Goal: Task Accomplishment & Management: Manage account settings

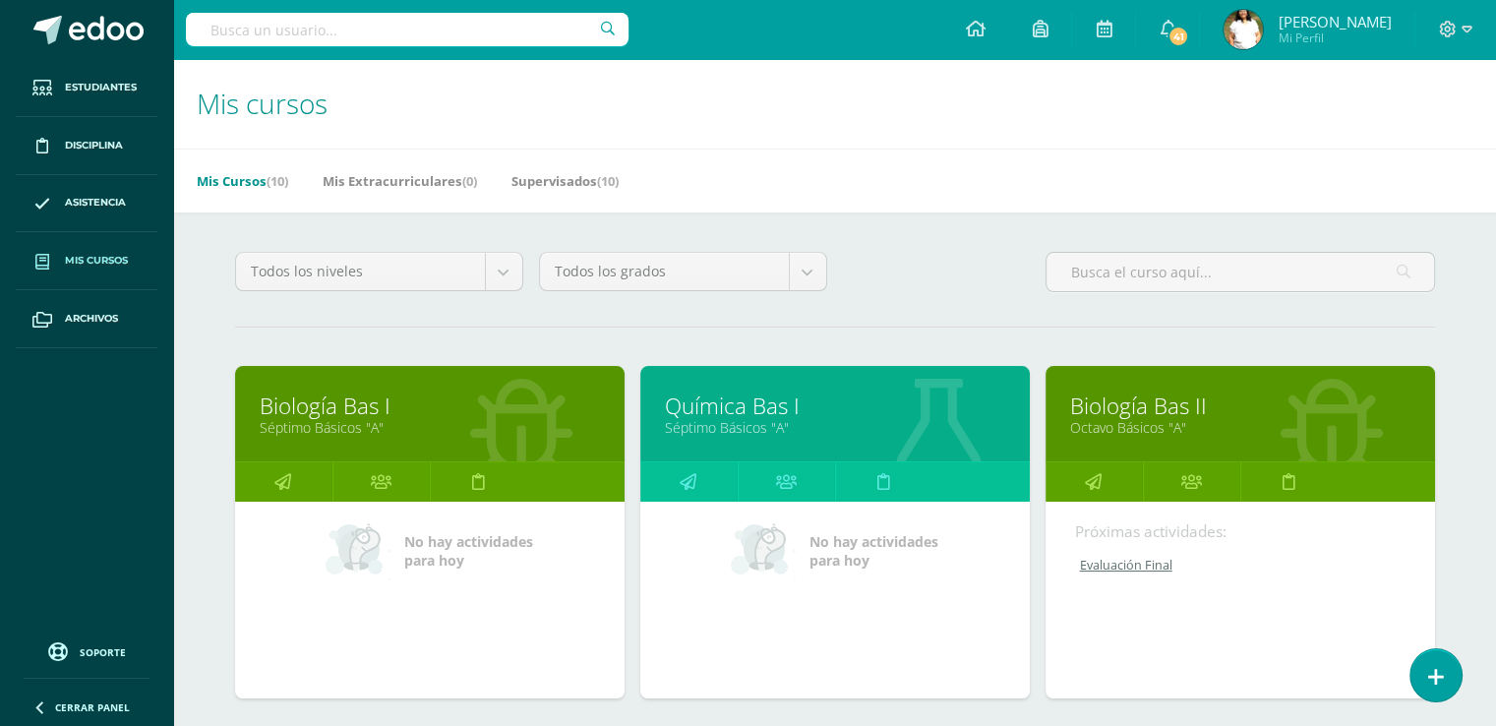
click at [753, 422] on div "Química Bas I Séptimo Básicos "A"" at bounding box center [835, 413] width 390 height 95
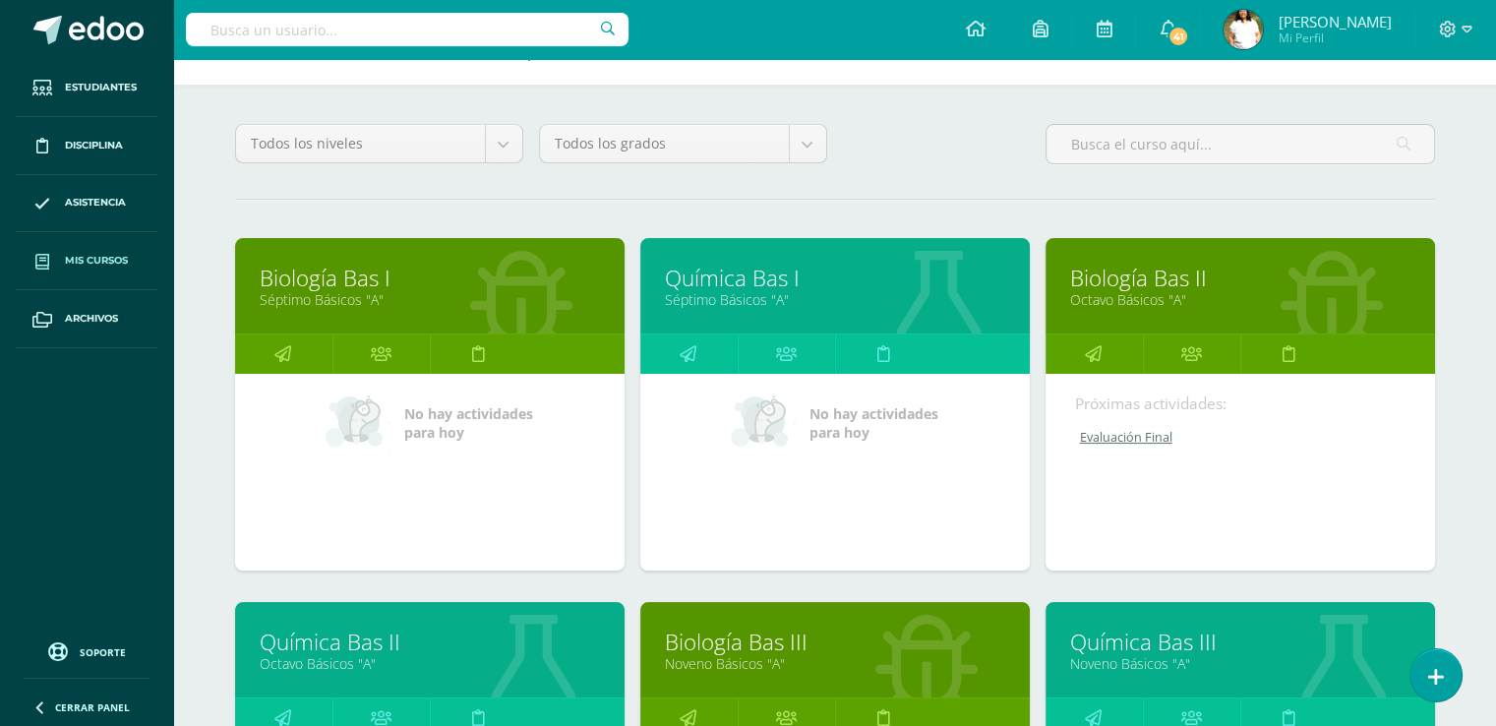
scroll to position [185, 0]
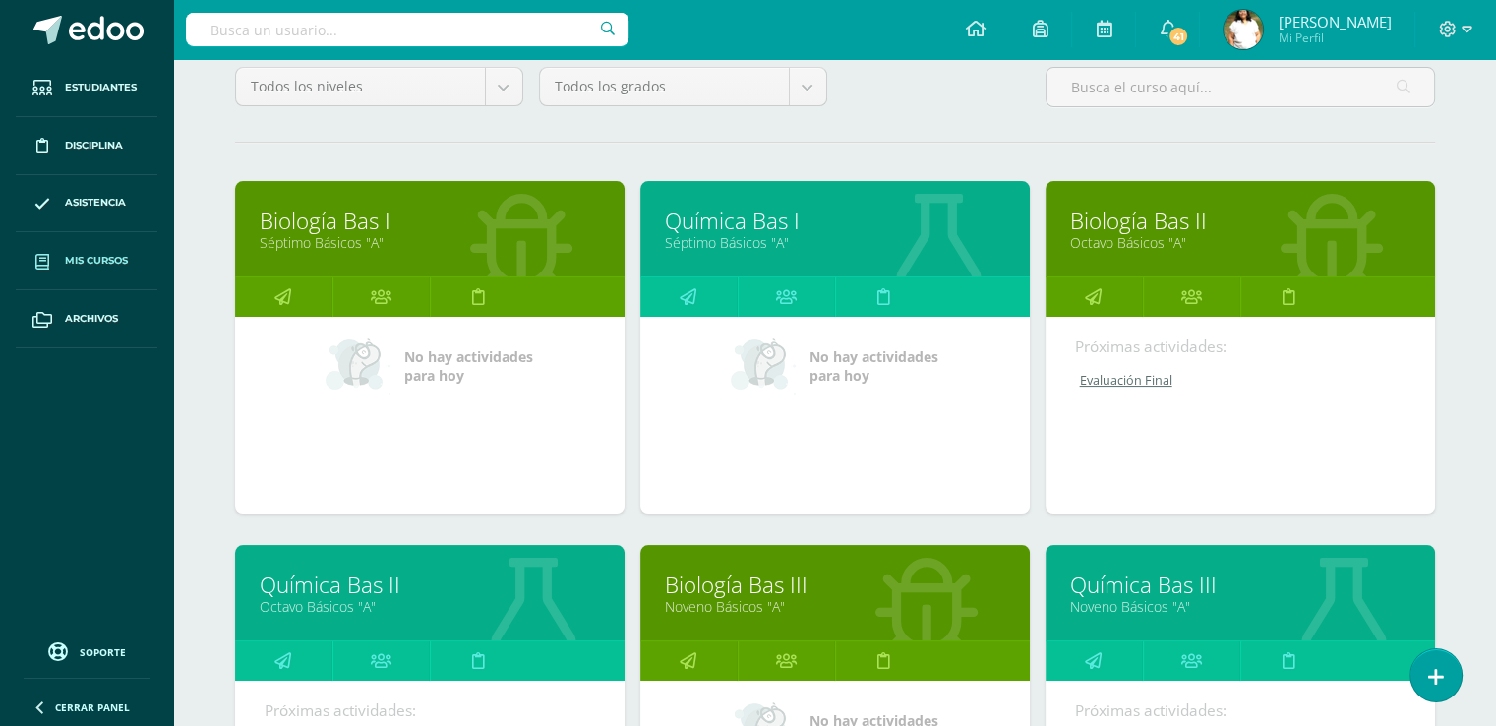
click at [396, 252] on link "Séptimo Básicos "A"" at bounding box center [430, 242] width 340 height 19
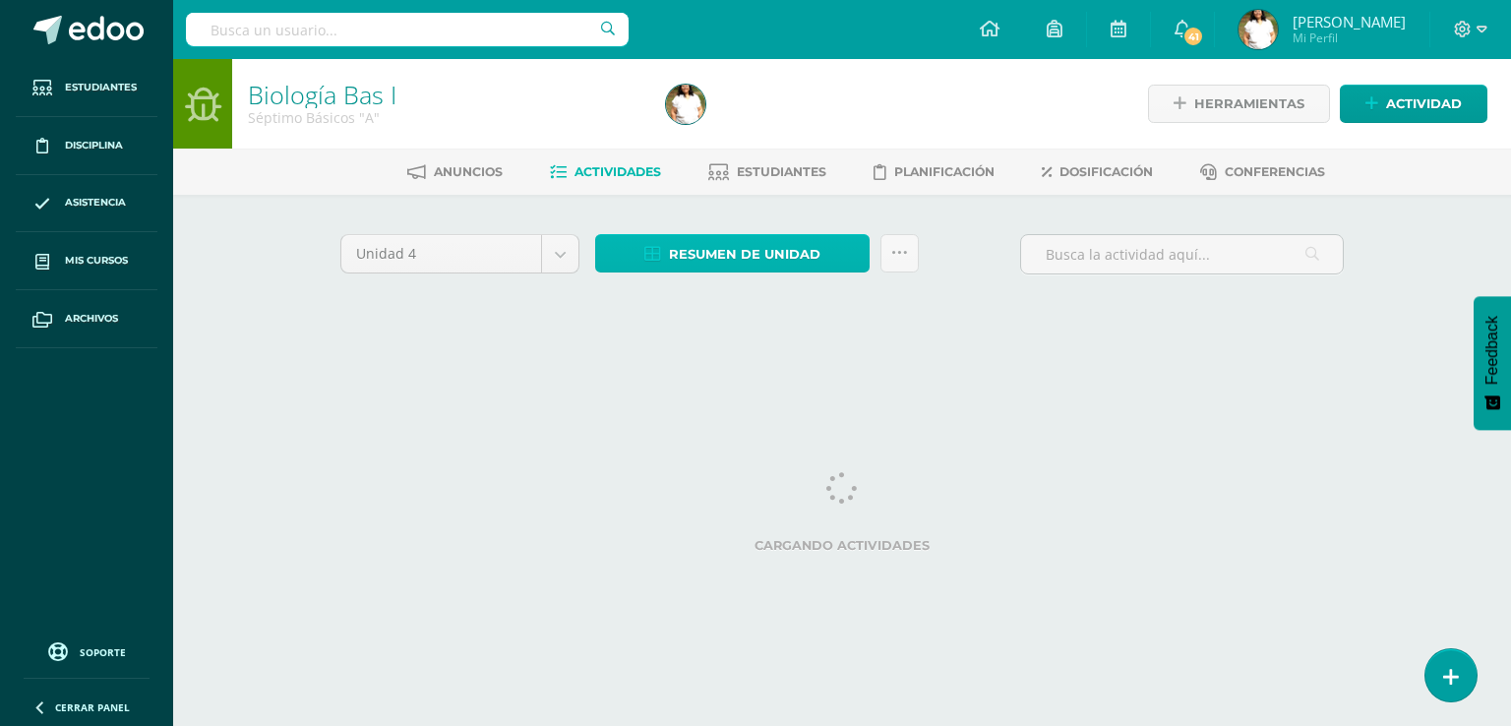
click at [661, 263] on icon at bounding box center [652, 254] width 17 height 17
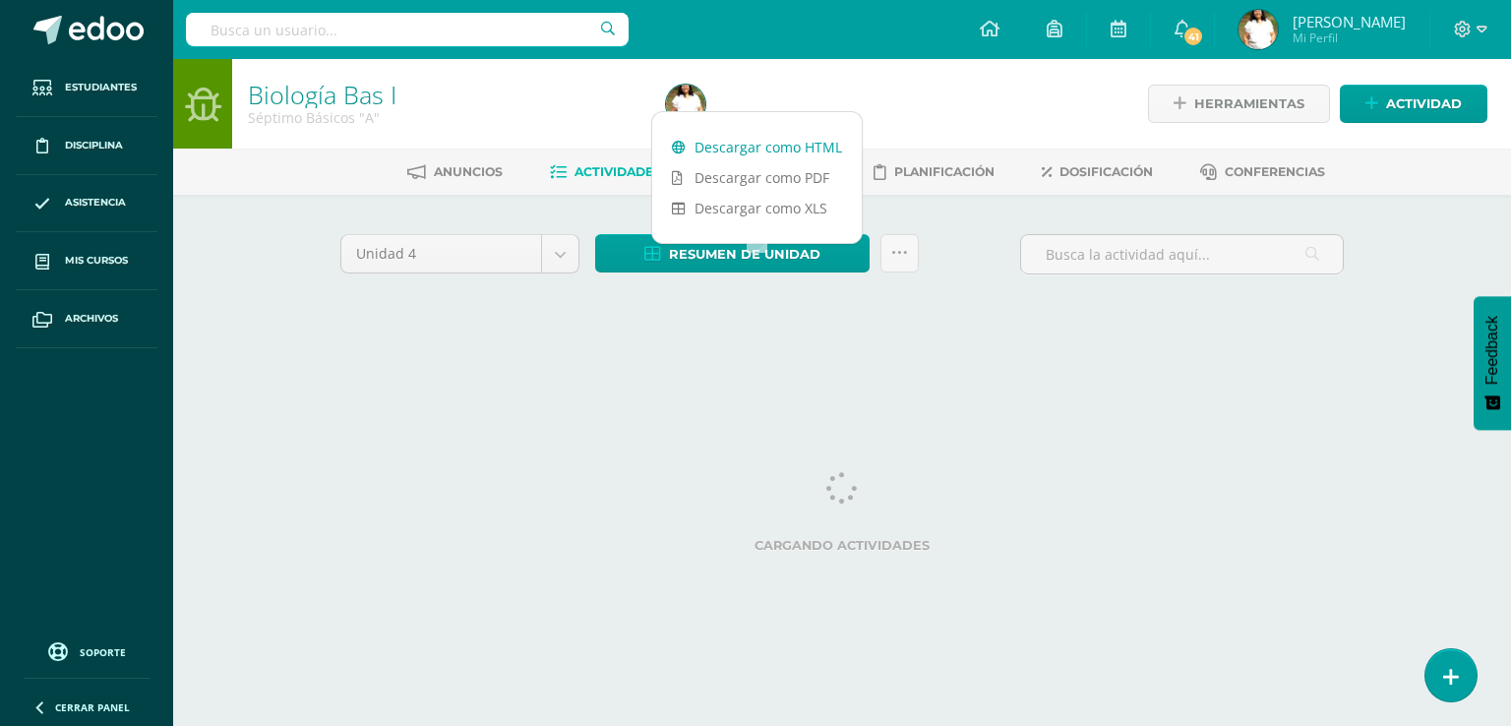
click at [729, 145] on link "Descargar como HTML" at bounding box center [757, 147] width 210 height 30
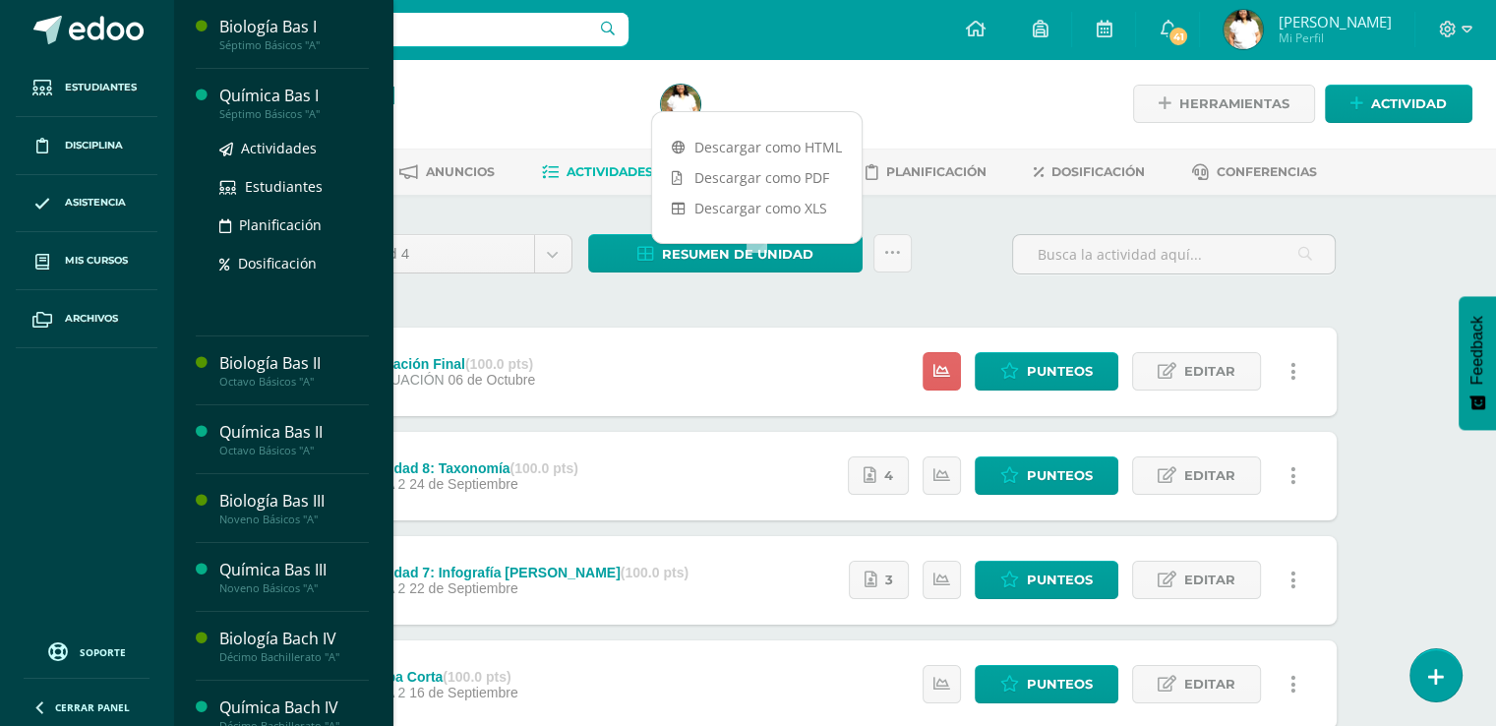
click at [342, 104] on div "Química Bas I" at bounding box center [294, 96] width 150 height 23
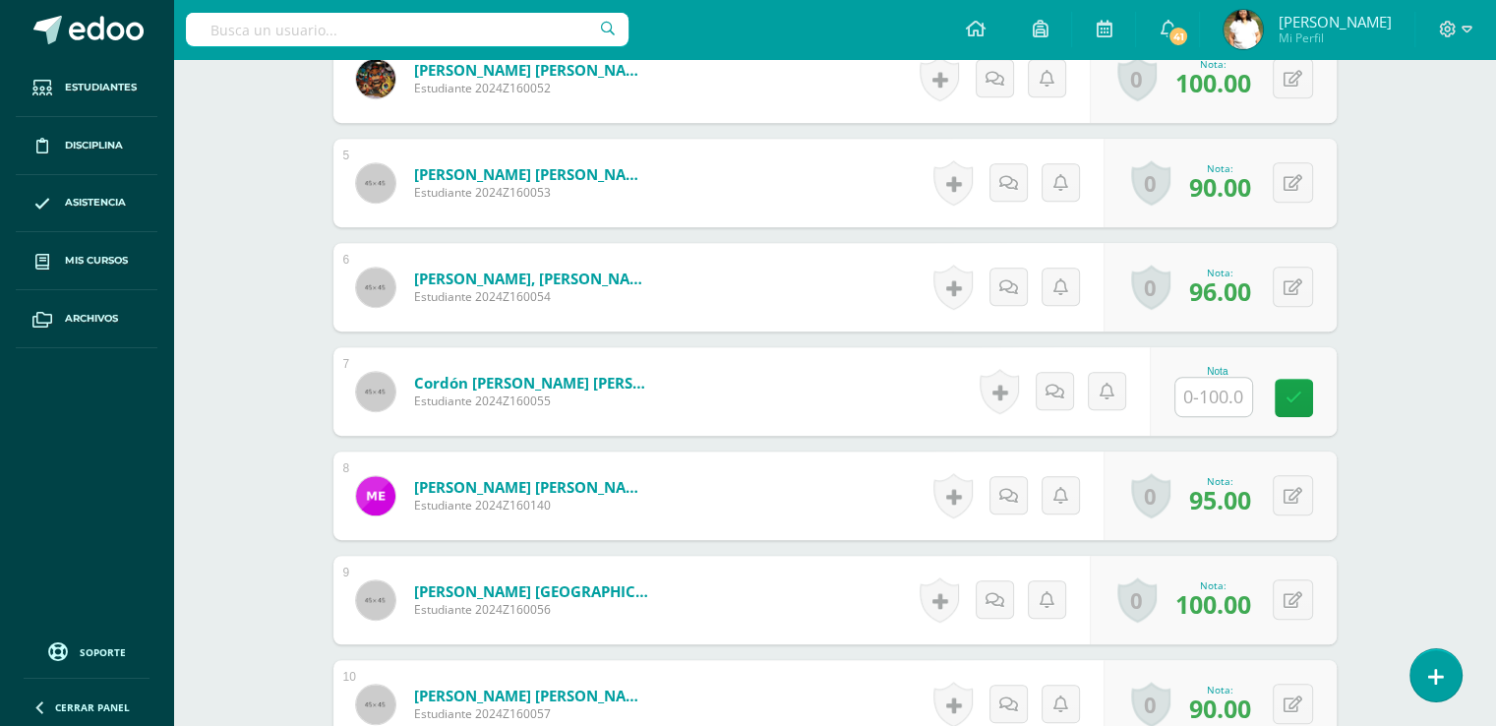
scroll to position [1022, 0]
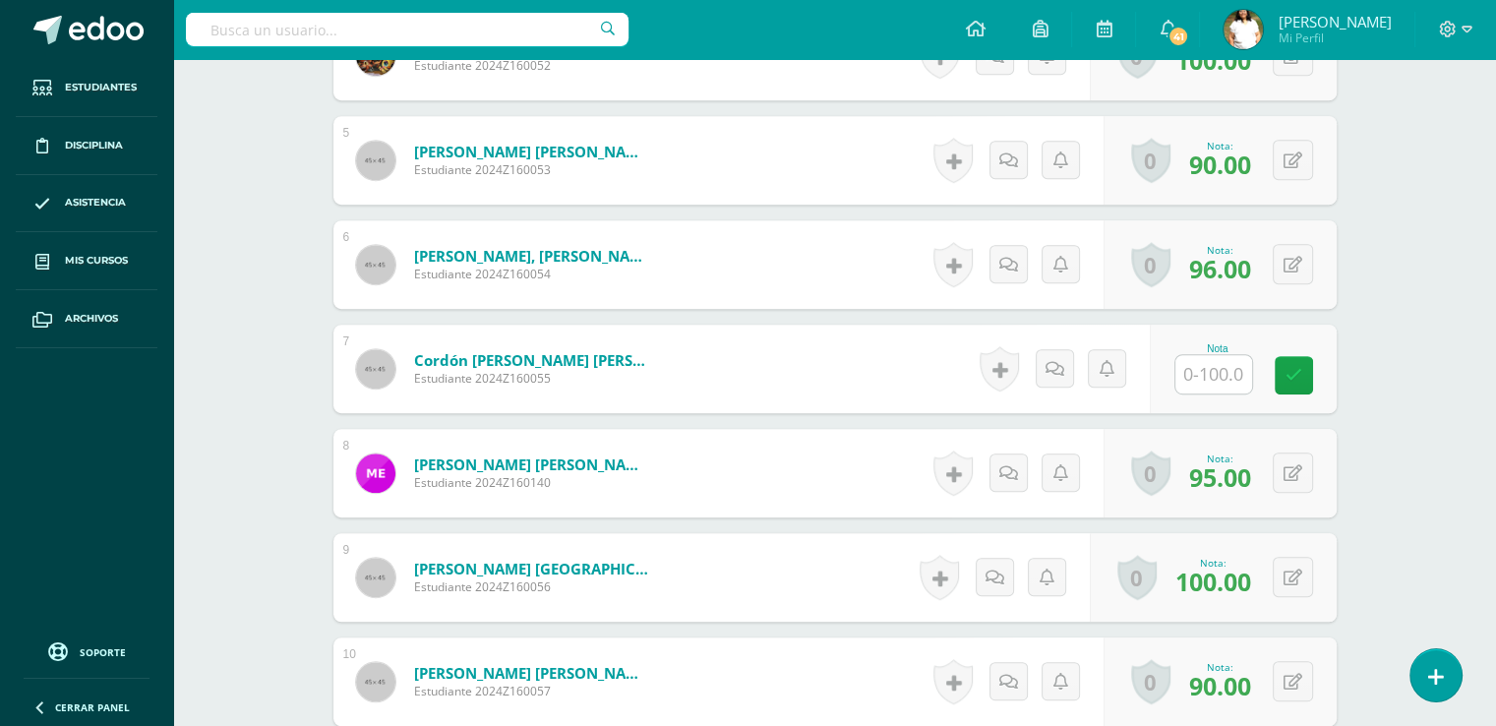
click at [1220, 393] on input "text" at bounding box center [1213, 374] width 77 height 38
type input "70"
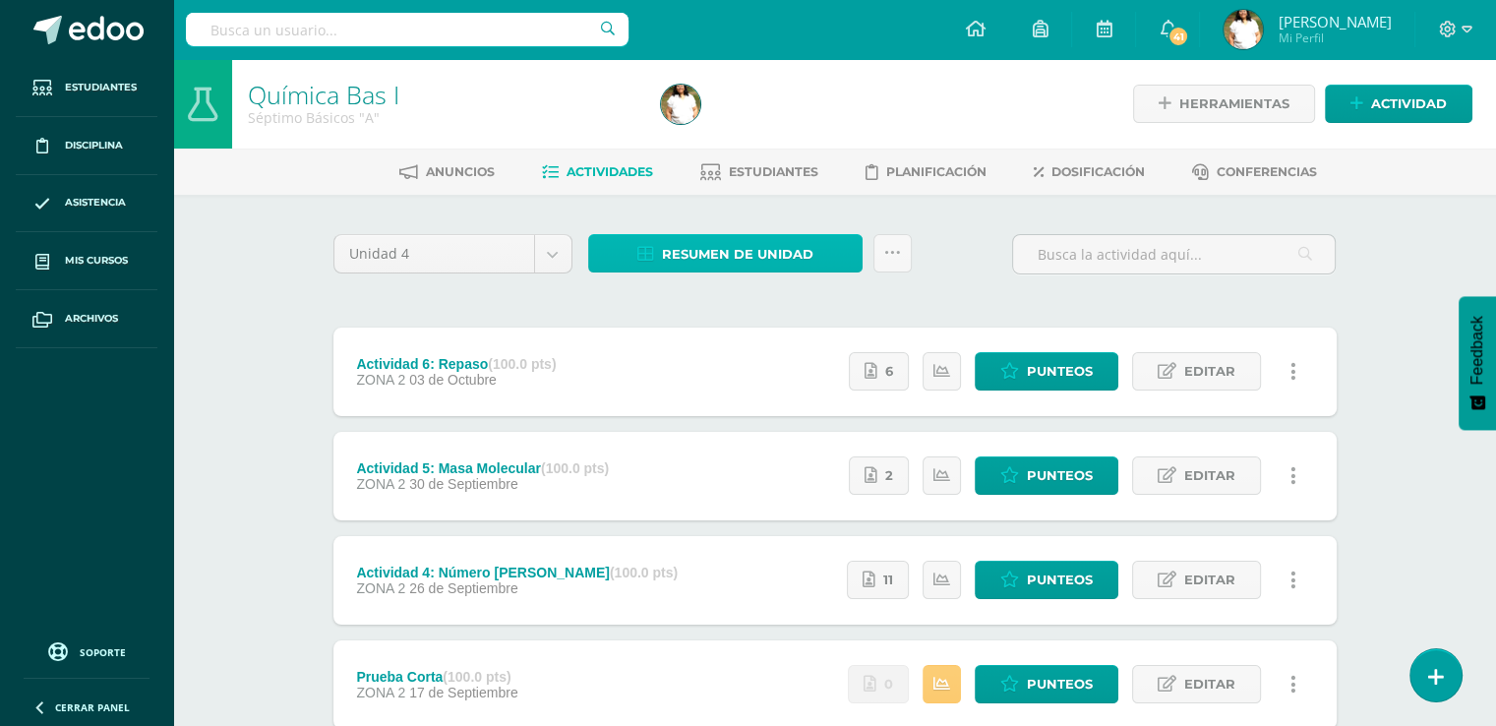
click at [723, 272] on span "Resumen de unidad" at bounding box center [737, 254] width 151 height 36
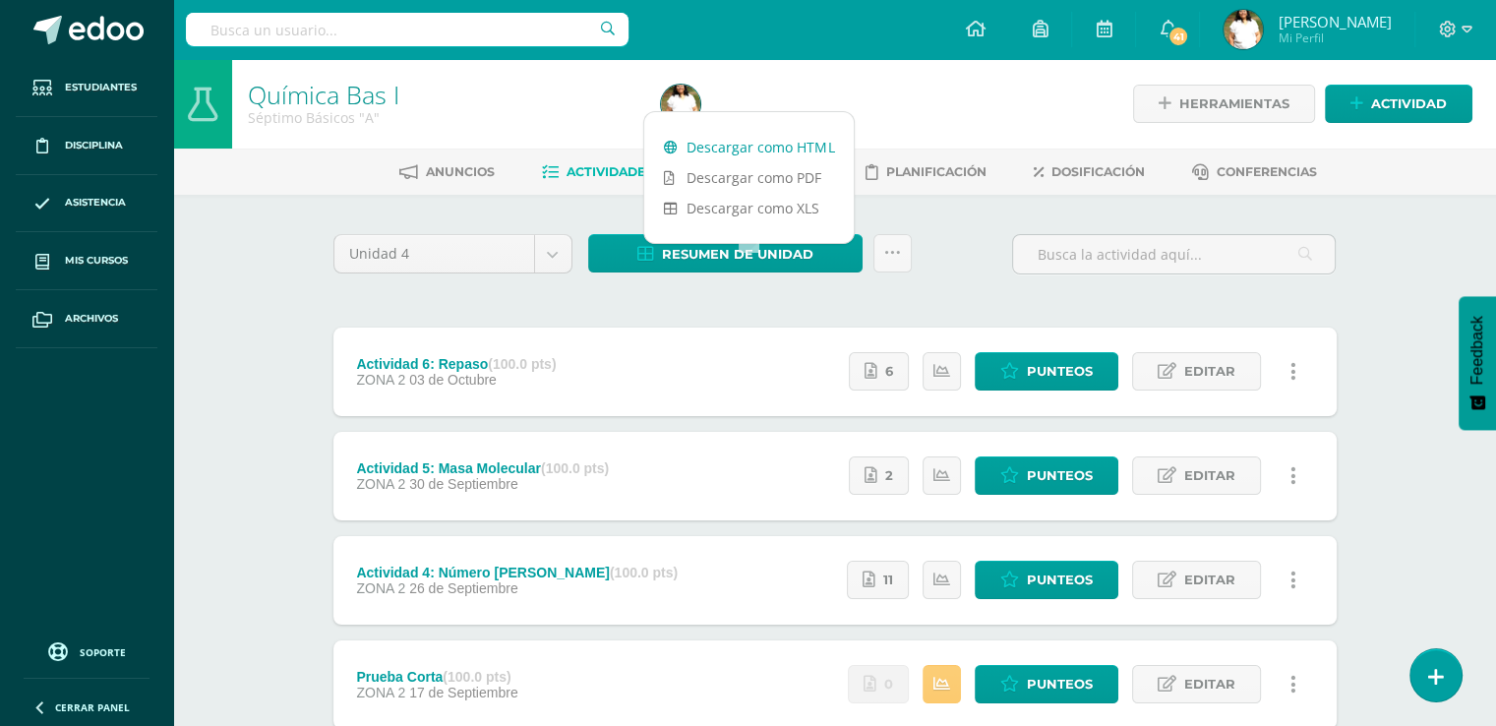
click at [744, 147] on link "Descargar como HTML" at bounding box center [749, 147] width 210 height 30
click at [1403, 99] on span "Actividad" at bounding box center [1409, 104] width 76 height 36
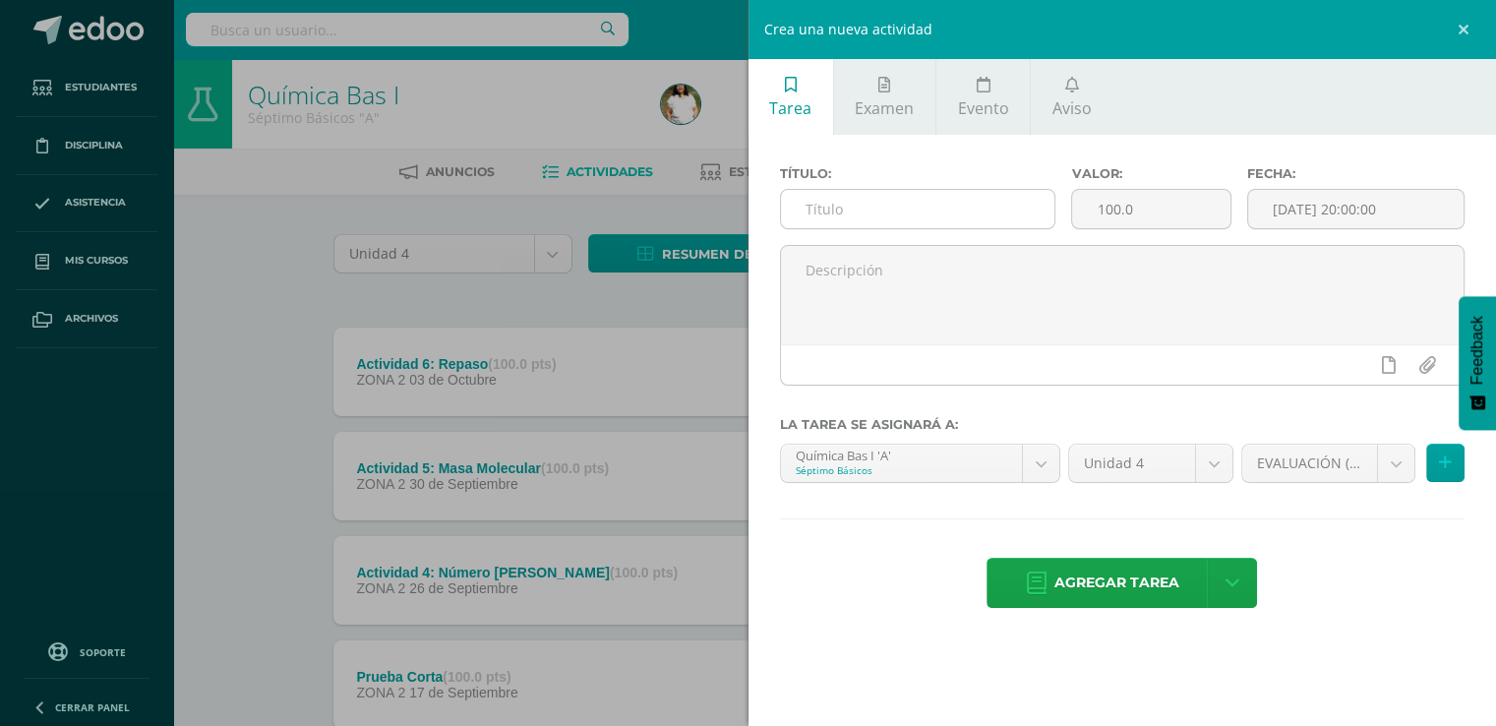
click at [890, 228] on input "text" at bounding box center [918, 209] width 274 height 38
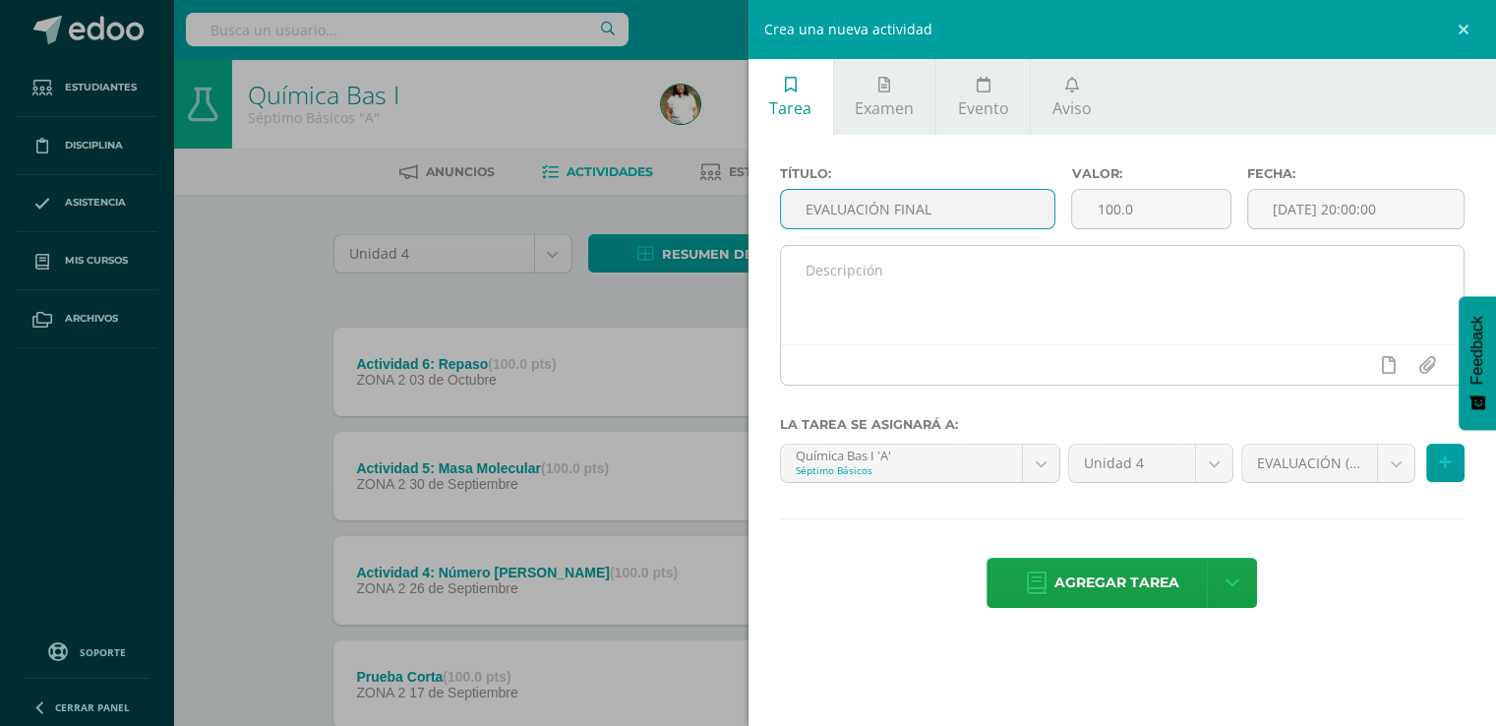
type input "EVALUACIÓN FINAL"
click at [902, 299] on textarea at bounding box center [1123, 295] width 684 height 98
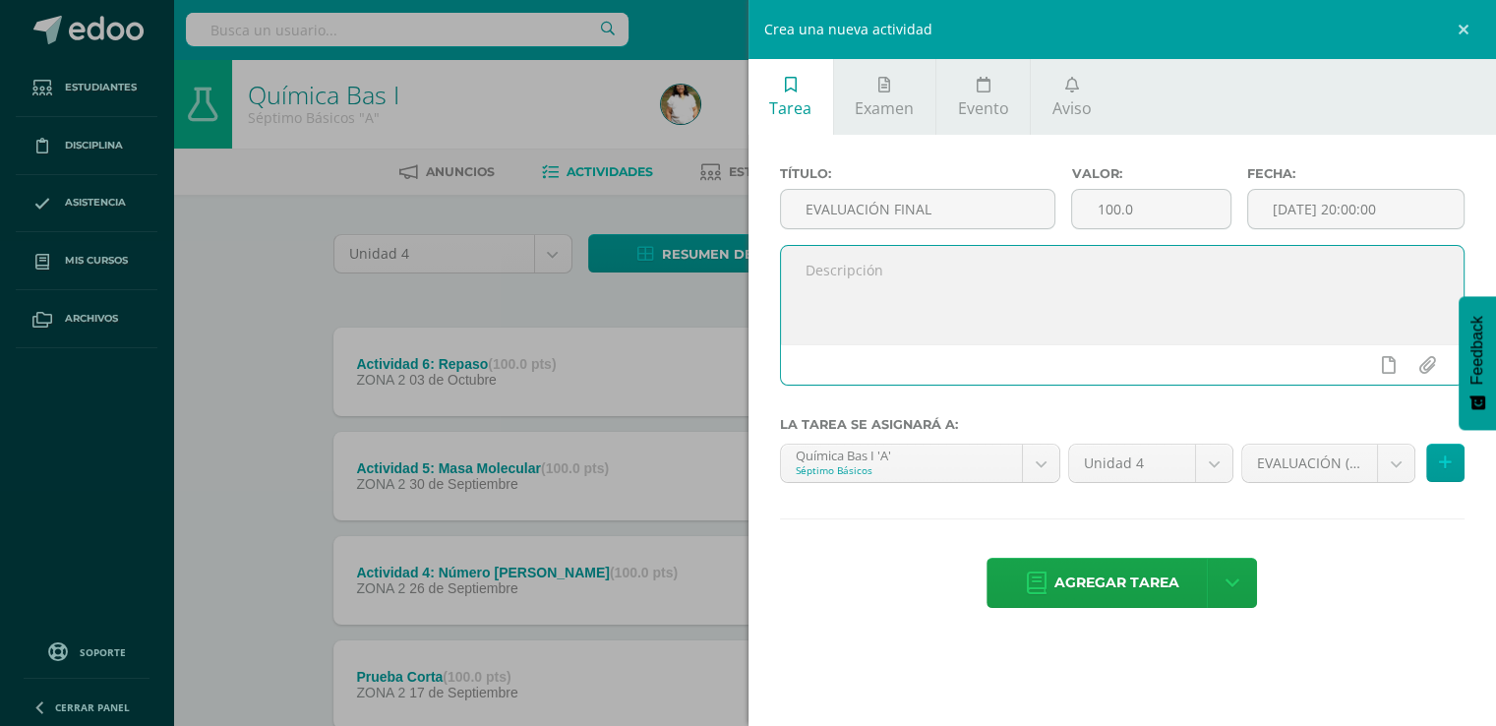
paste textarea "e"
type textarea "e"
type textarea "Evaluación Final"
click at [1103, 607] on span "Agregar tarea" at bounding box center [1116, 583] width 125 height 48
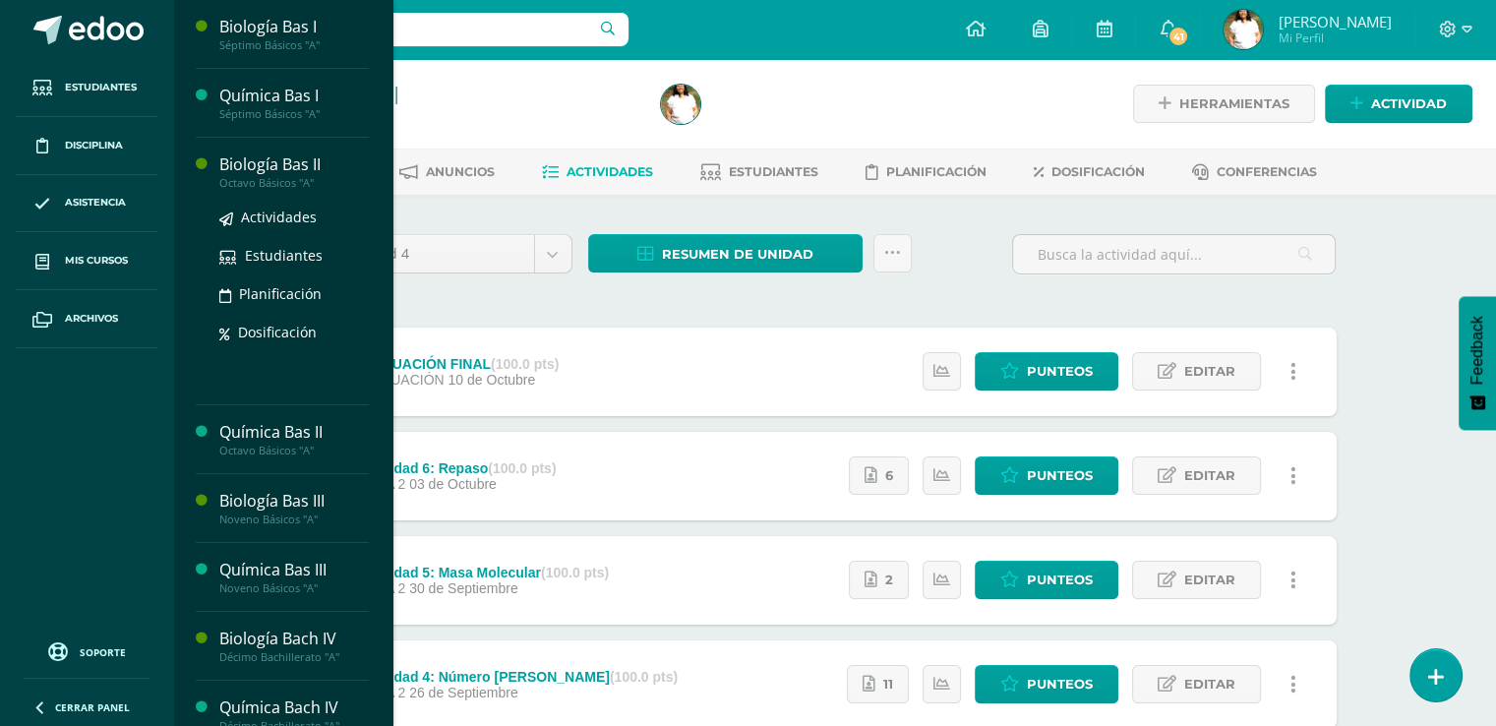
click at [342, 176] on div "Biología Bas II" at bounding box center [294, 164] width 150 height 23
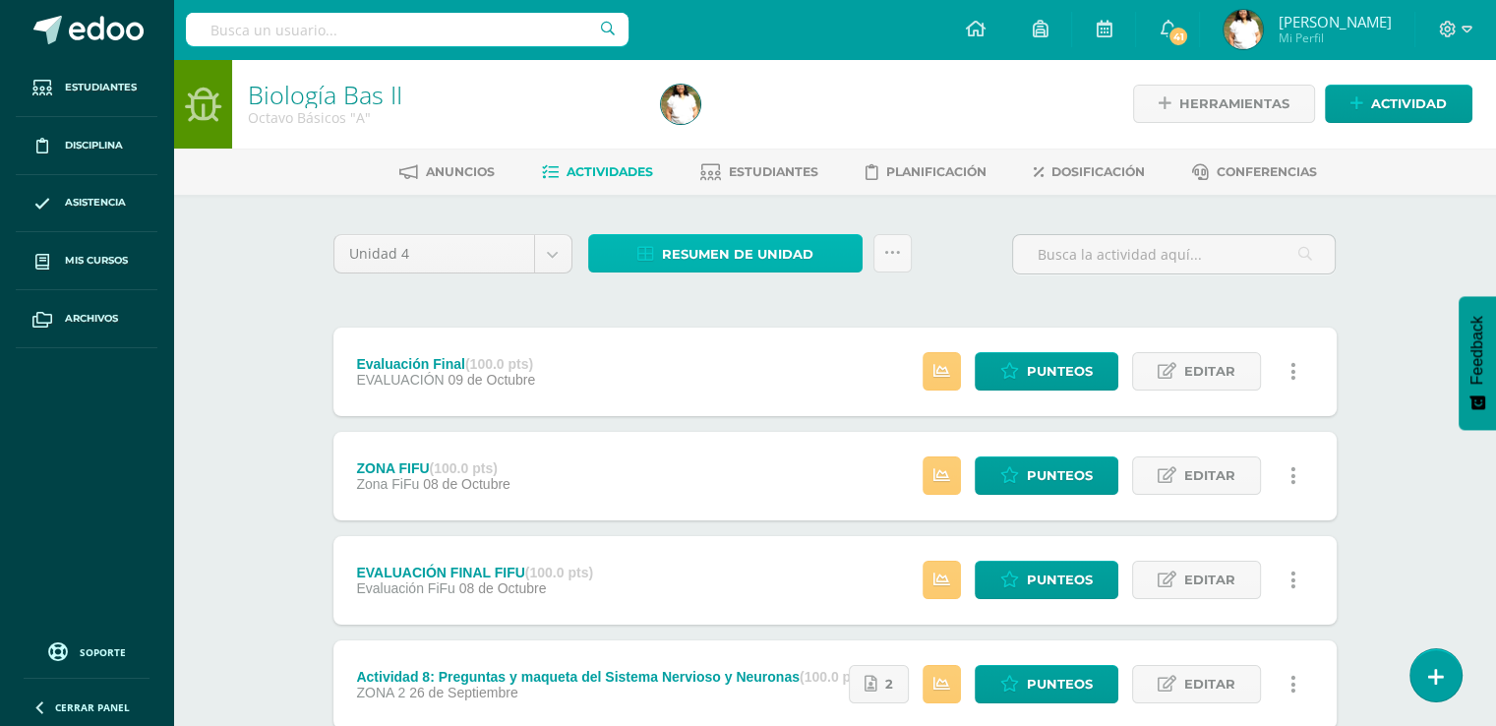
click at [780, 272] on span "Resumen de unidad" at bounding box center [737, 254] width 151 height 36
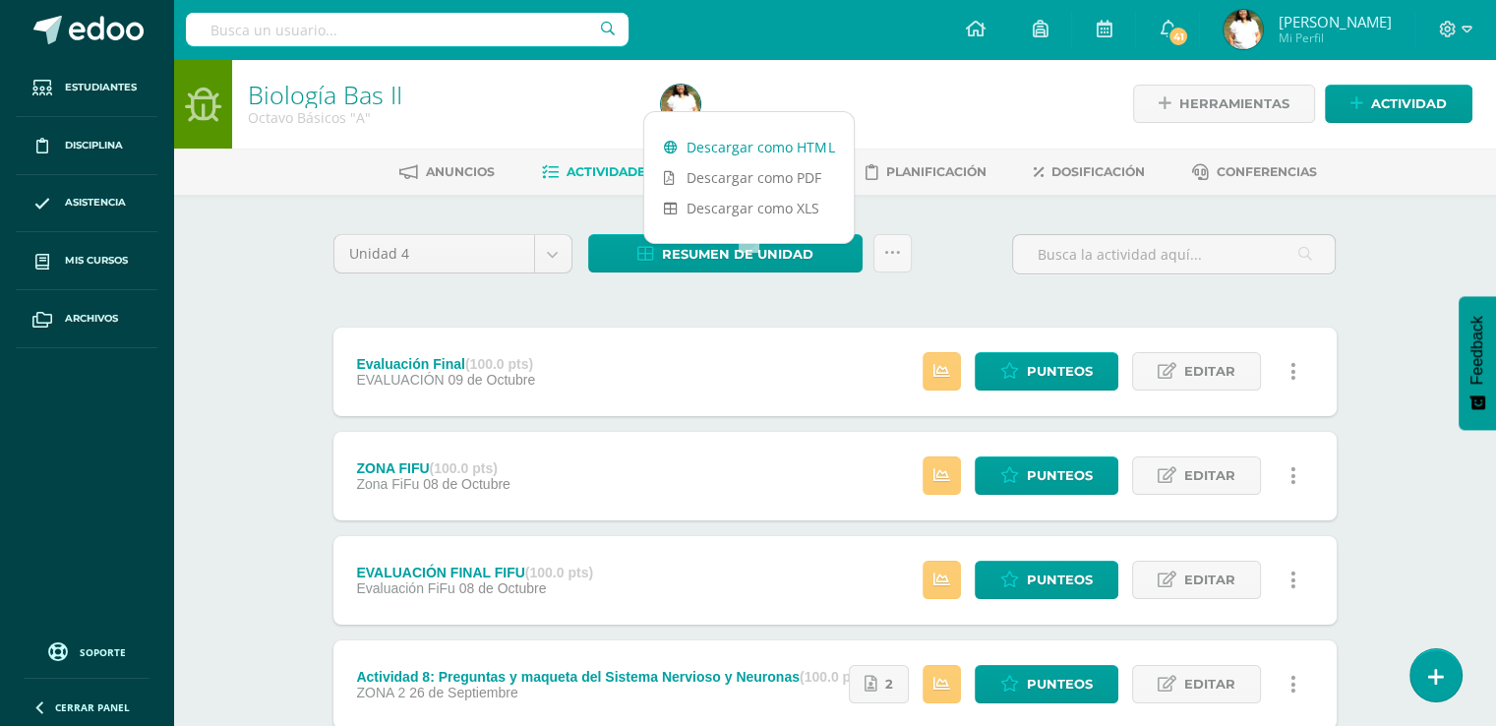
click at [780, 149] on link "Descargar como HTML" at bounding box center [749, 147] width 210 height 30
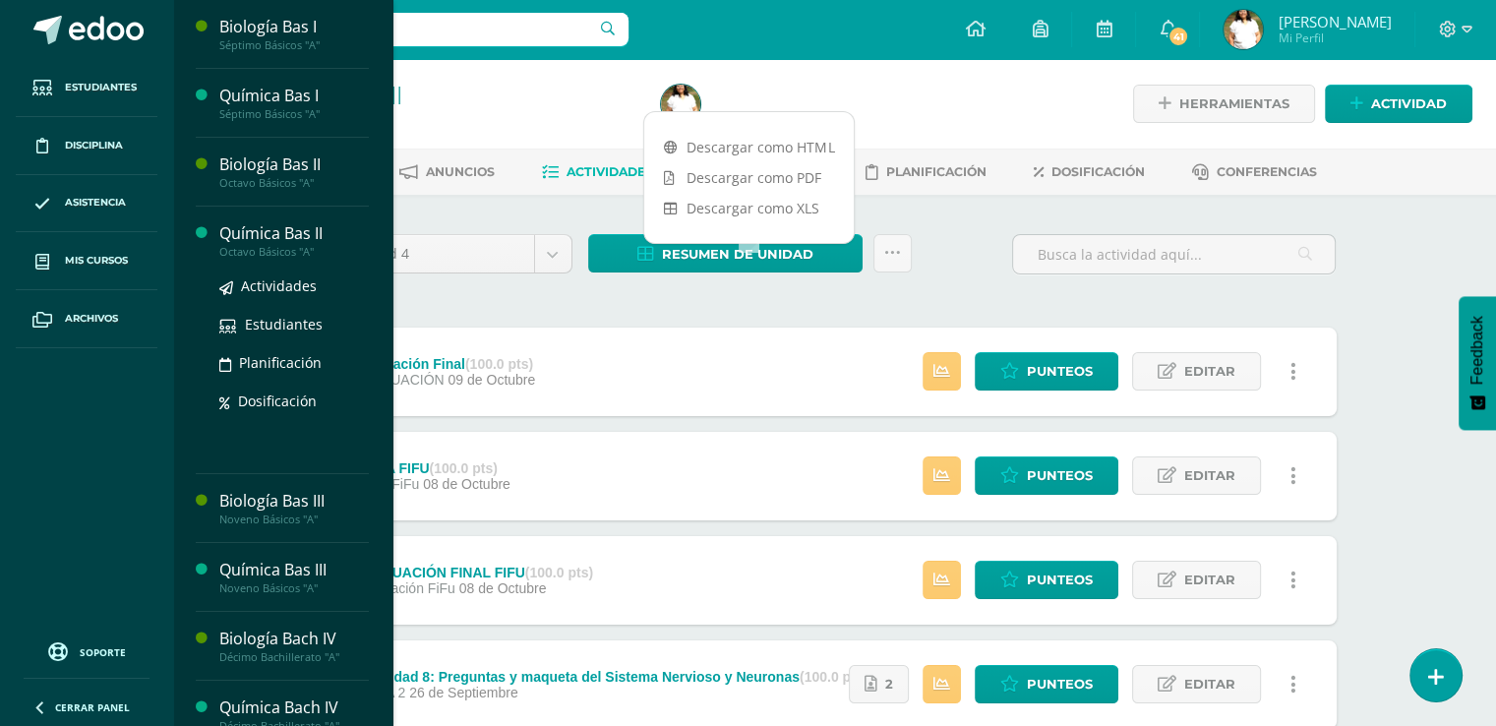
click at [327, 245] on div "Química Bas II" at bounding box center [294, 233] width 150 height 23
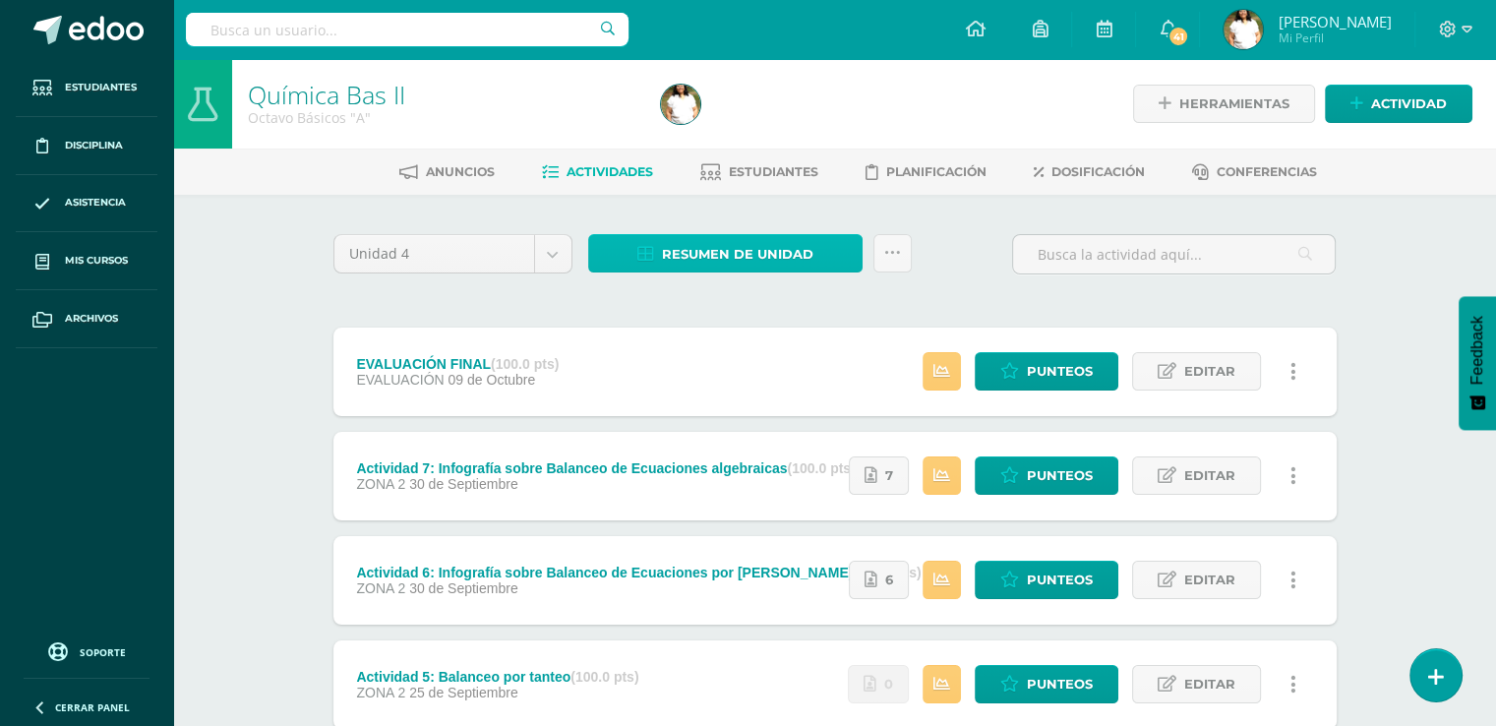
click at [768, 272] on span "Resumen de unidad" at bounding box center [737, 254] width 151 height 36
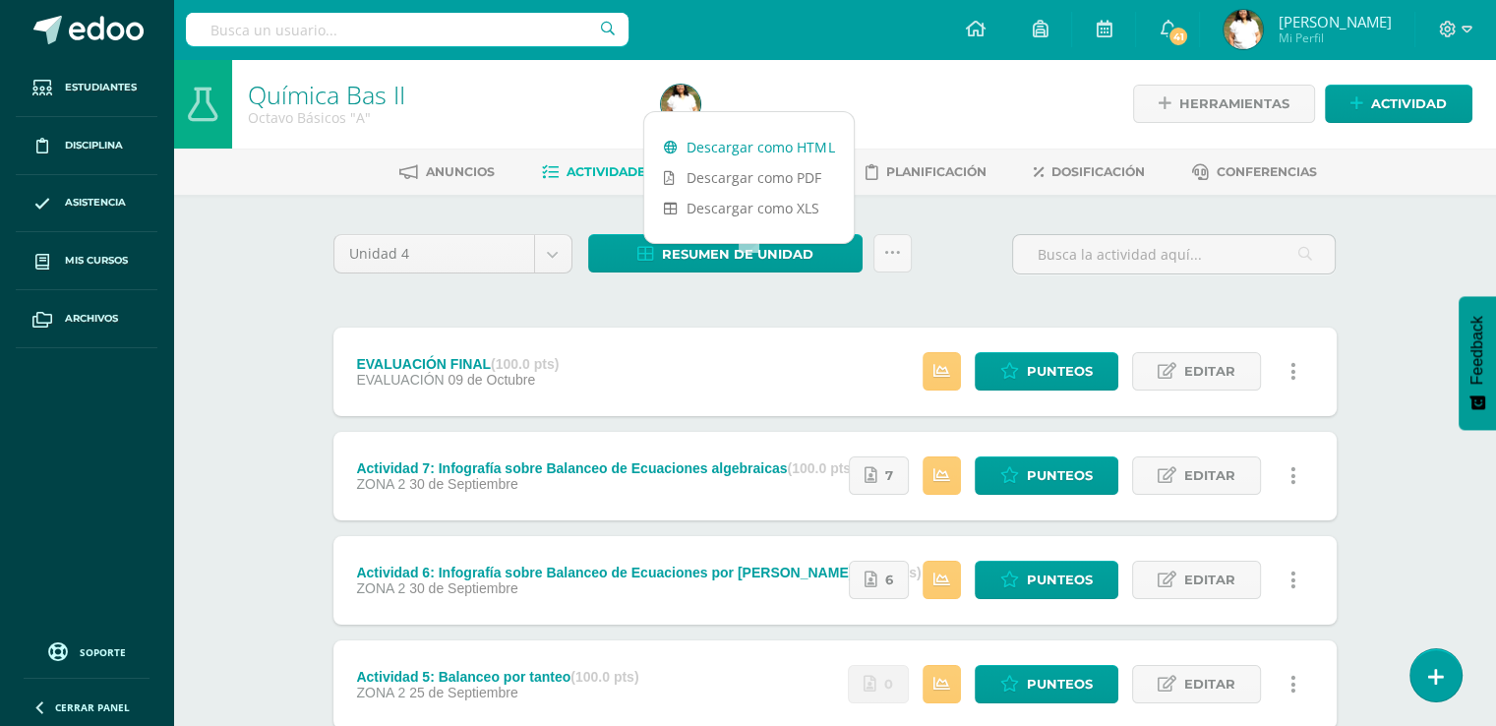
click at [737, 154] on link "Descargar como HTML" at bounding box center [749, 147] width 210 height 30
click at [1066, 390] on span "Punteos" at bounding box center [1060, 371] width 66 height 36
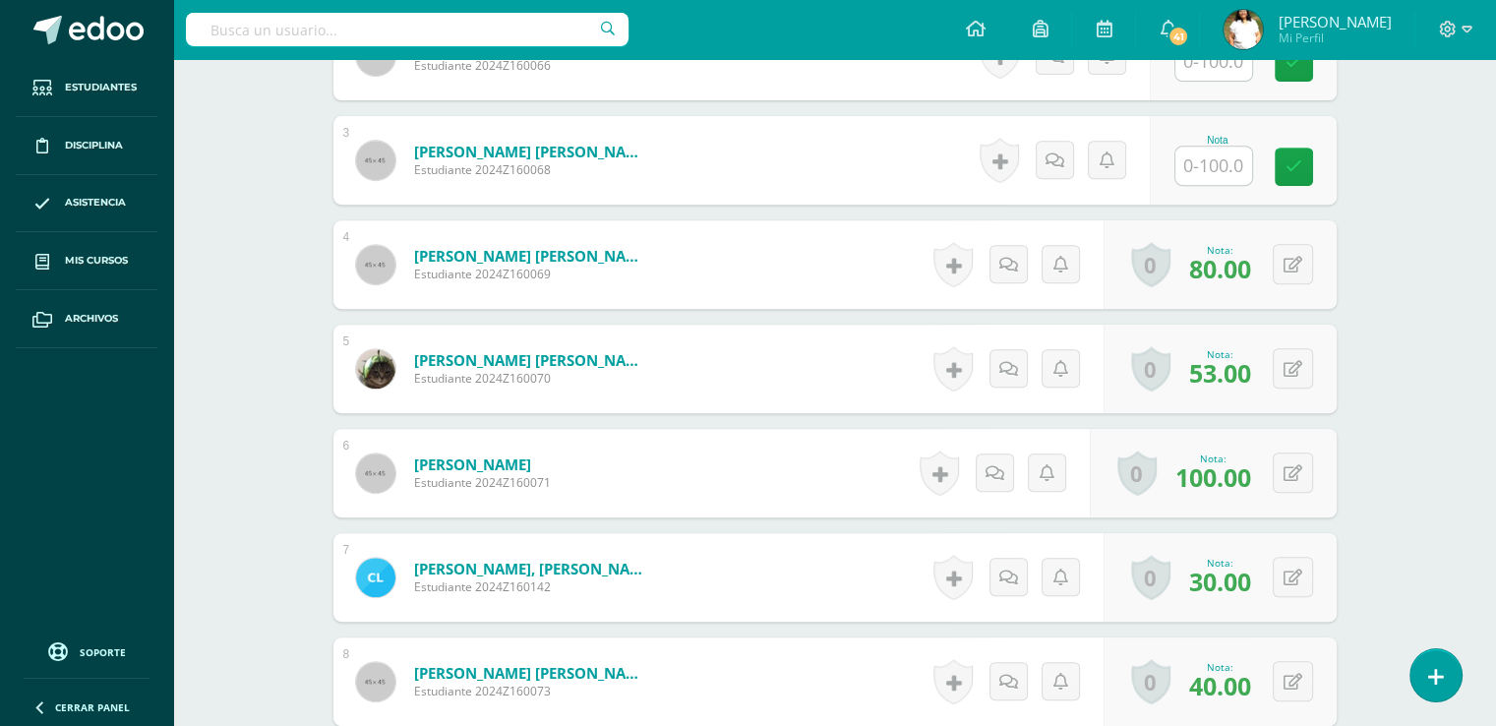
scroll to position [776, 0]
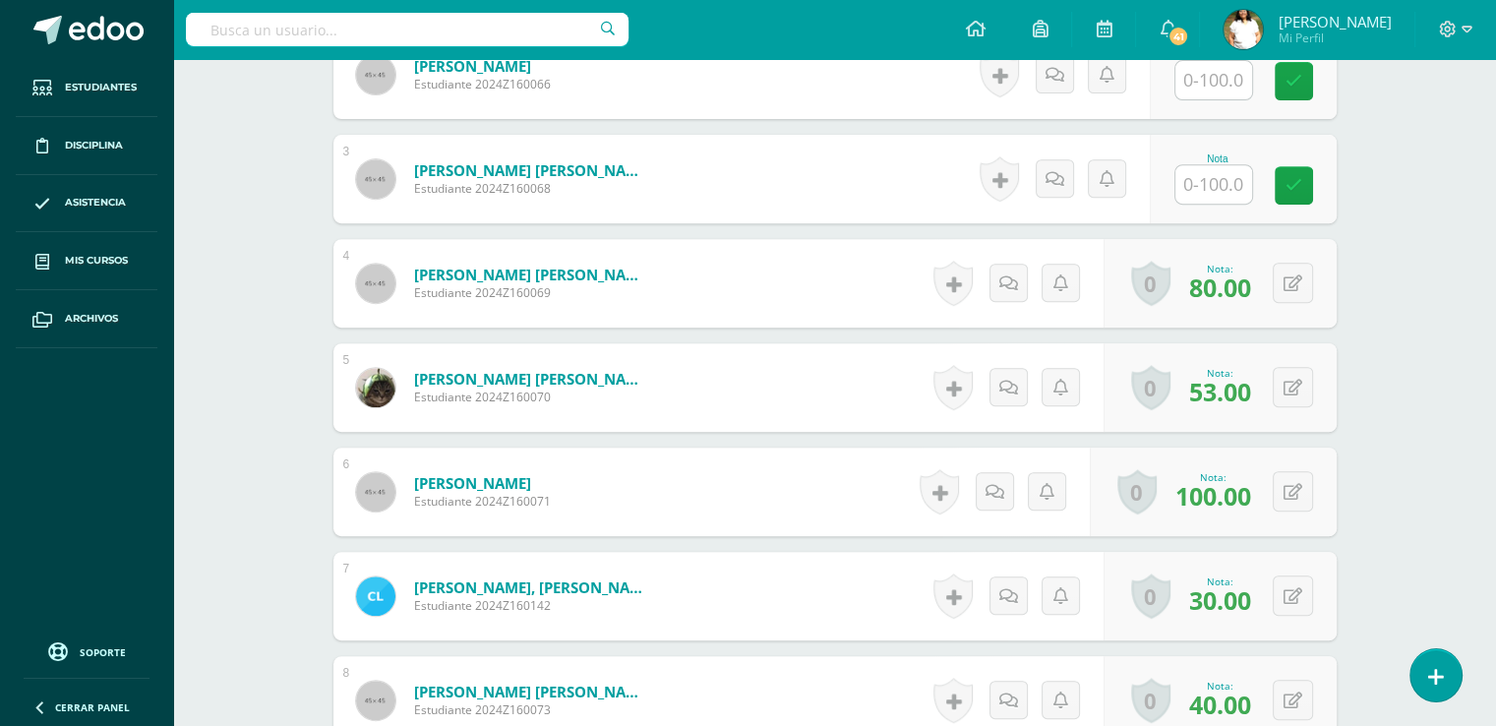
click at [1230, 99] on input "text" at bounding box center [1213, 80] width 77 height 38
type input "50"
click at [1062, 198] on link at bounding box center [1055, 178] width 38 height 38
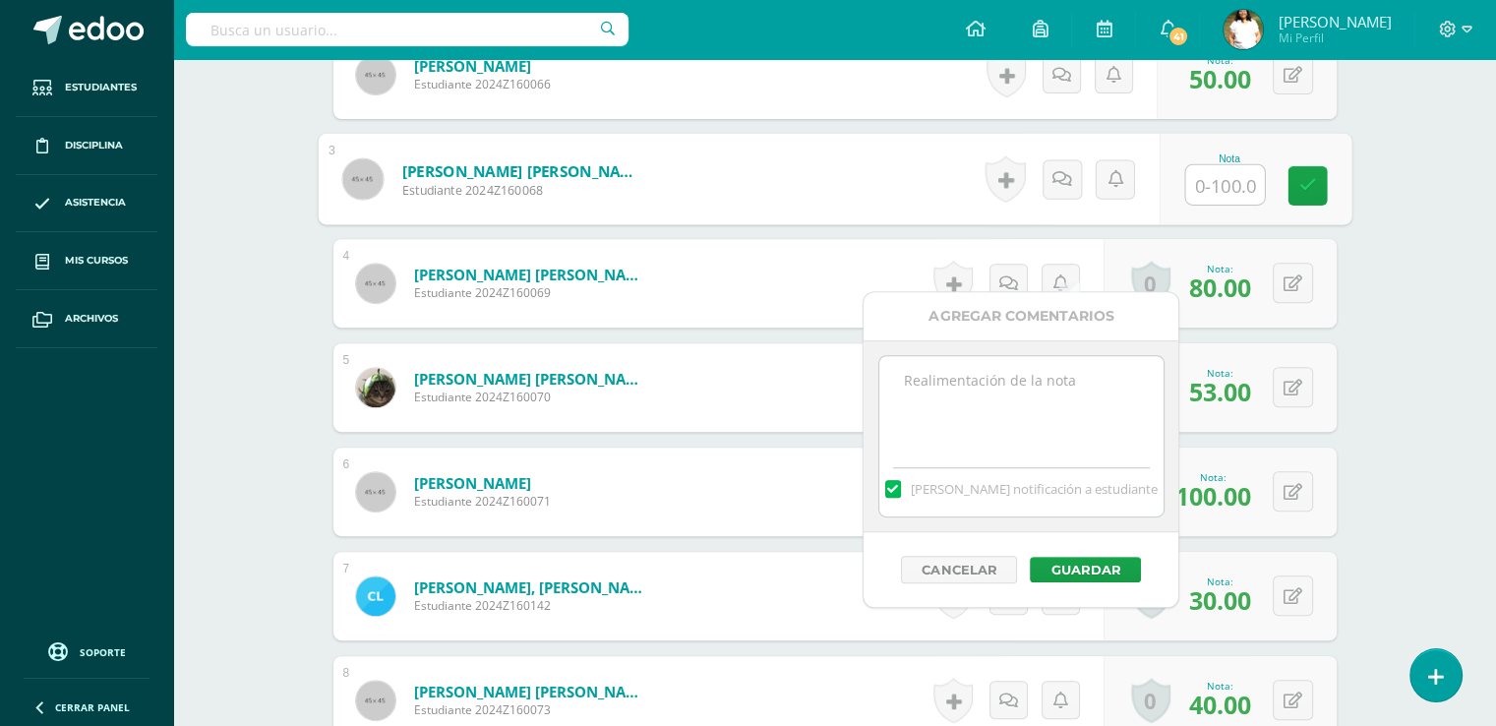
click at [1231, 205] on input "text" at bounding box center [1224, 184] width 79 height 39
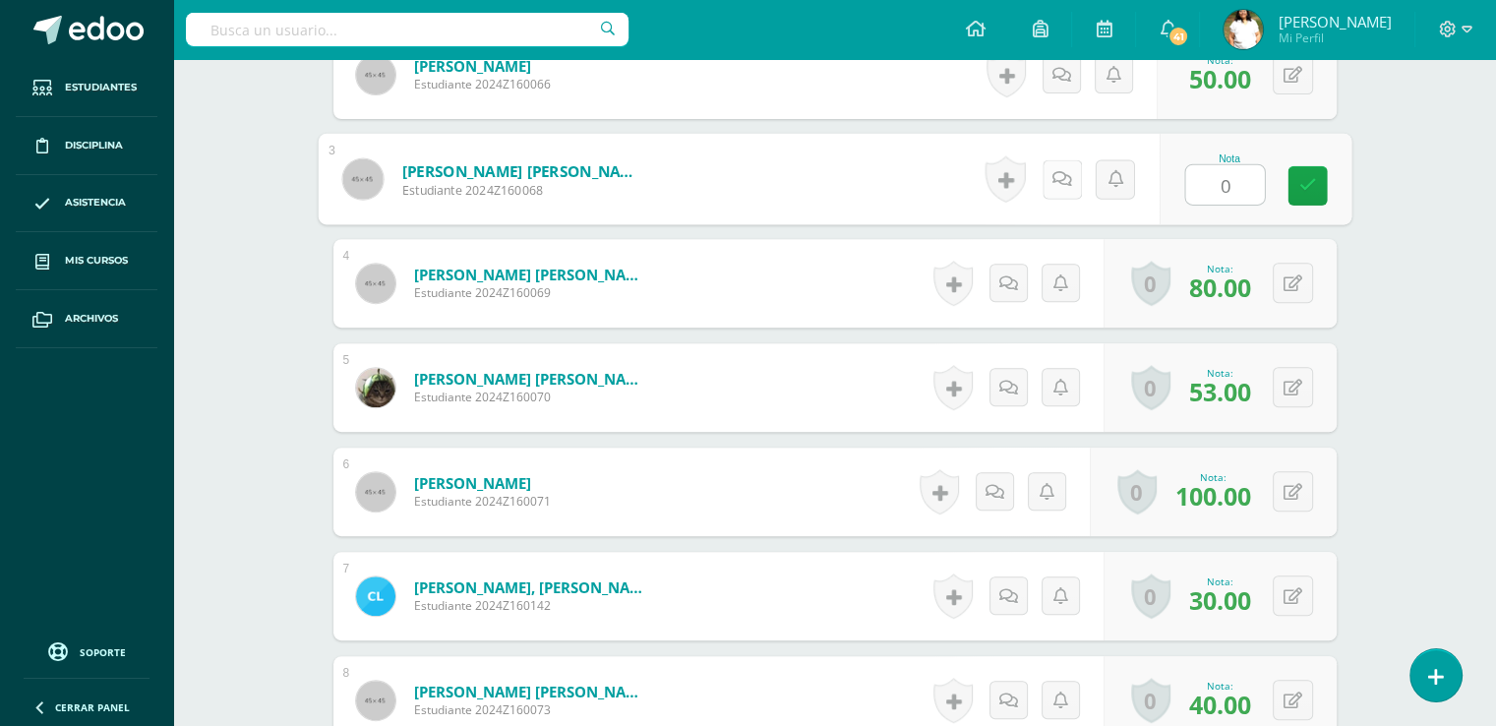
type input "0"
click at [1071, 187] on icon at bounding box center [1061, 178] width 20 height 17
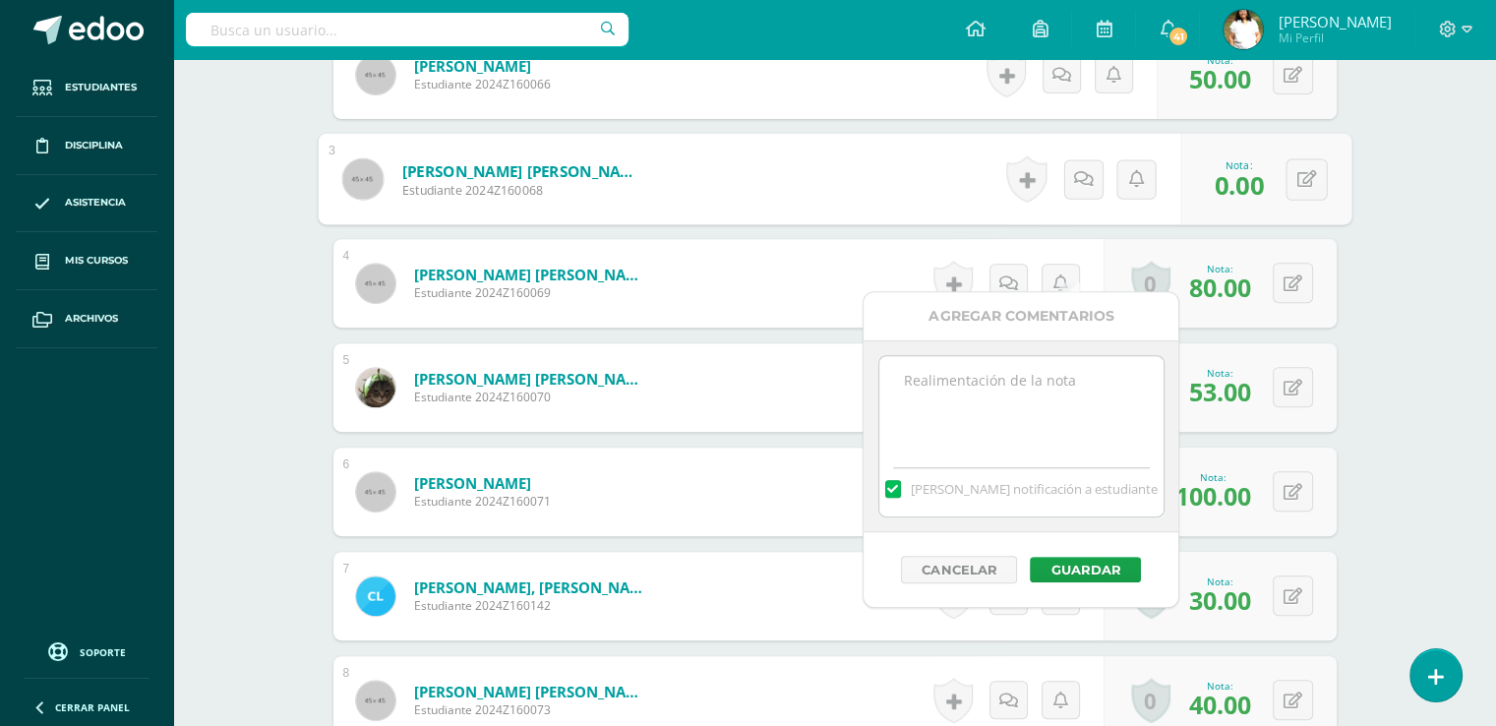
click at [970, 426] on textarea at bounding box center [1021, 405] width 284 height 98
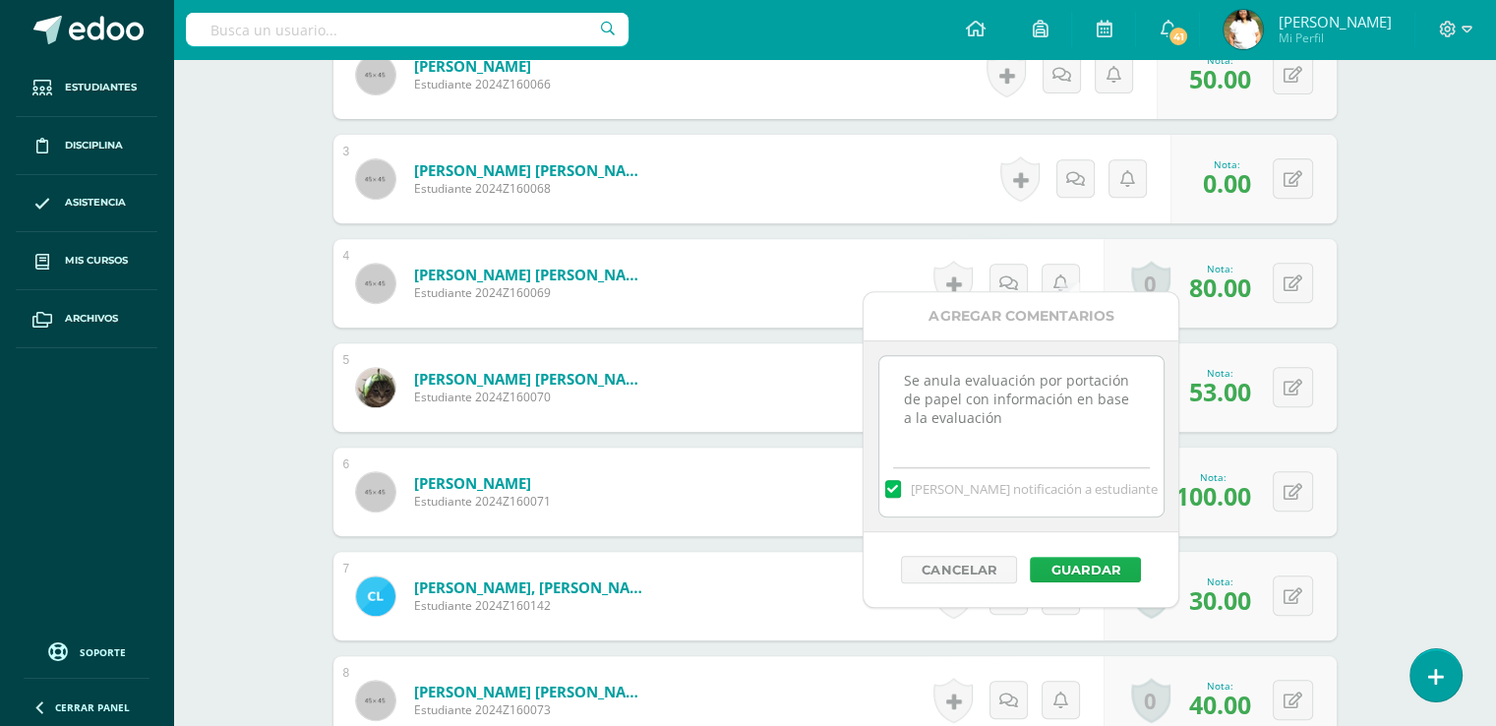
type textarea "Se anula evaluación por portación de papel con información en base a la evaluac…"
click at [1086, 582] on button "Guardar" at bounding box center [1085, 570] width 111 height 26
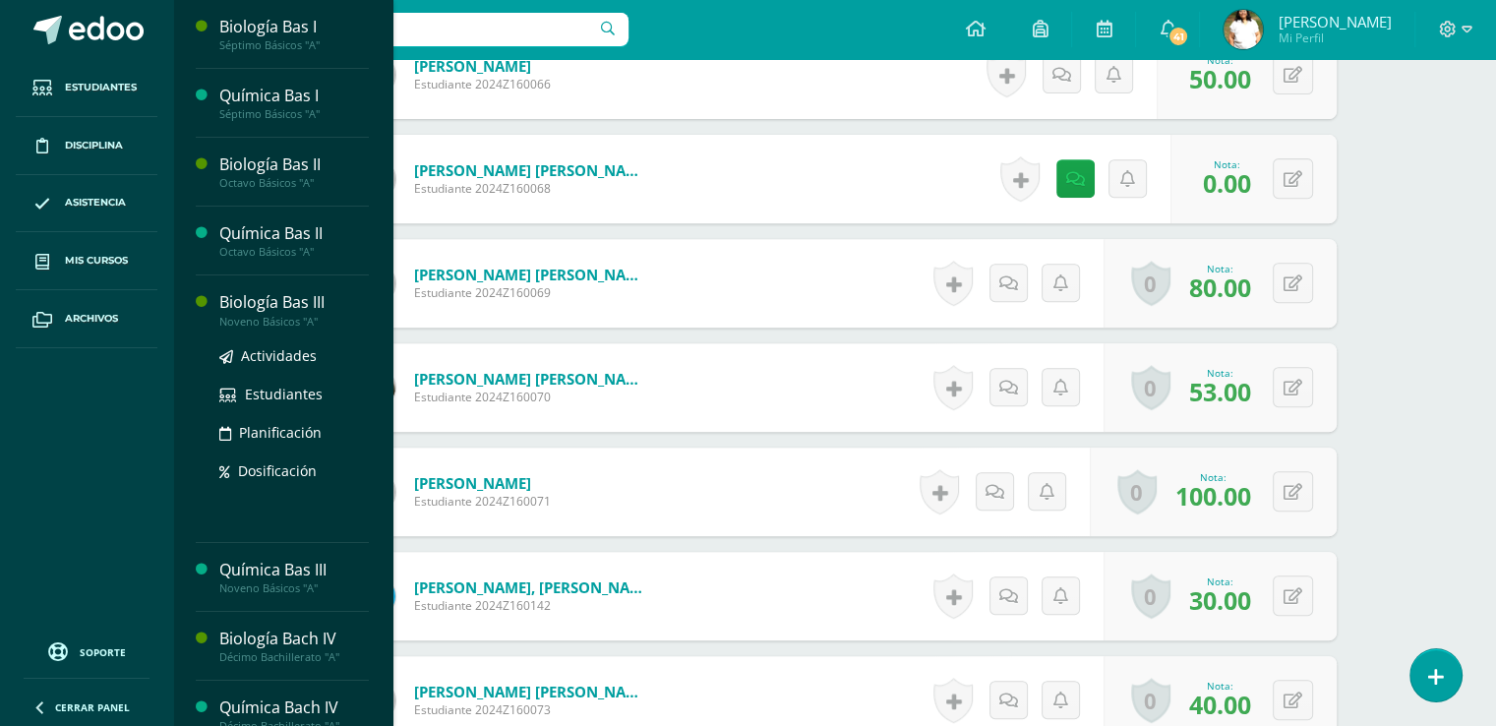
click at [336, 314] on div "Biología Bas III" at bounding box center [294, 302] width 150 height 23
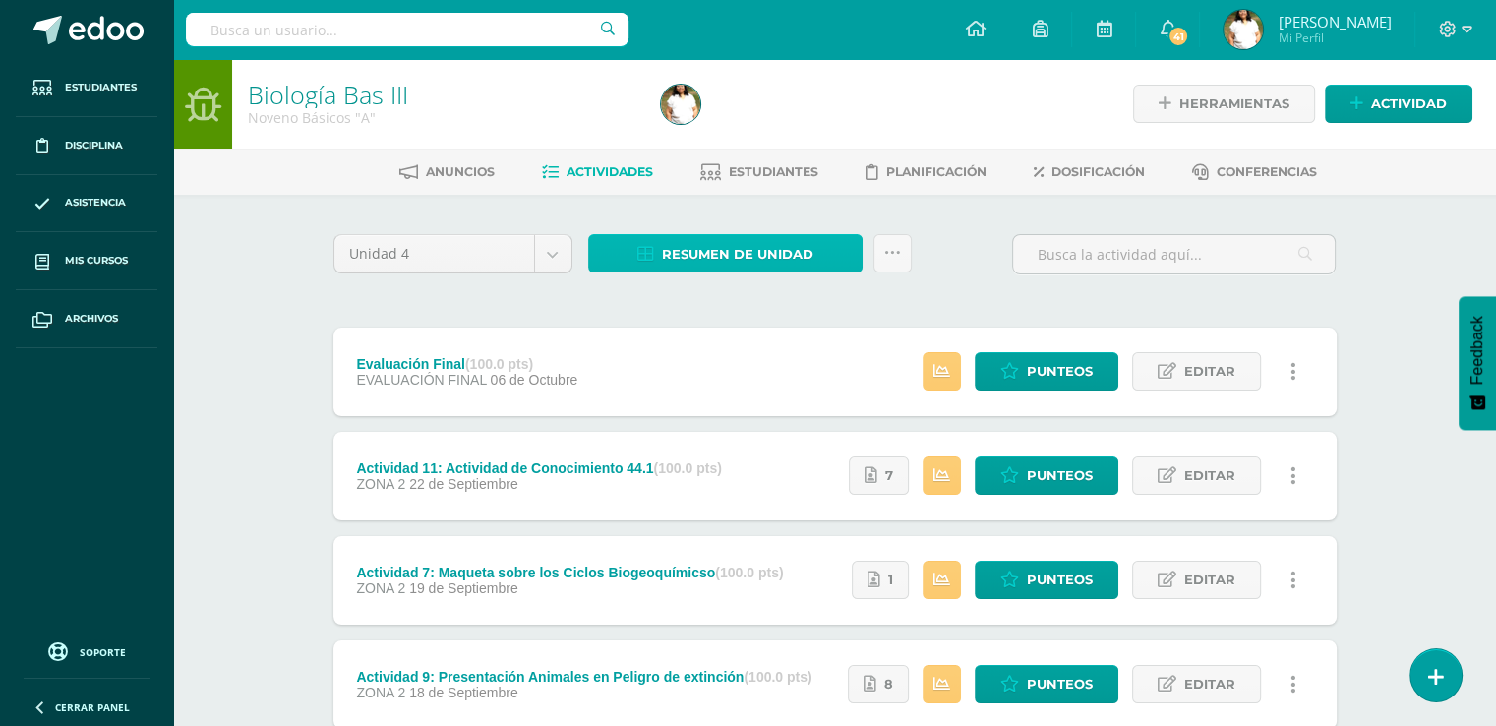
click at [774, 272] on span "Resumen de unidad" at bounding box center [737, 254] width 151 height 36
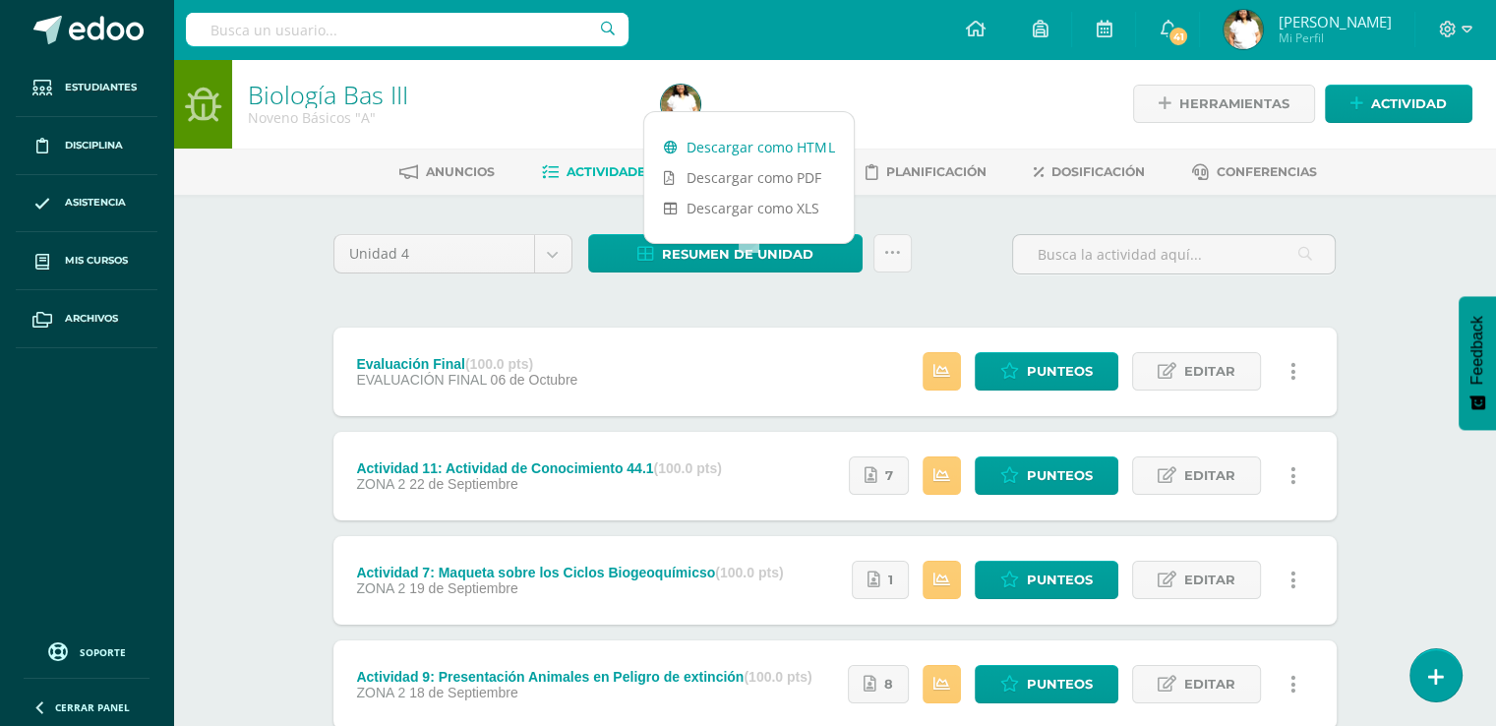
click at [797, 144] on link "Descargar como HTML" at bounding box center [749, 147] width 210 height 30
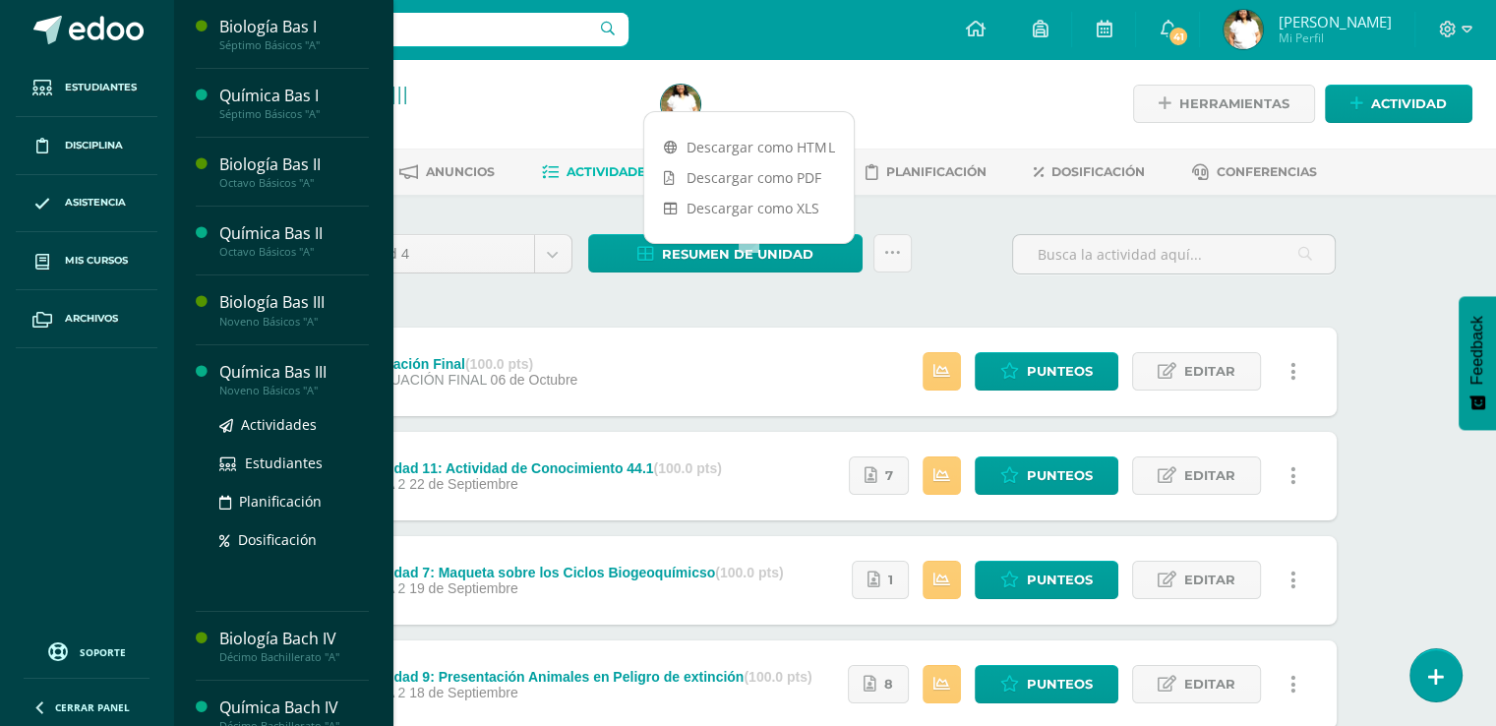
click at [330, 384] on div "Química Bas III" at bounding box center [294, 372] width 150 height 23
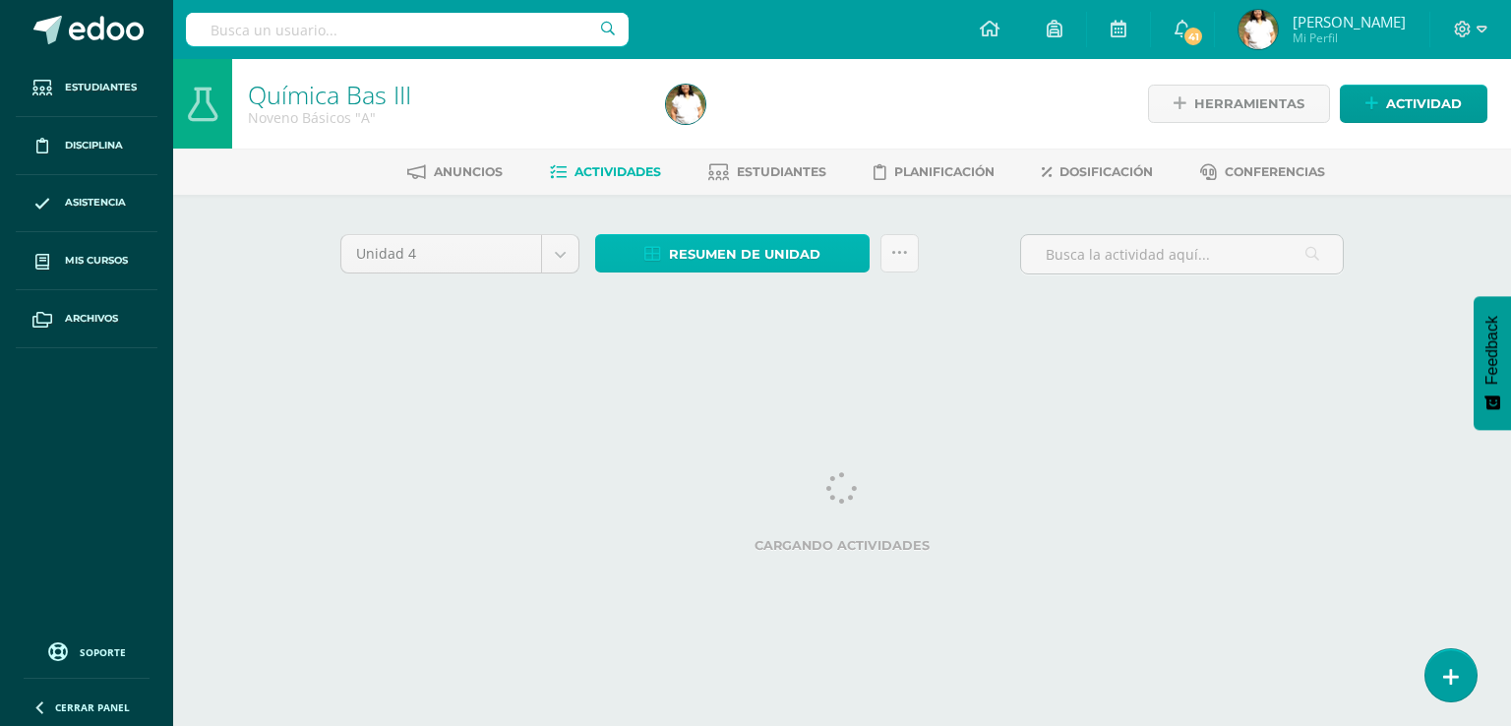
click at [787, 269] on span "Resumen de unidad" at bounding box center [744, 254] width 151 height 36
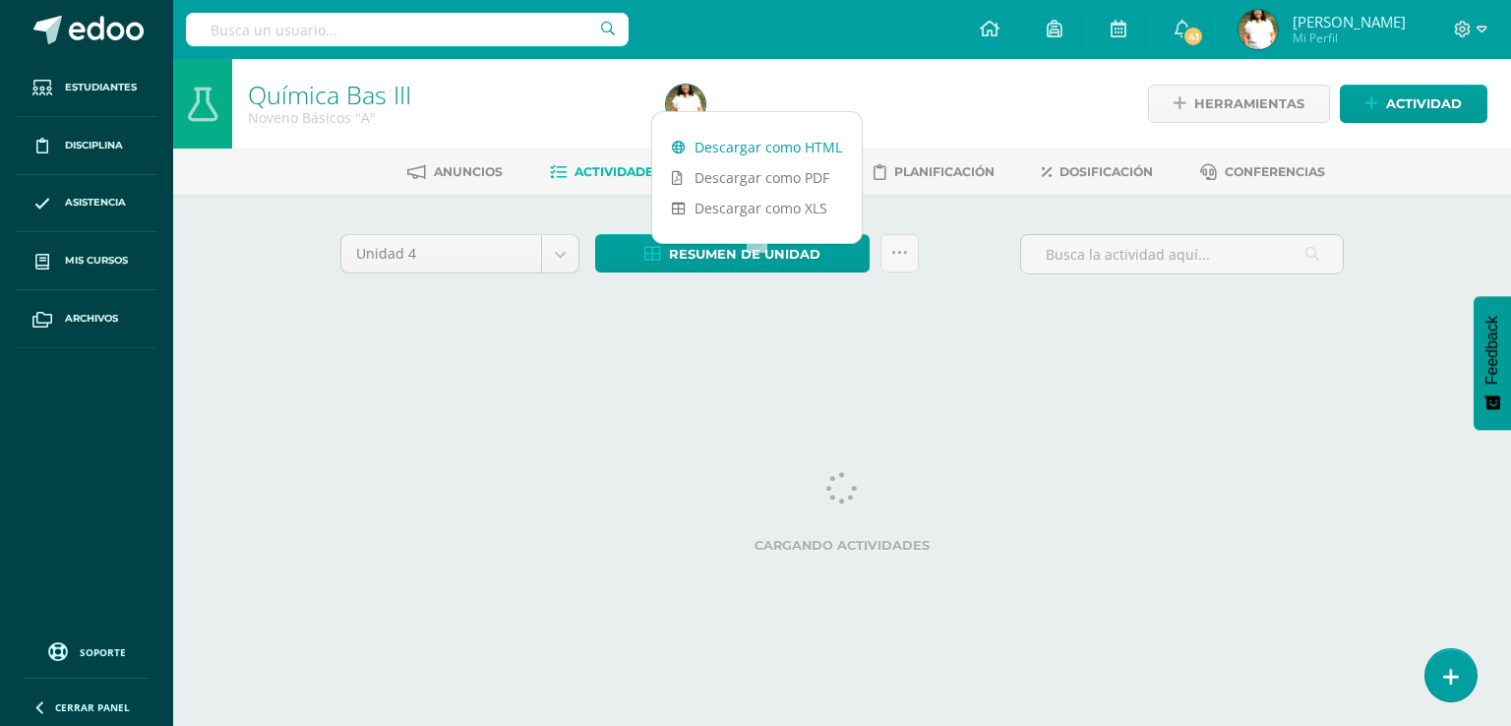
click at [790, 143] on link "Descargar como HTML" at bounding box center [757, 147] width 210 height 30
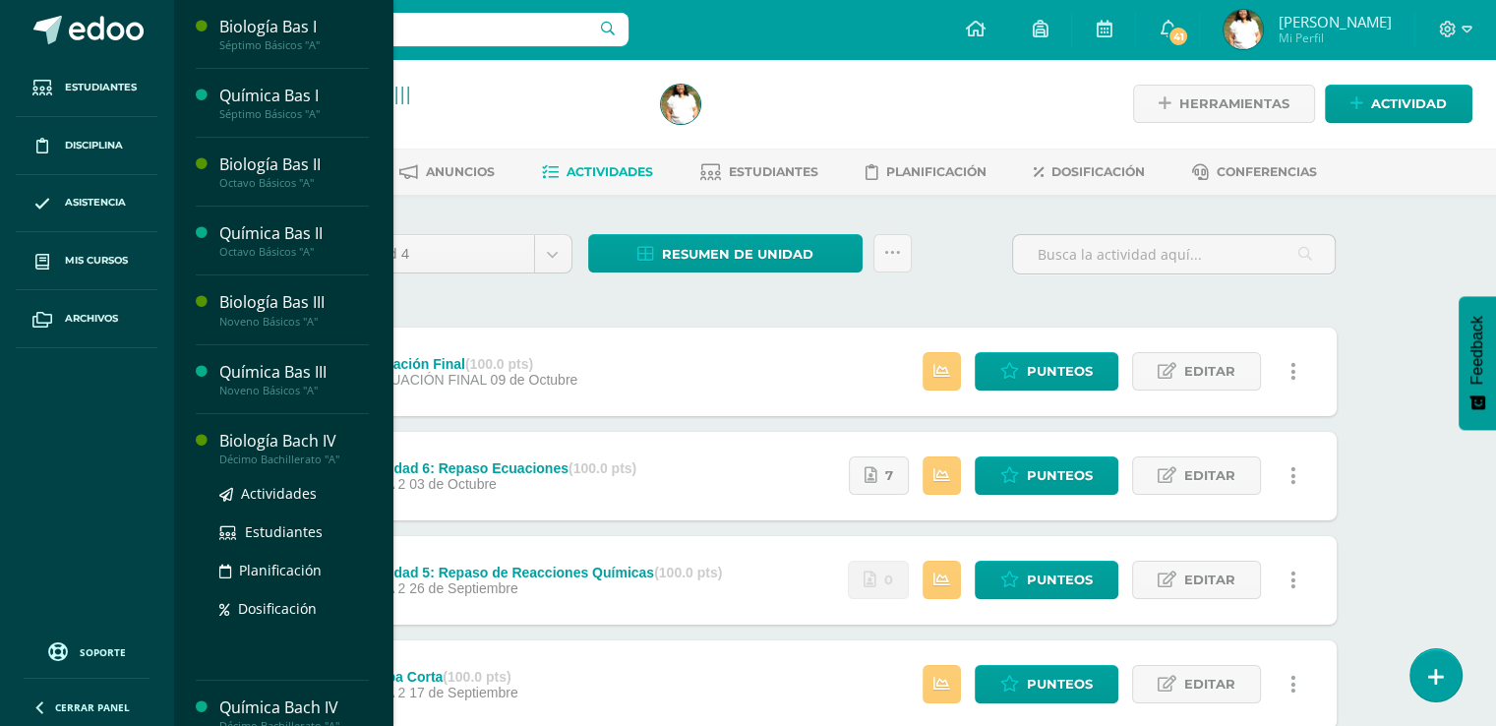
drag, startPoint x: 334, startPoint y: 494, endPoint x: 306, endPoint y: 497, distance: 28.7
click at [306, 452] on div "Biología Bach IV" at bounding box center [294, 441] width 150 height 23
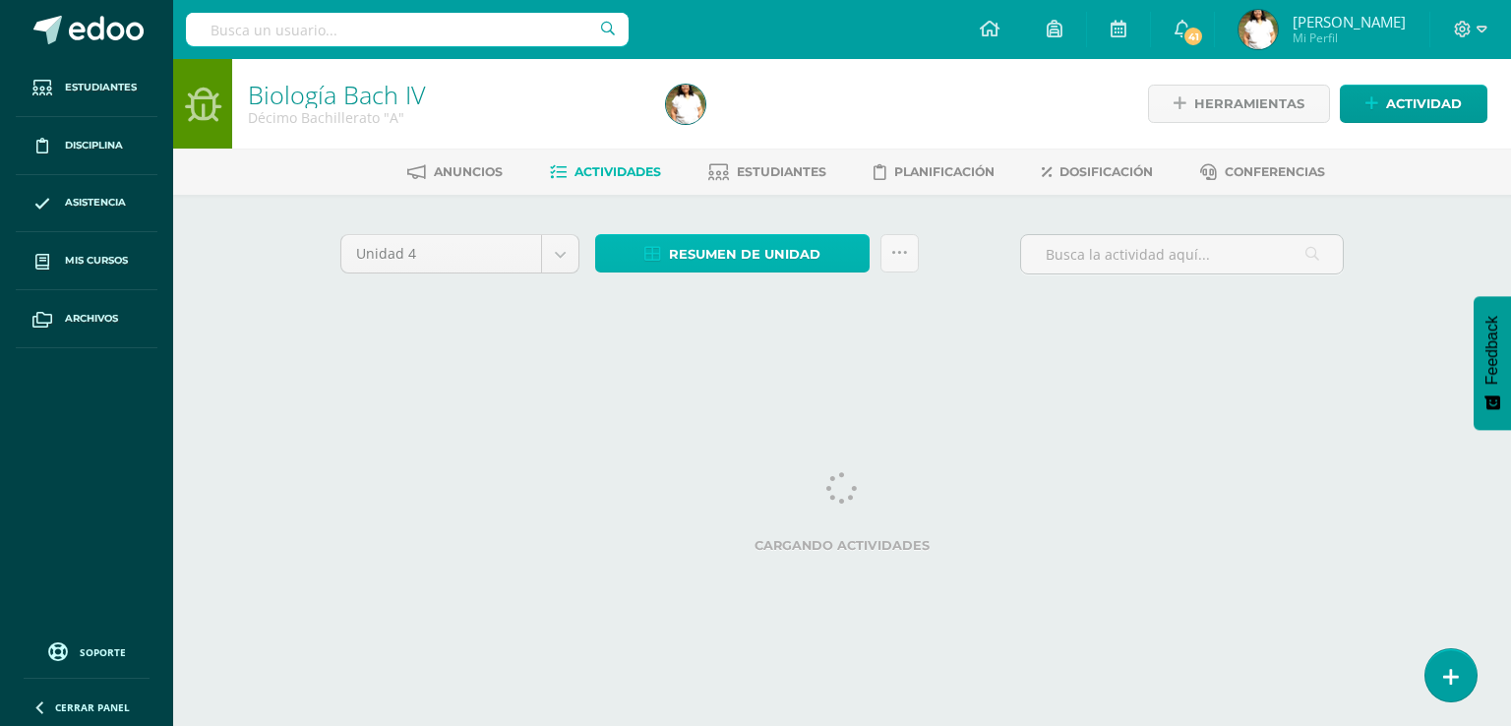
click at [778, 272] on span "Resumen de unidad" at bounding box center [744, 254] width 151 height 36
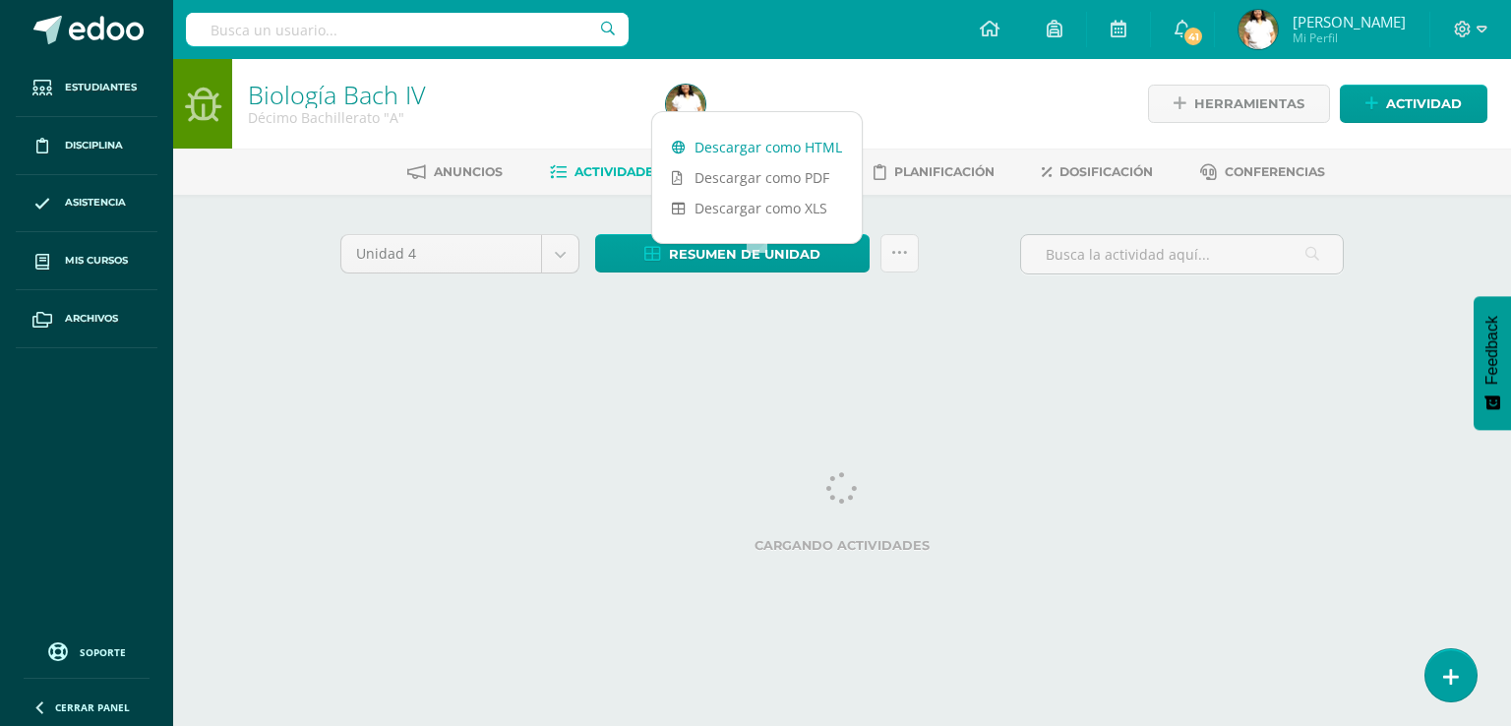
click at [758, 146] on link "Descargar como HTML" at bounding box center [757, 147] width 210 height 30
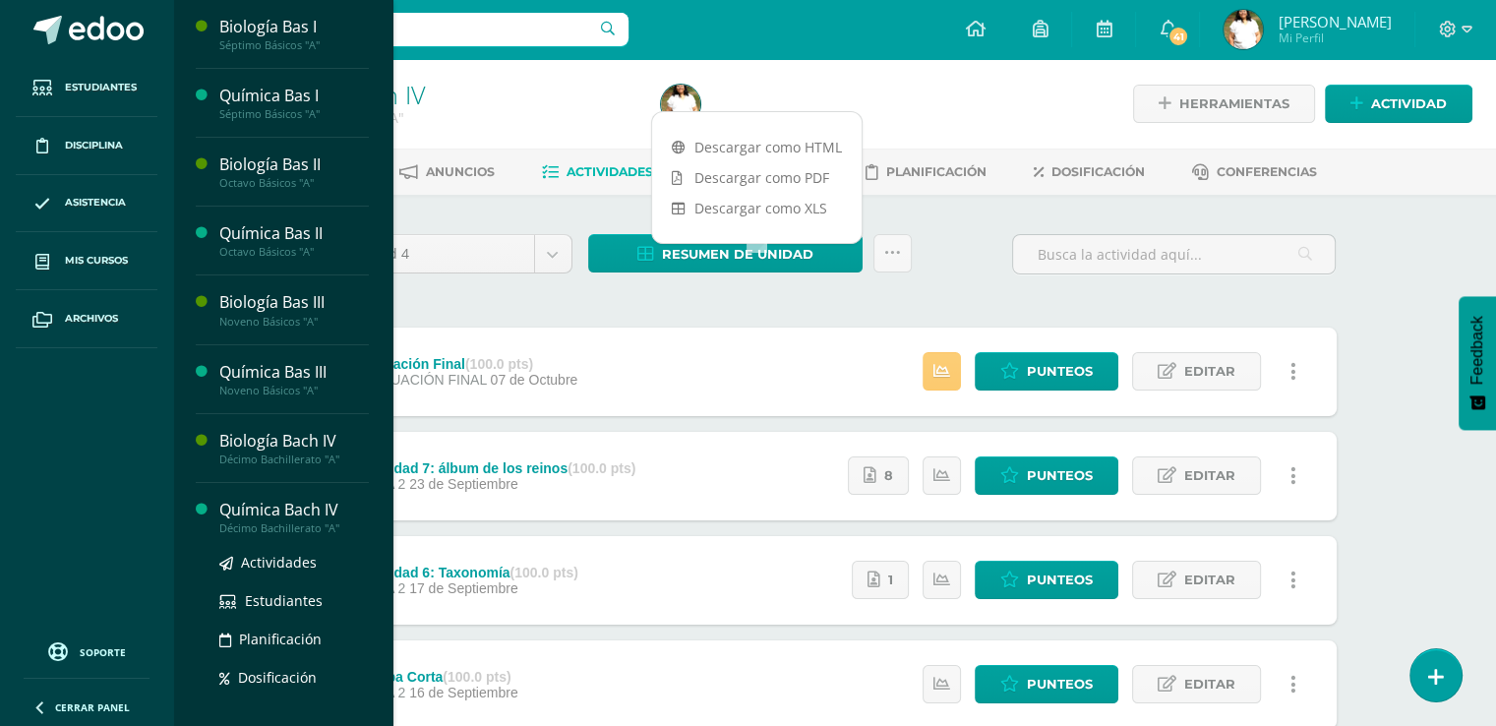
click at [349, 521] on div "Química Bach IV" at bounding box center [294, 510] width 150 height 23
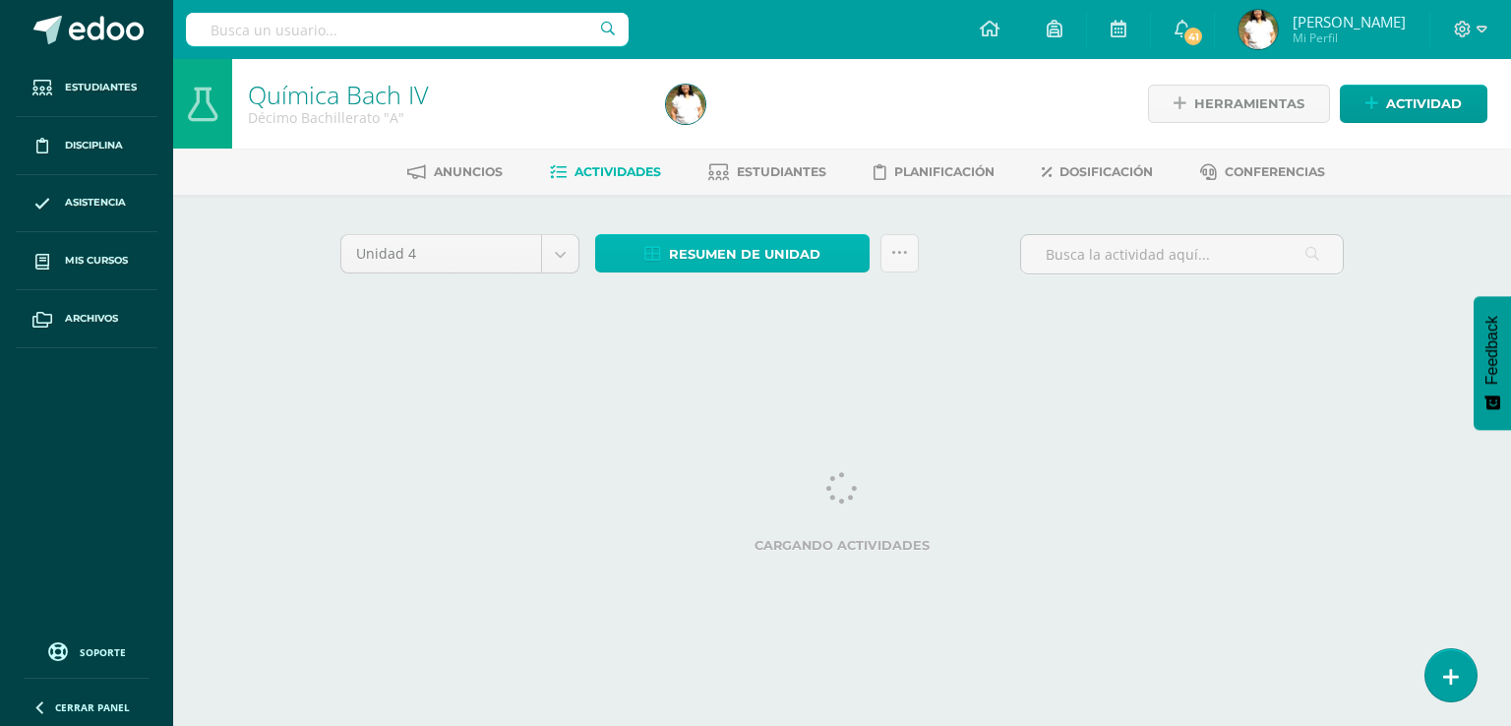
click at [794, 272] on span "Resumen de unidad" at bounding box center [744, 254] width 151 height 36
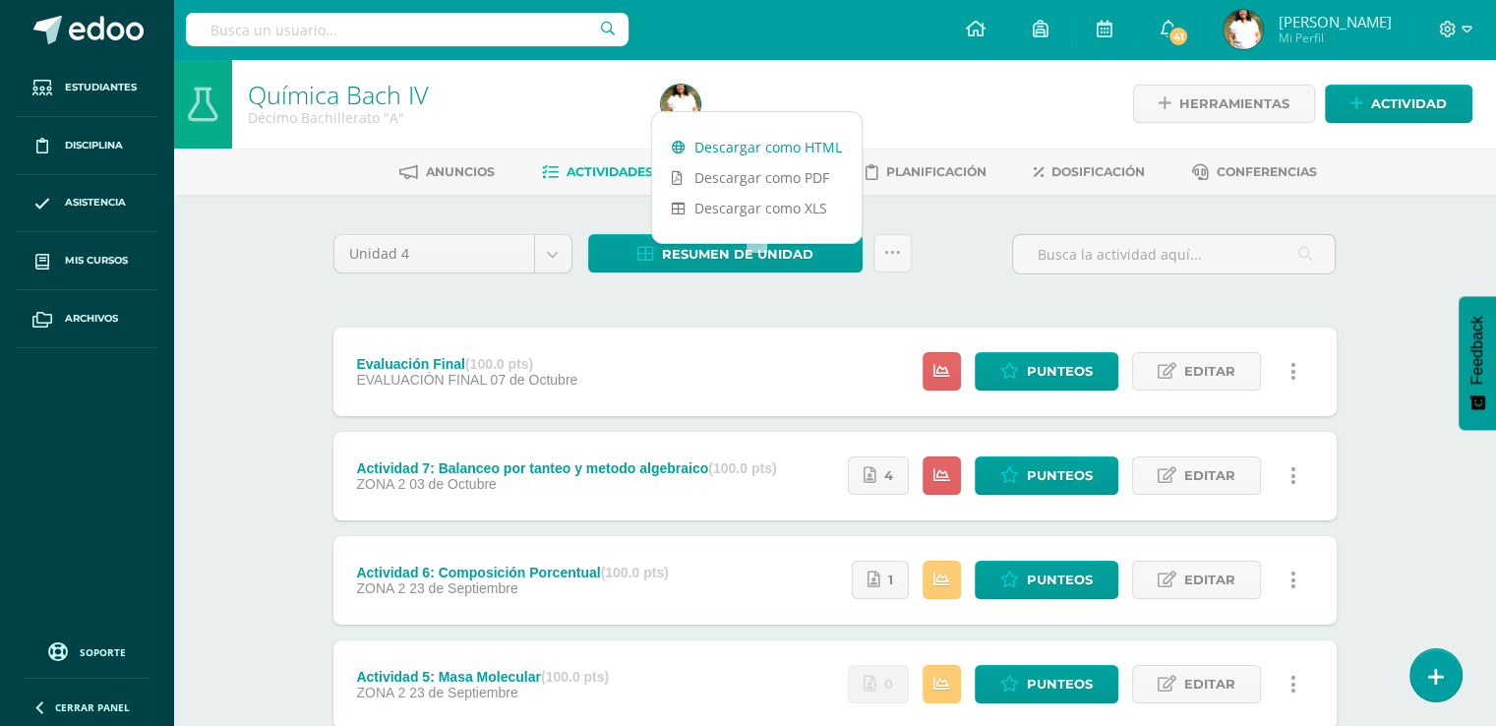
click at [785, 149] on link "Descargar como HTML" at bounding box center [757, 147] width 210 height 30
click at [62, 21] on span at bounding box center [47, 30] width 29 height 29
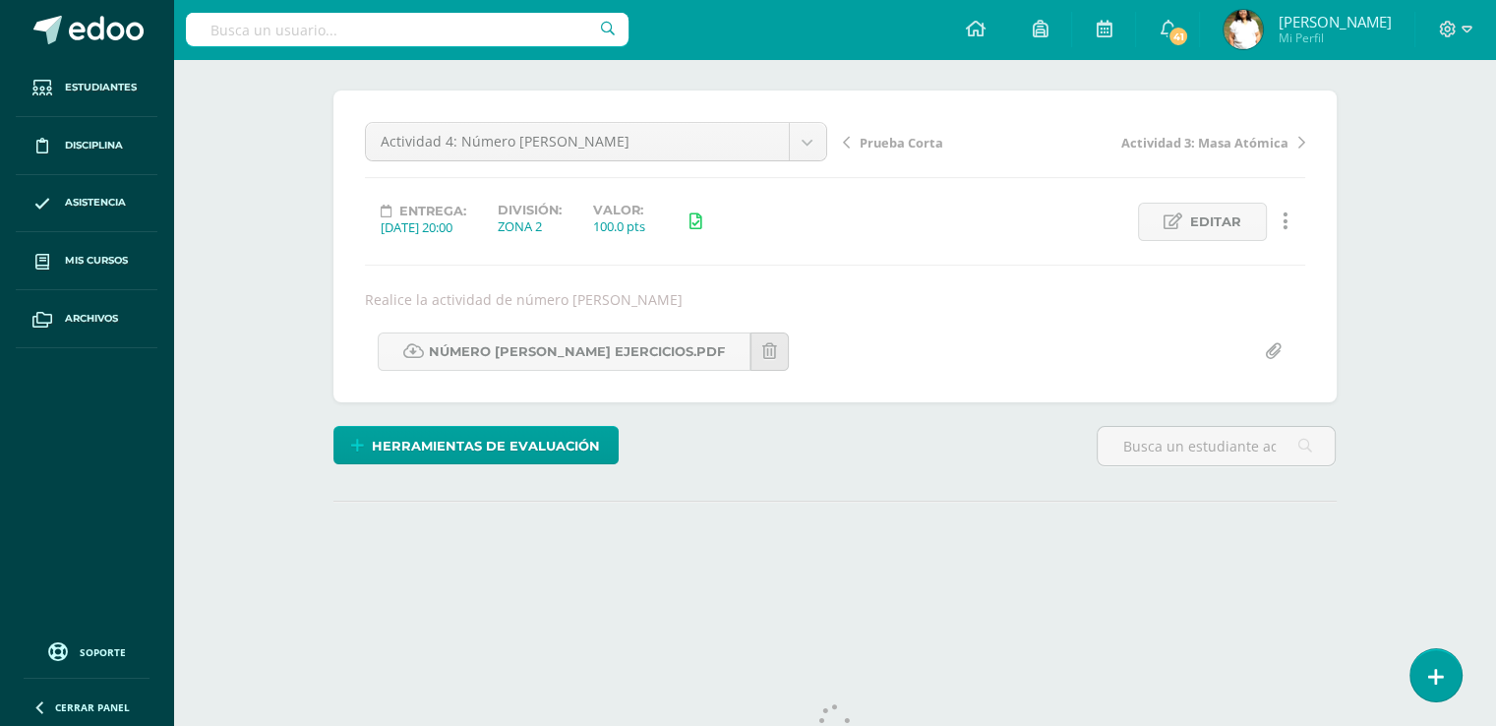
scroll to position [341, 0]
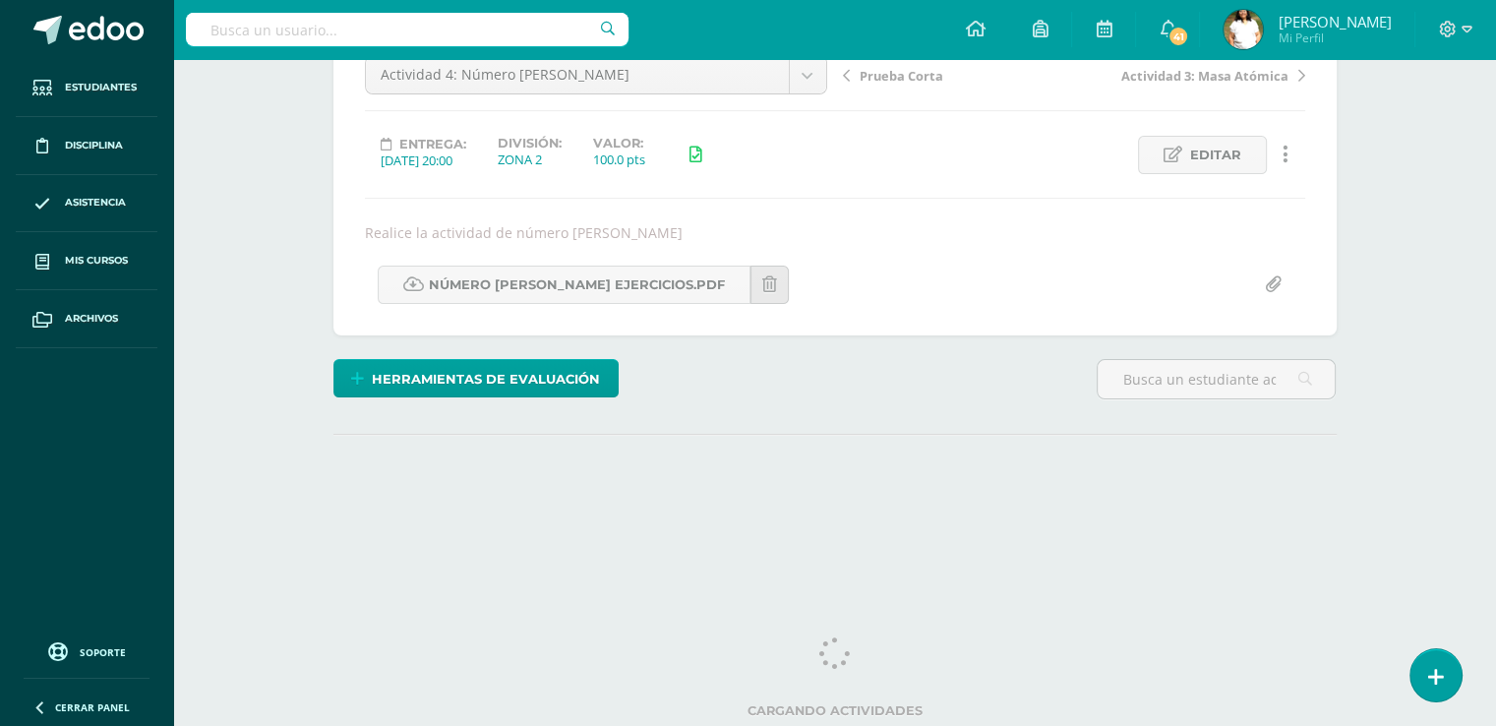
drag, startPoint x: 1504, startPoint y: 251, endPoint x: 1507, endPoint y: 571, distance: 320.7
click at [1495, 571] on html "Estudiantes Disciplina Asistencia Mis cursos Archivos Soporte Ayuda Reportar un…" at bounding box center [748, 189] width 1496 height 798
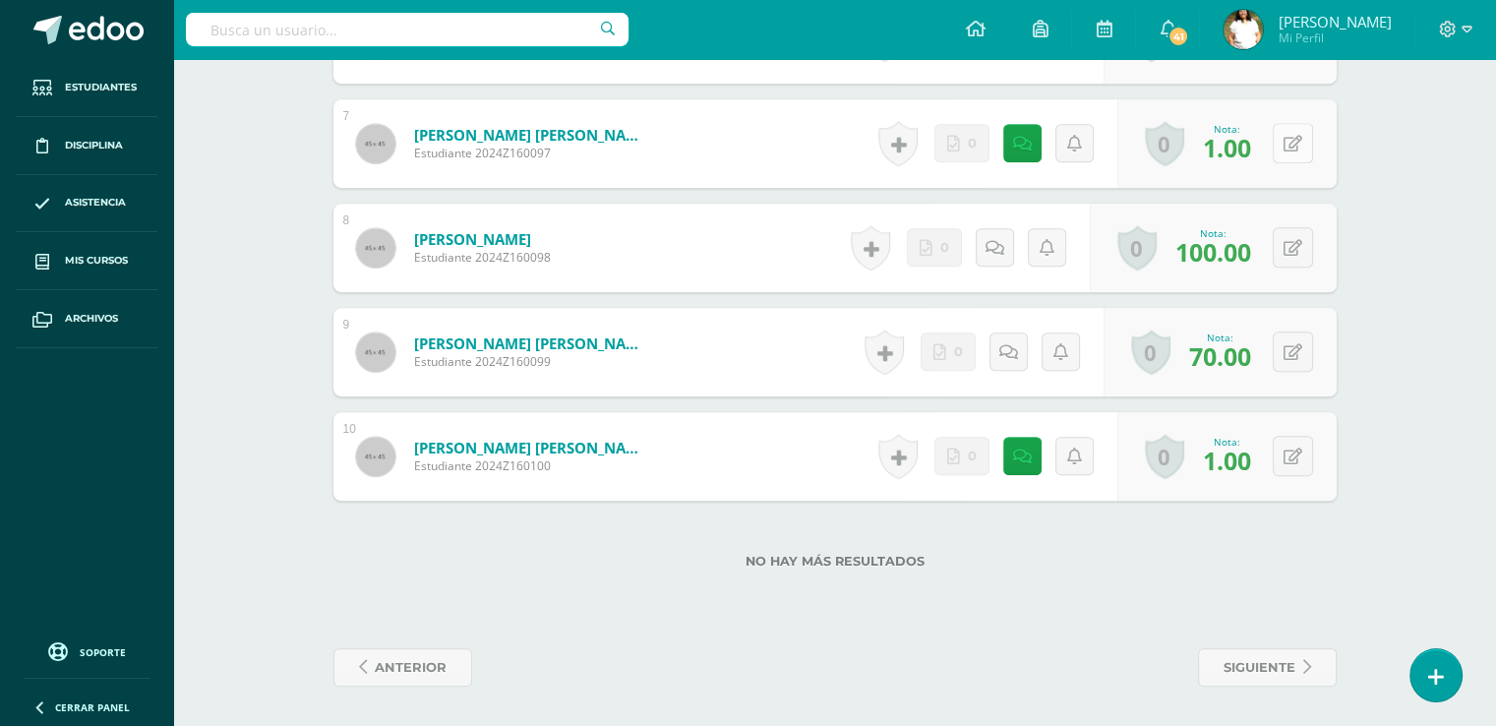
scroll to position [1320, 0]
click at [1305, 163] on button at bounding box center [1293, 143] width 40 height 40
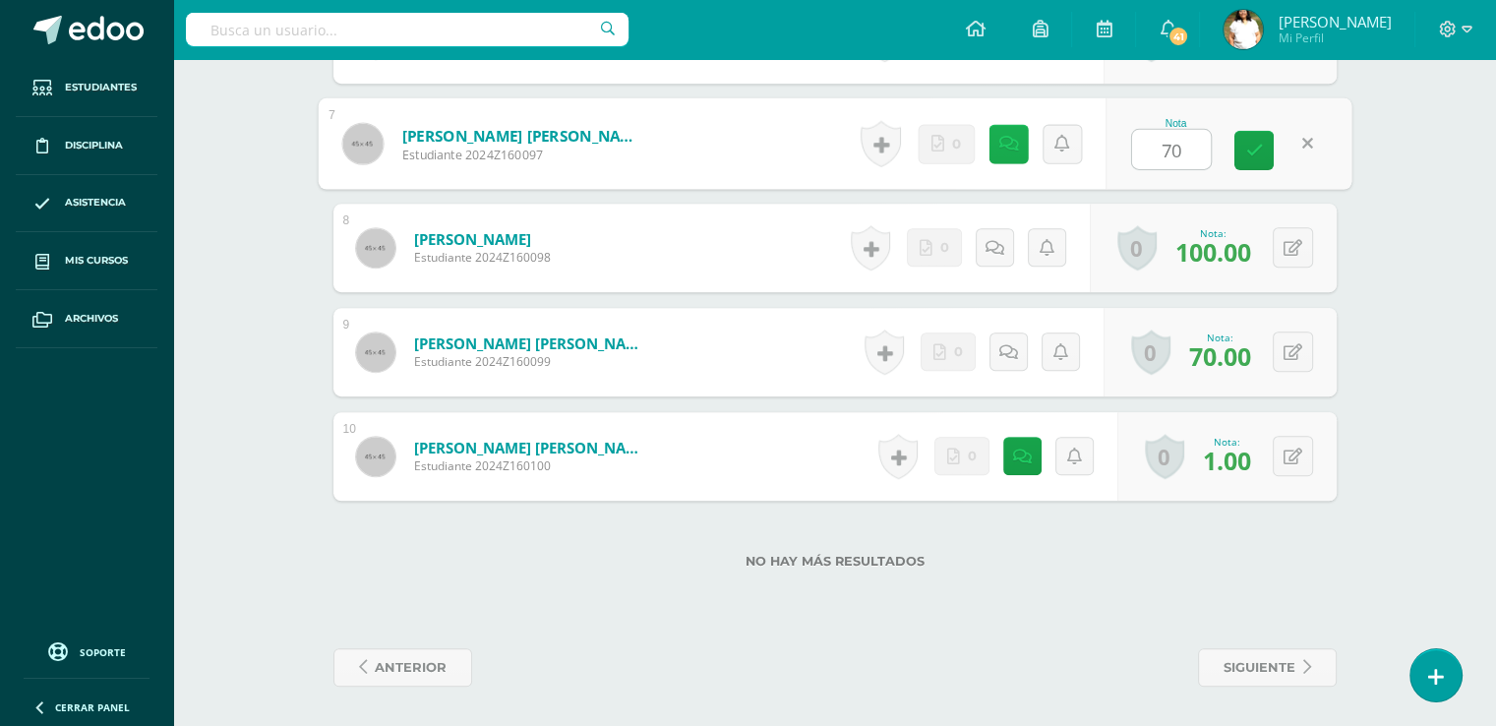
type input "70"
click at [1017, 151] on icon at bounding box center [1008, 143] width 20 height 17
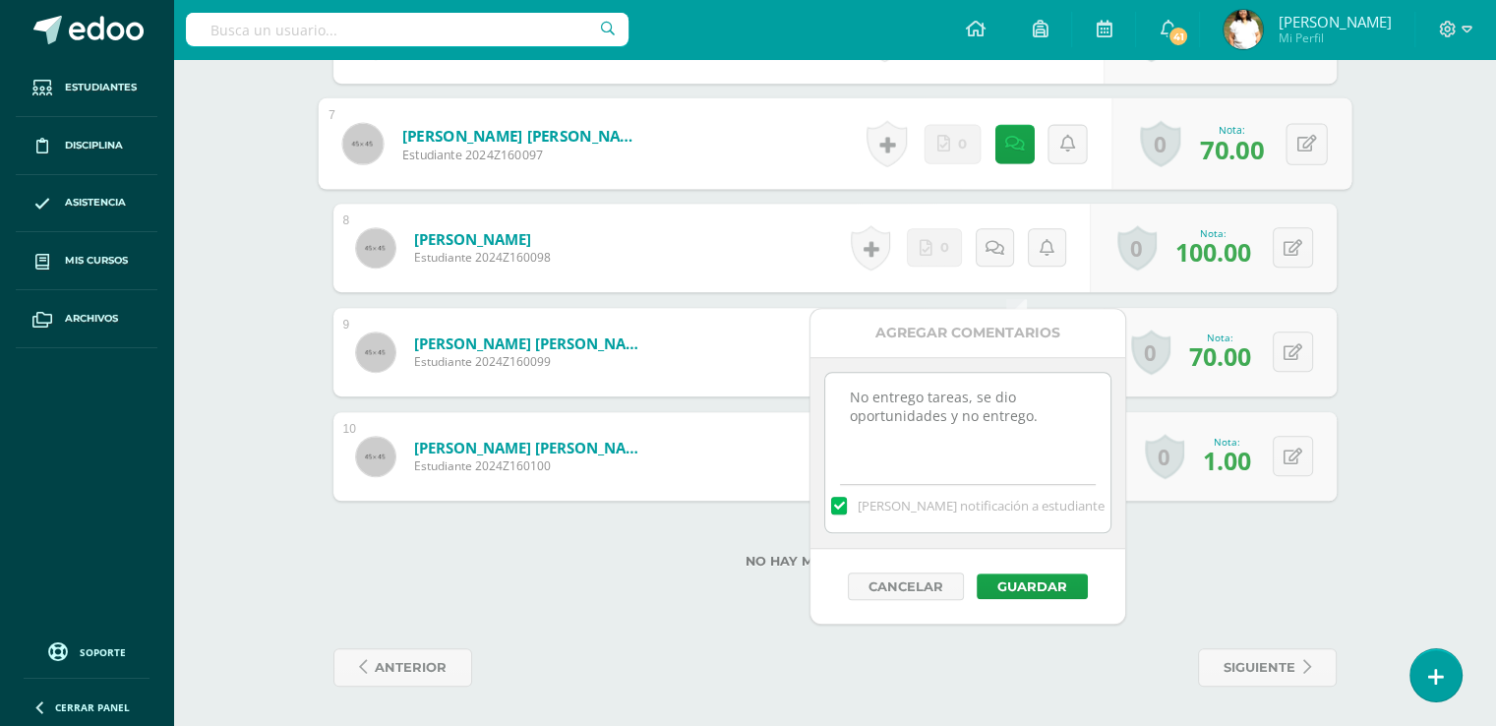
click at [1051, 373] on textarea "No entrego tareas, se dio oportunidades y no entrego." at bounding box center [967, 422] width 284 height 98
type textarea "No entrego tareas, se dio oportunidades y no entrego./ Entrega de ultima hora."
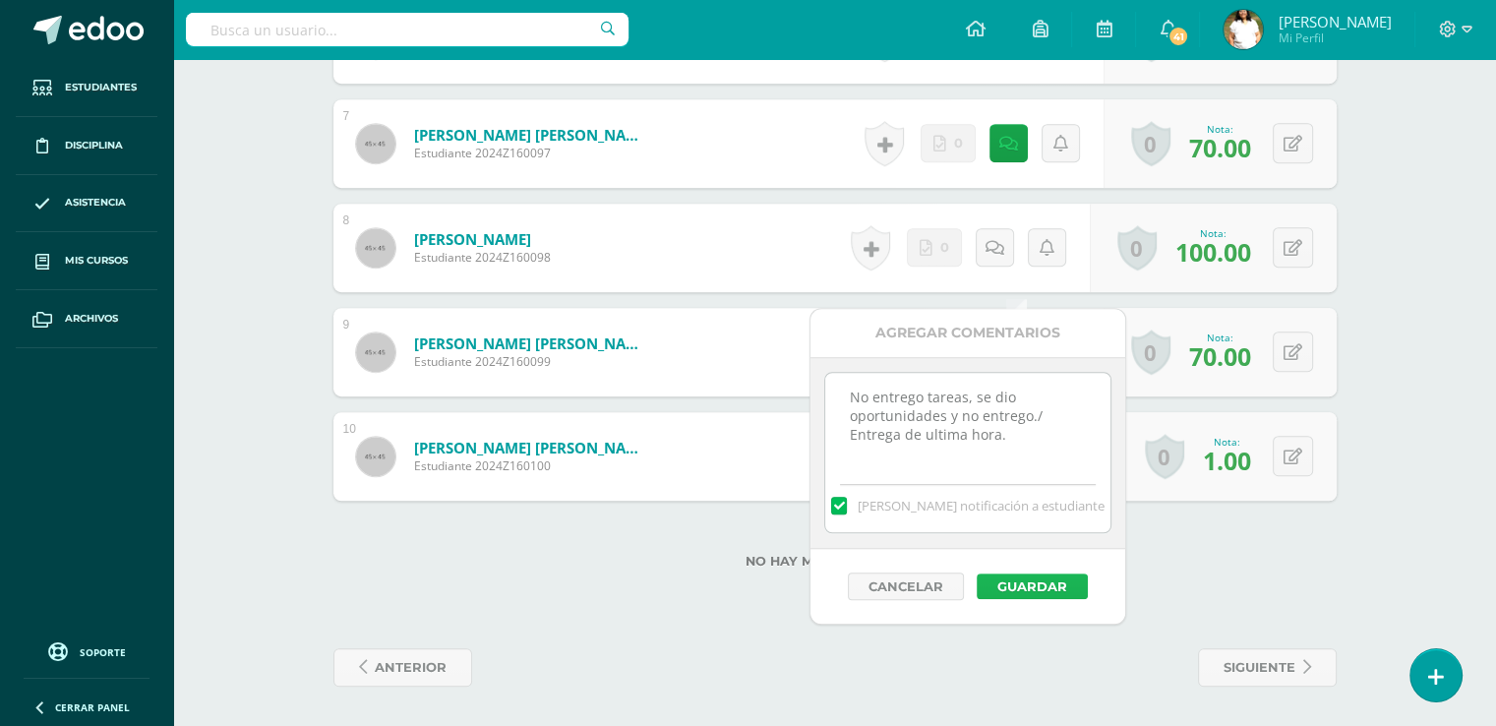
click at [1029, 573] on button "Guardar" at bounding box center [1032, 586] width 111 height 26
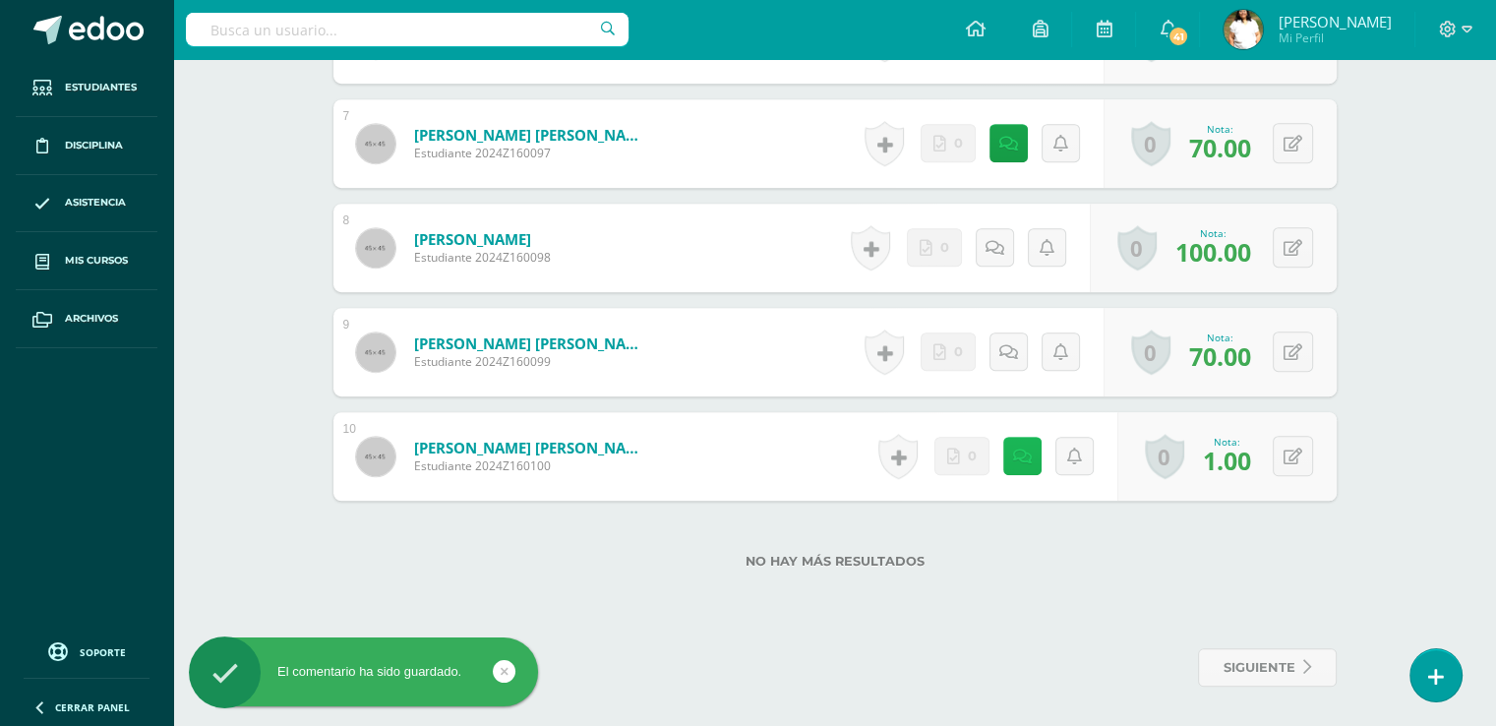
click at [1032, 465] on icon at bounding box center [1022, 457] width 19 height 17
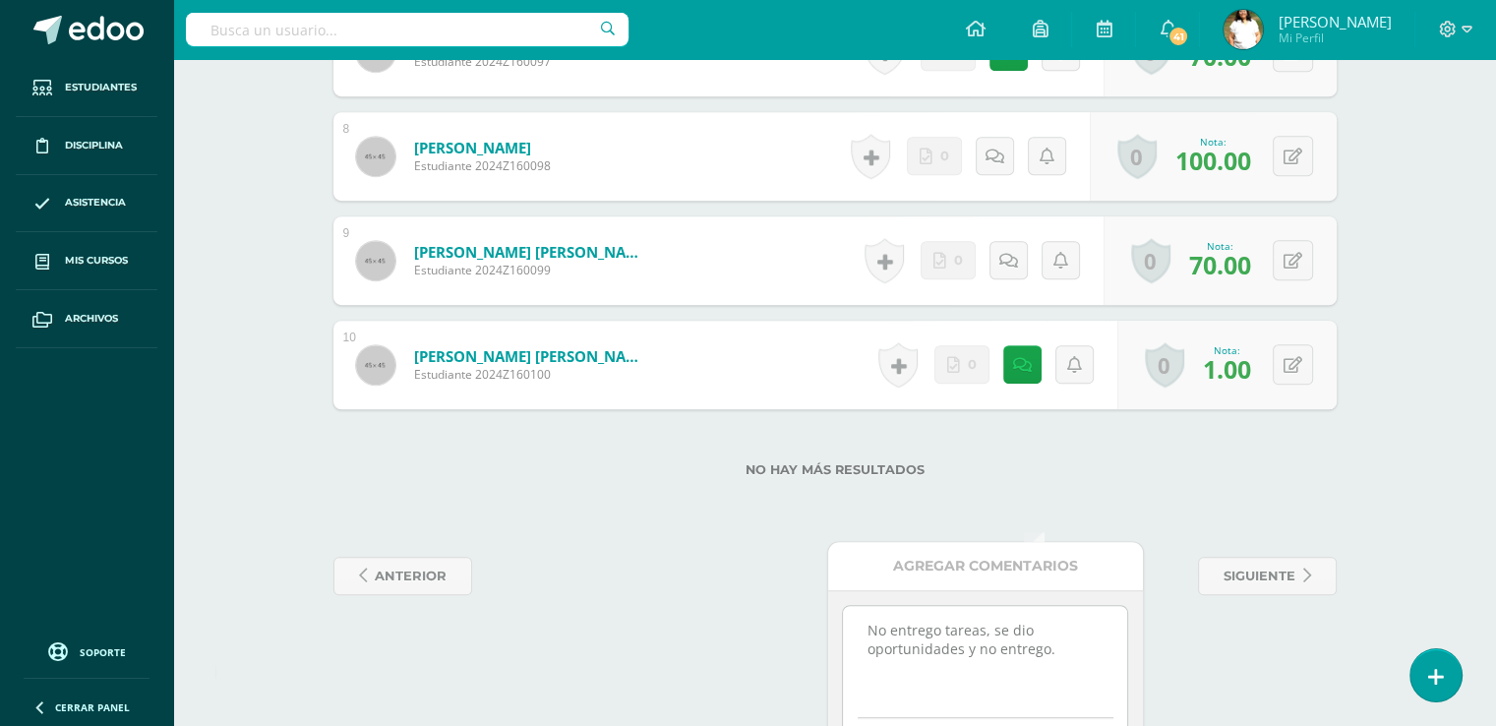
click at [1058, 659] on textarea "No entrego tareas, se dio oportunidades y no entrego." at bounding box center [985, 655] width 284 height 98
type textarea "No entrego tareas, se dio oportunidades y no entrego./ Entrega de ultima hora."
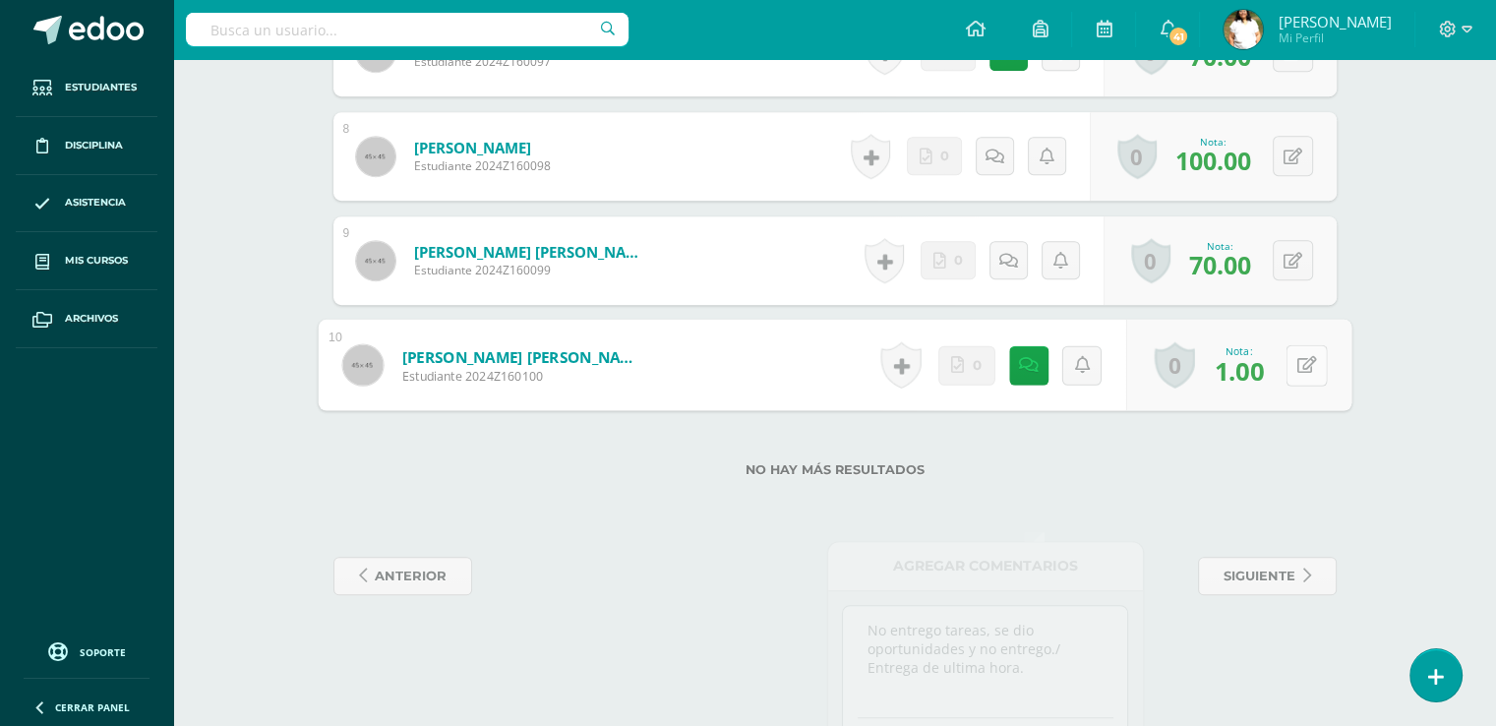
click at [1299, 386] on button at bounding box center [1306, 364] width 41 height 41
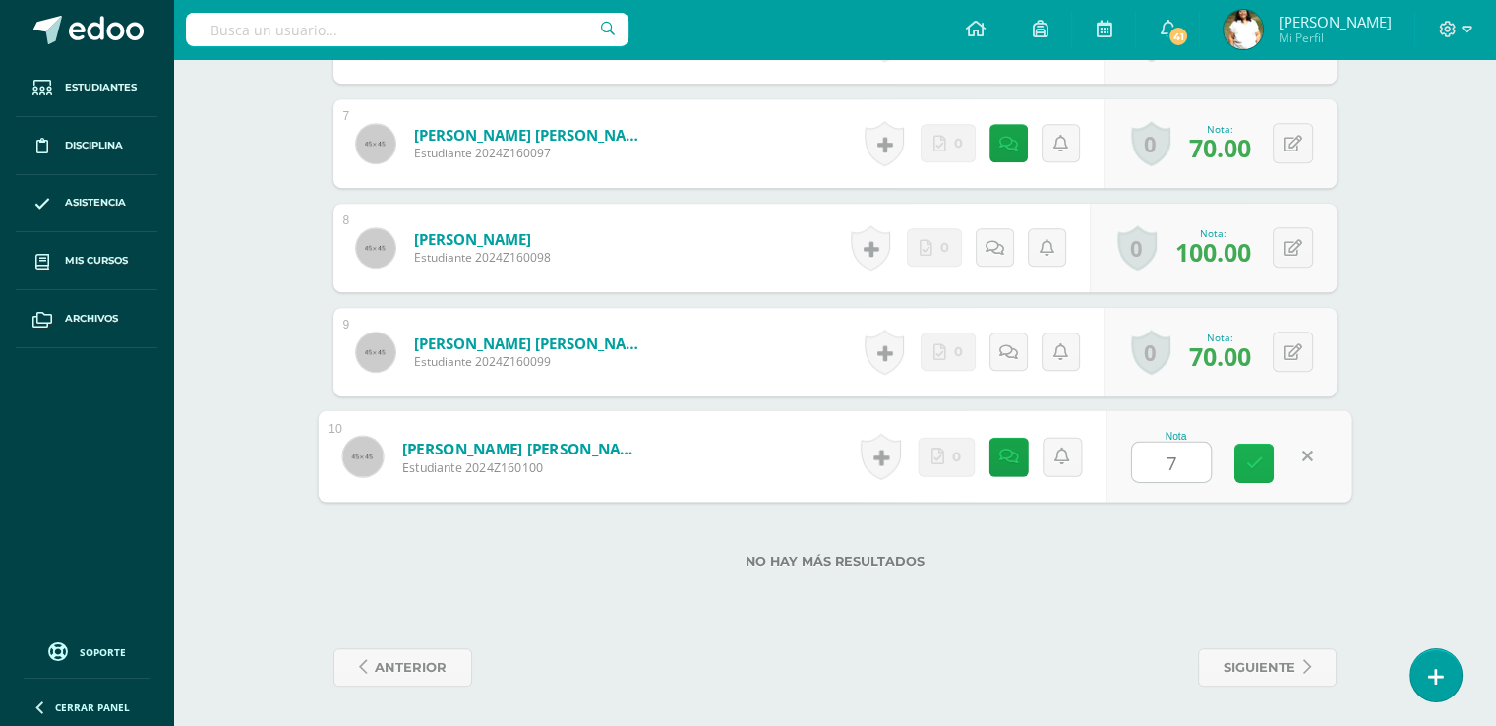
type input "70"
click at [1302, 60] on button at bounding box center [1306, 39] width 41 height 41
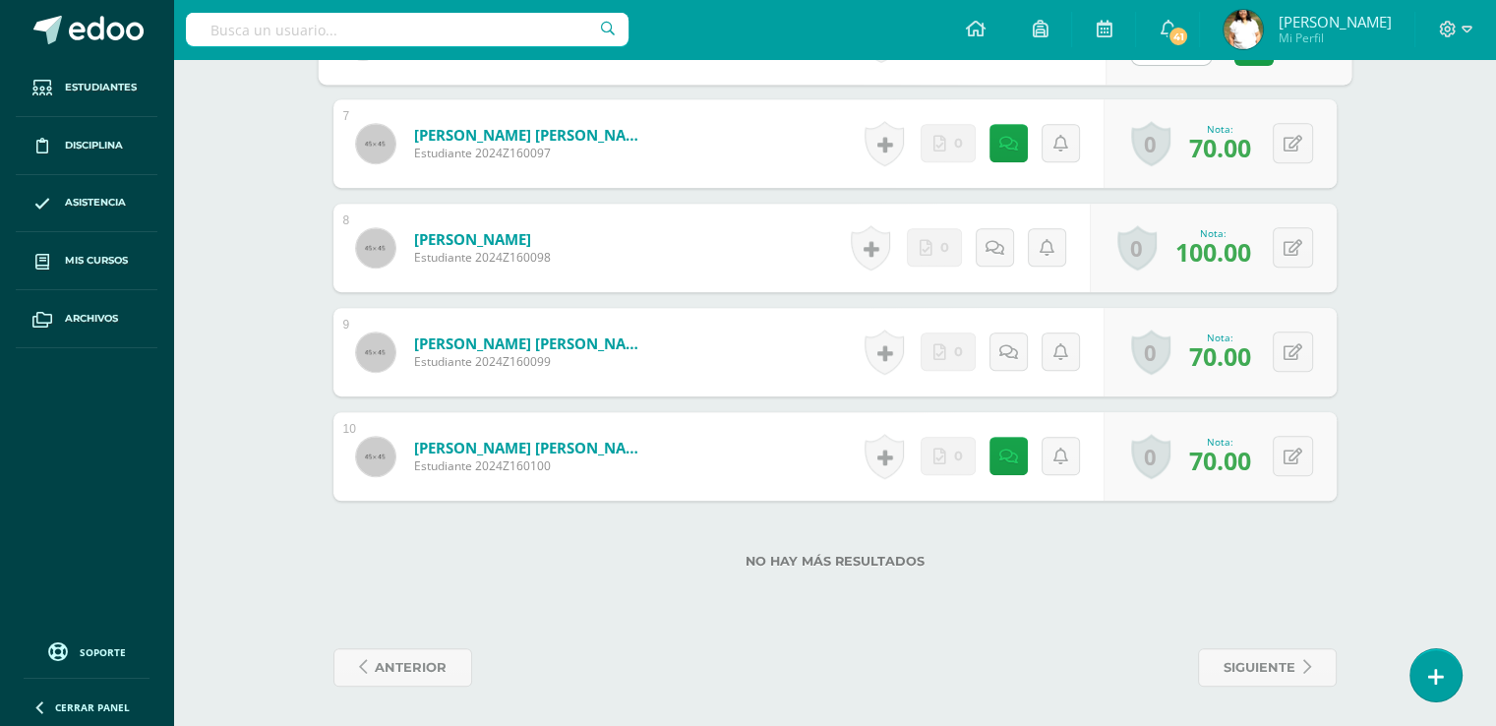
type input "70"
click at [1023, 59] on link at bounding box center [1008, 39] width 39 height 39
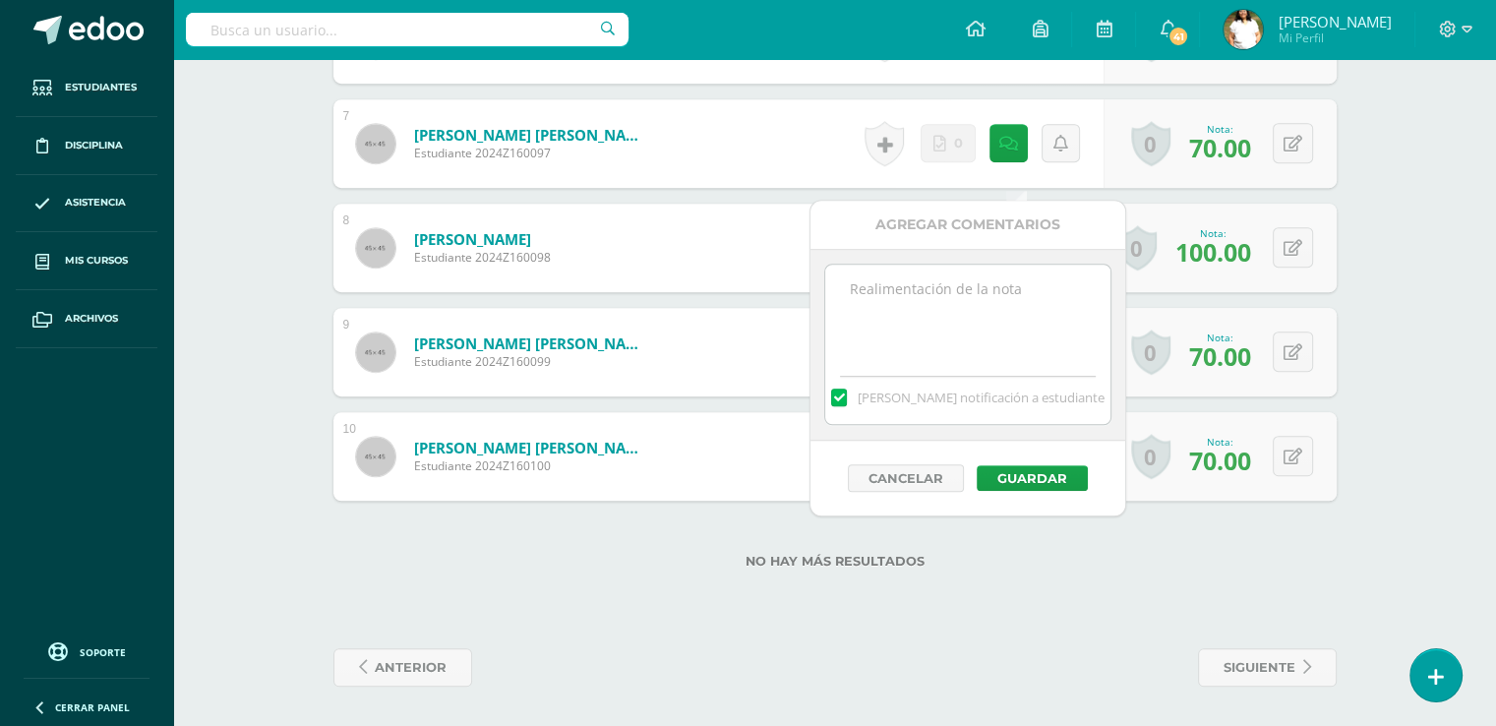
drag, startPoint x: 990, startPoint y: 204, endPoint x: 988, endPoint y: 214, distance: 11.0
click at [989, 265] on textarea at bounding box center [967, 314] width 284 height 98
type textarea "Entrego tarde."
click at [1050, 465] on button "Guardar" at bounding box center [1032, 478] width 111 height 26
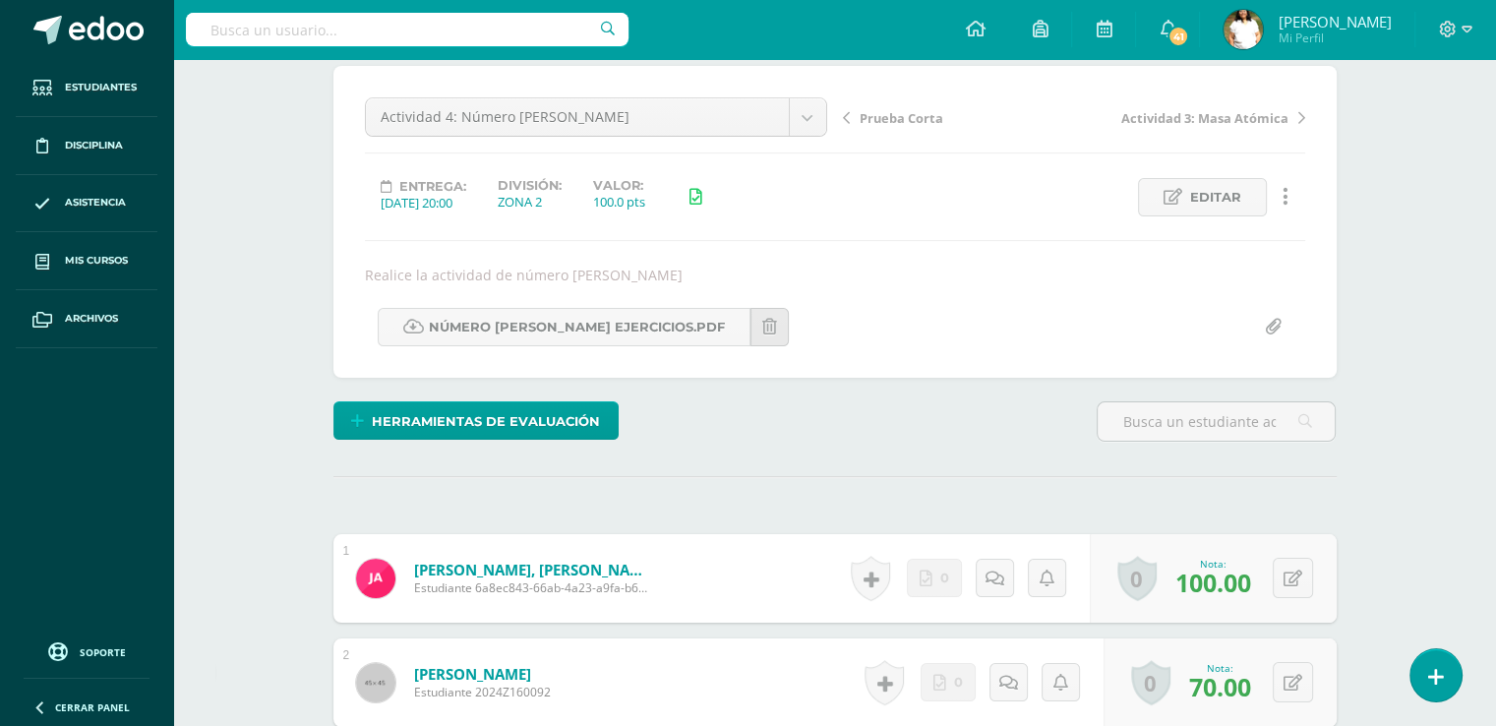
scroll to position [43, 0]
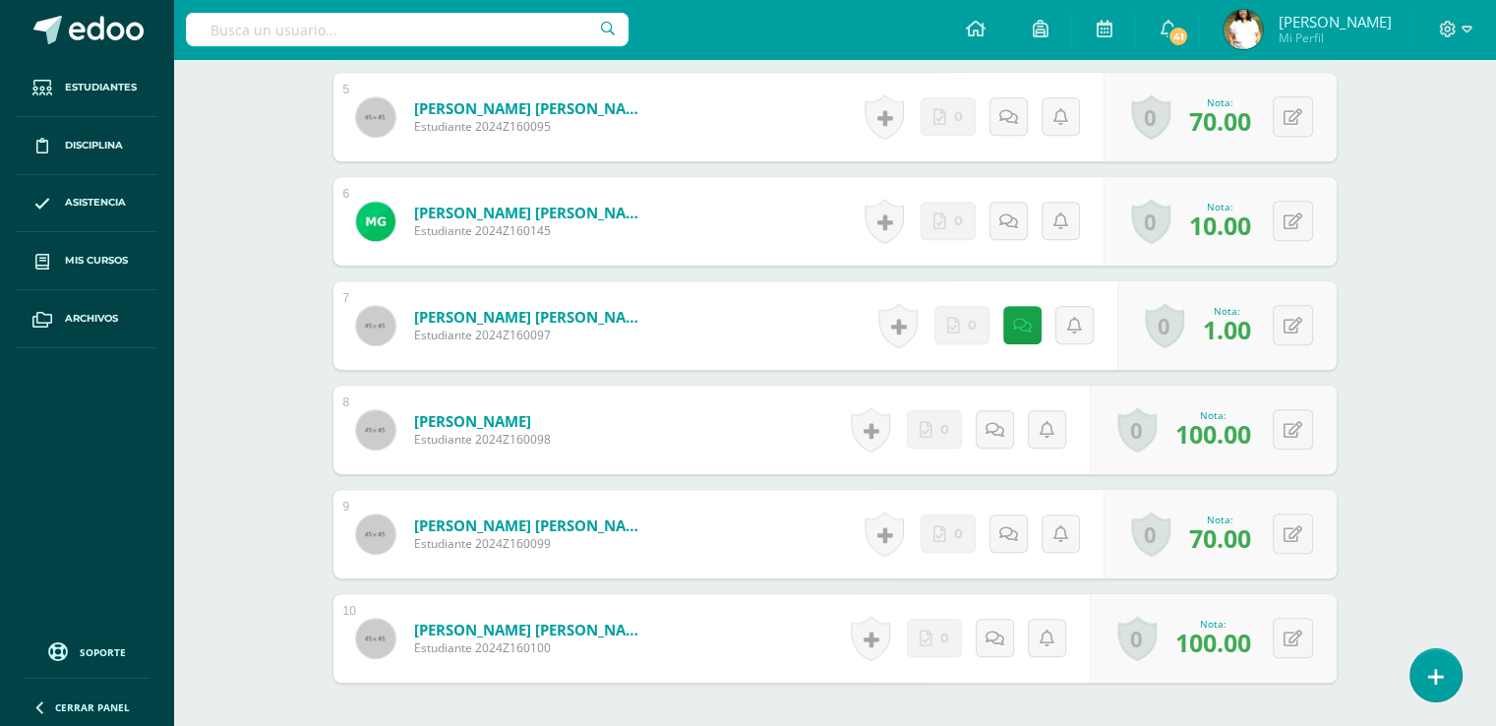
scroll to position [1058, 0]
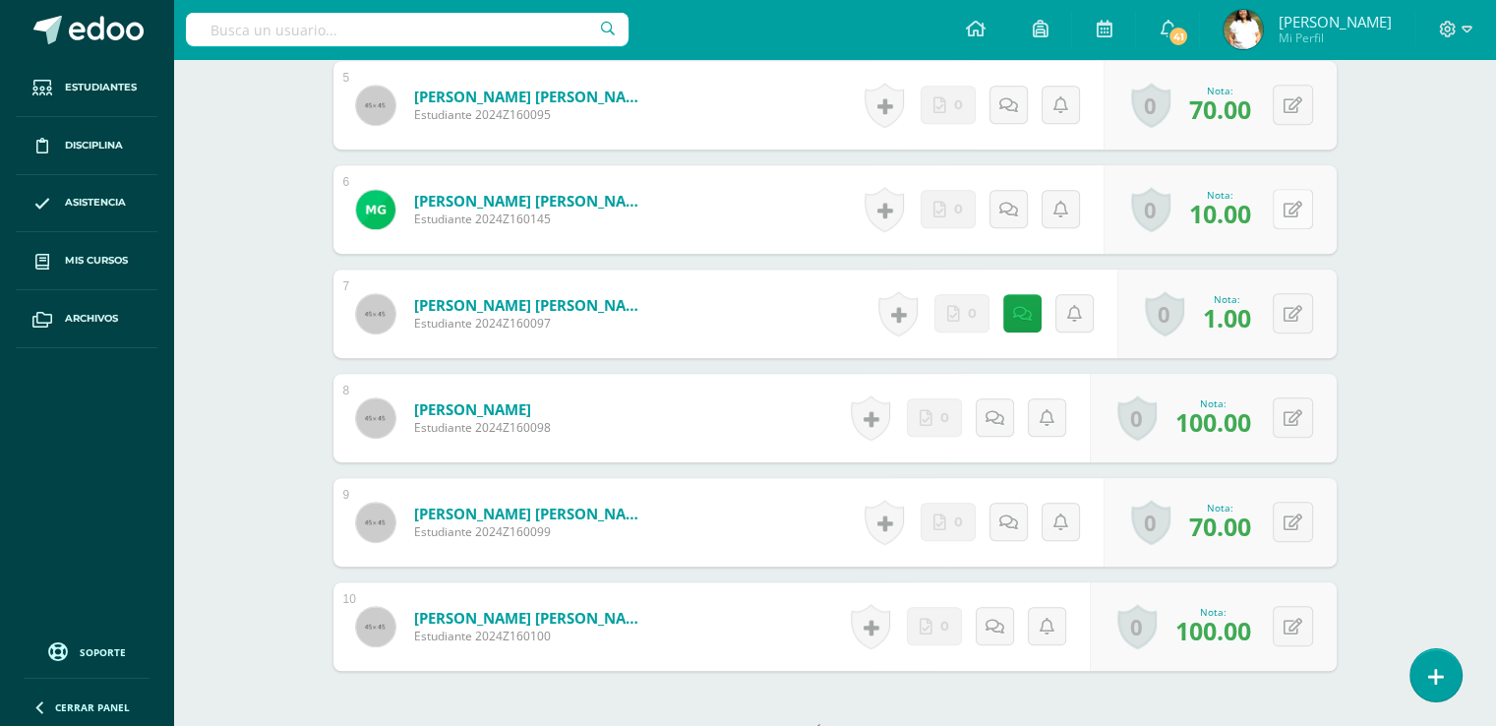
click at [1302, 218] on icon at bounding box center [1293, 210] width 19 height 17
type input "70"
click at [1016, 217] on icon at bounding box center [1008, 209] width 20 height 17
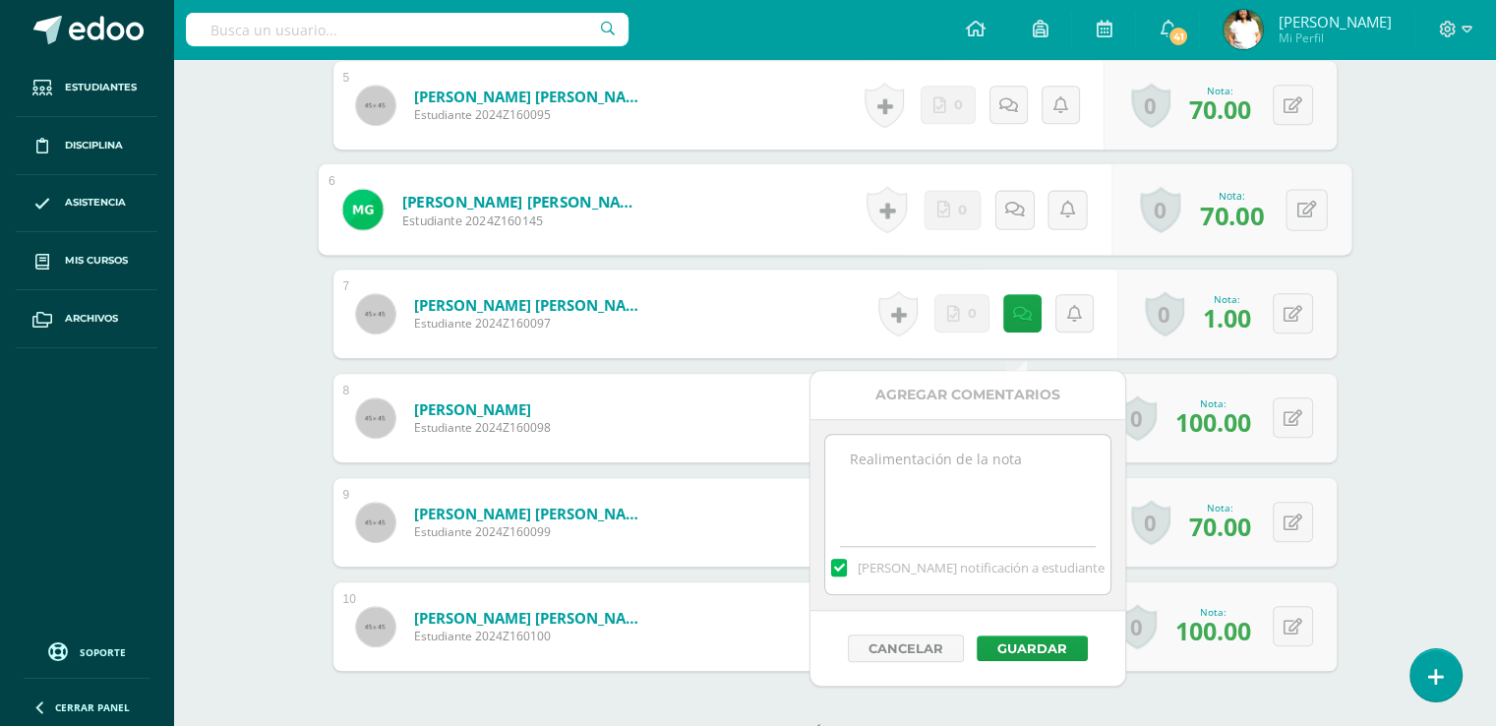
click at [944, 526] on textarea at bounding box center [967, 484] width 284 height 98
type textarea "Entrega tarde."
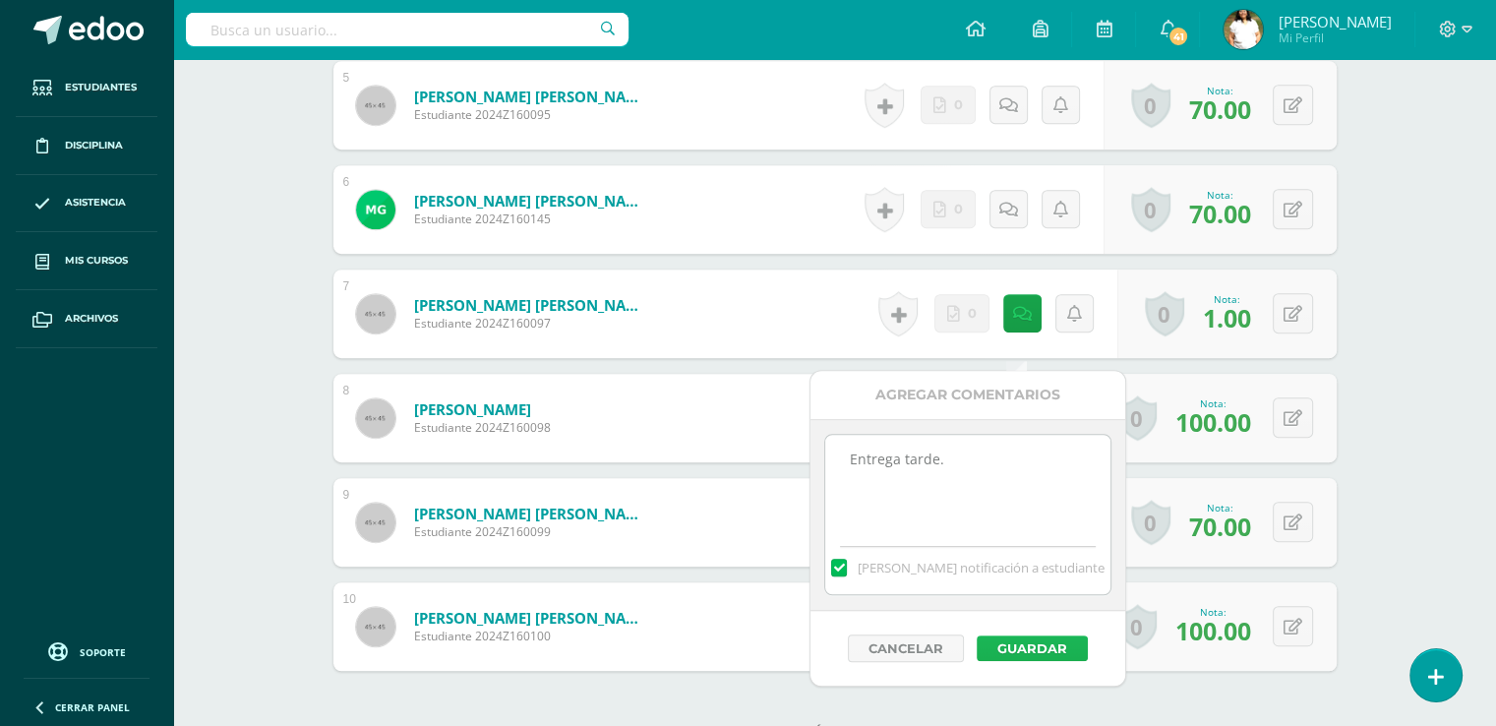
click at [1059, 661] on button "Guardar" at bounding box center [1032, 648] width 111 height 26
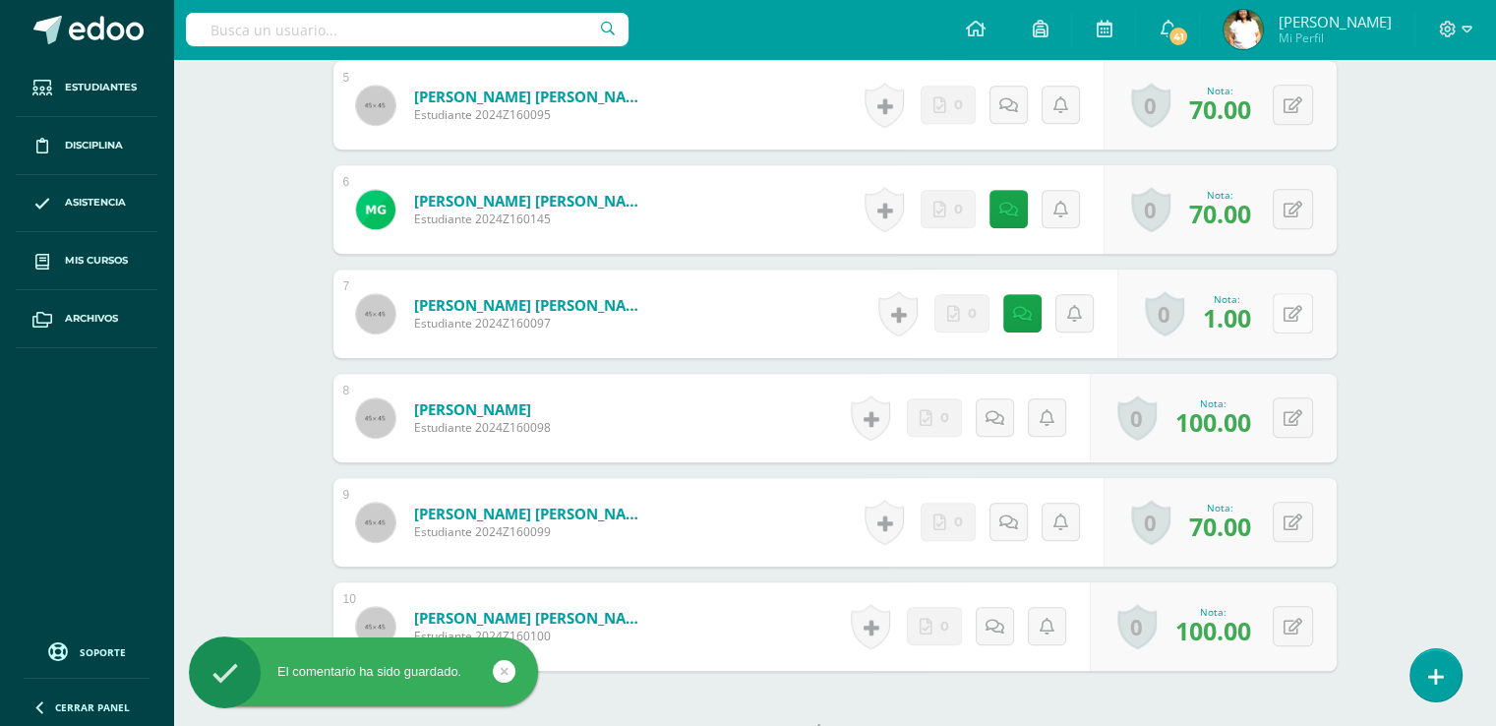
click at [1302, 323] on icon at bounding box center [1293, 314] width 19 height 17
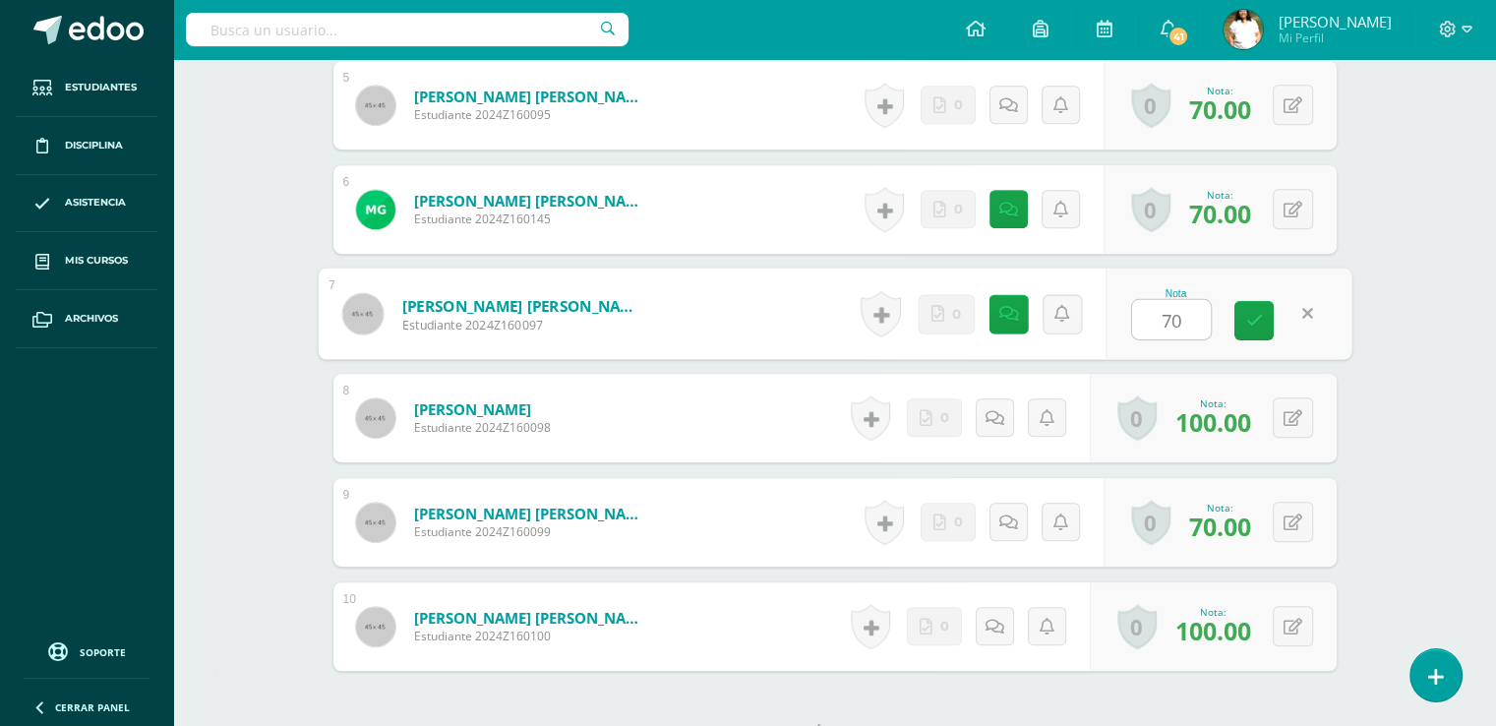
type input "70"
click at [996, 360] on div "Historial de actividad No hay historial para esta actividad 0 Agregar Comentari…" at bounding box center [979, 314] width 253 height 91
click at [1018, 323] on icon at bounding box center [1008, 314] width 19 height 17
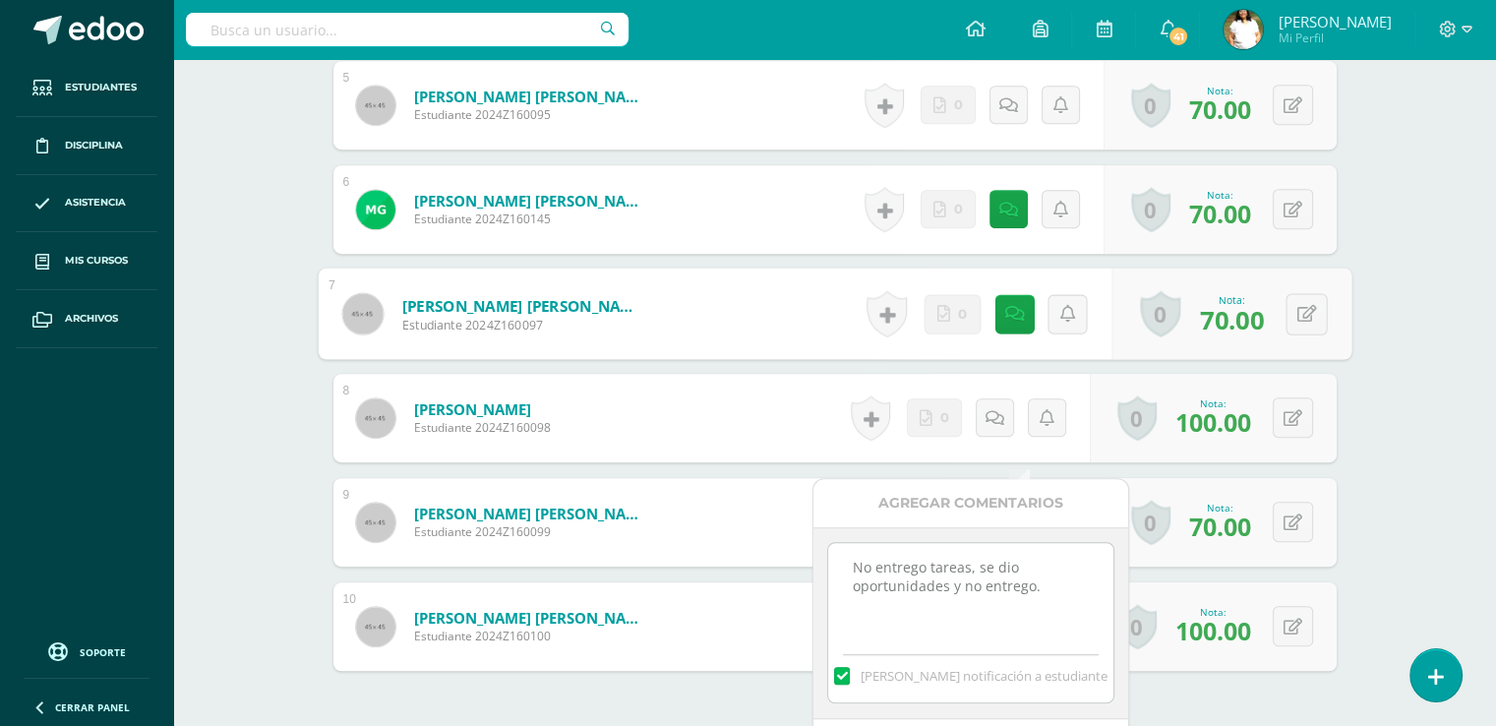
click at [1044, 599] on textarea "No entrego tareas, se dio oportunidades y no entrego." at bounding box center [970, 592] width 284 height 98
type textarea "No entrego tareas, se dio oportunidades y no entrego./ Entrega de ultima hora."
click at [1118, 650] on div "No entrego tareas, se dio oportunidades y no entrego. [PERSON_NAME] notificació…" at bounding box center [970, 623] width 315 height 192
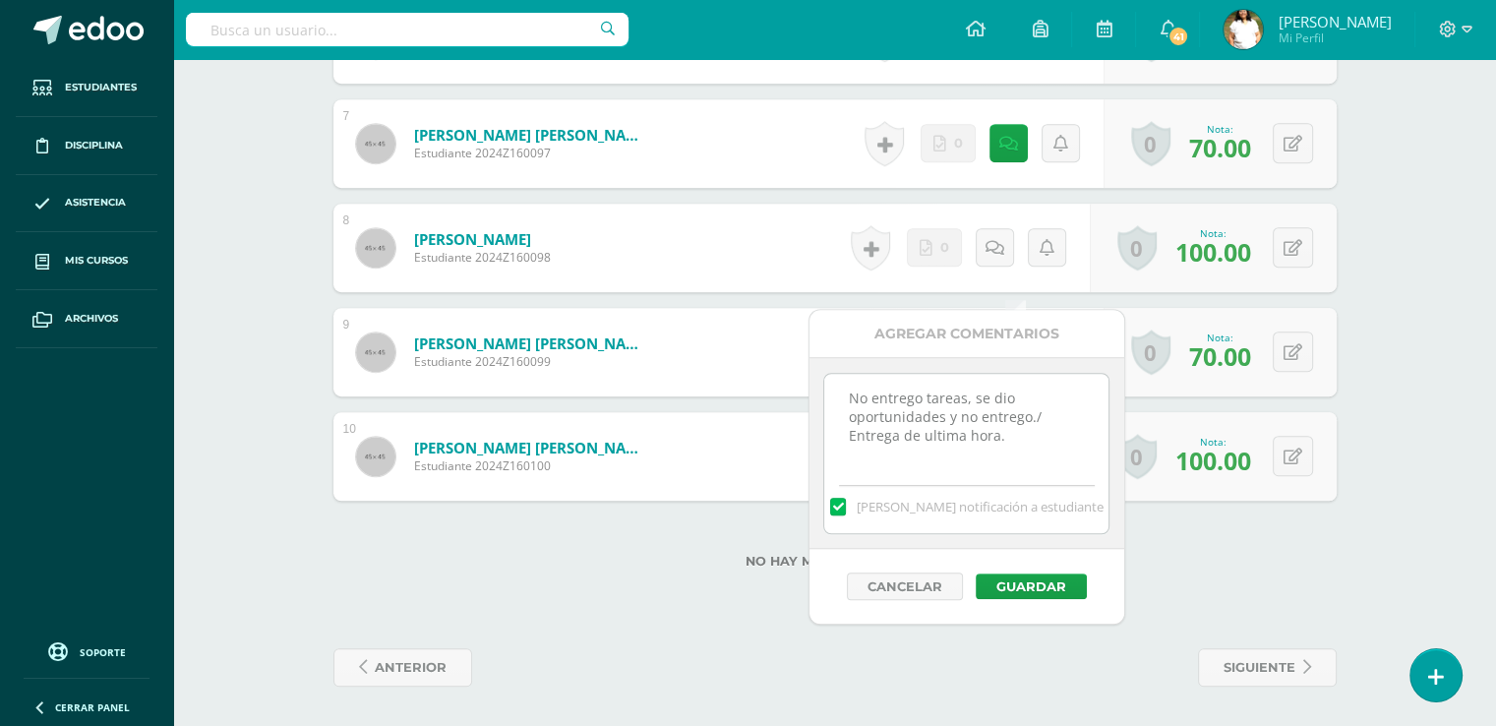
scroll to position [1402, 0]
click at [1018, 573] on button "Guardar" at bounding box center [1031, 586] width 111 height 26
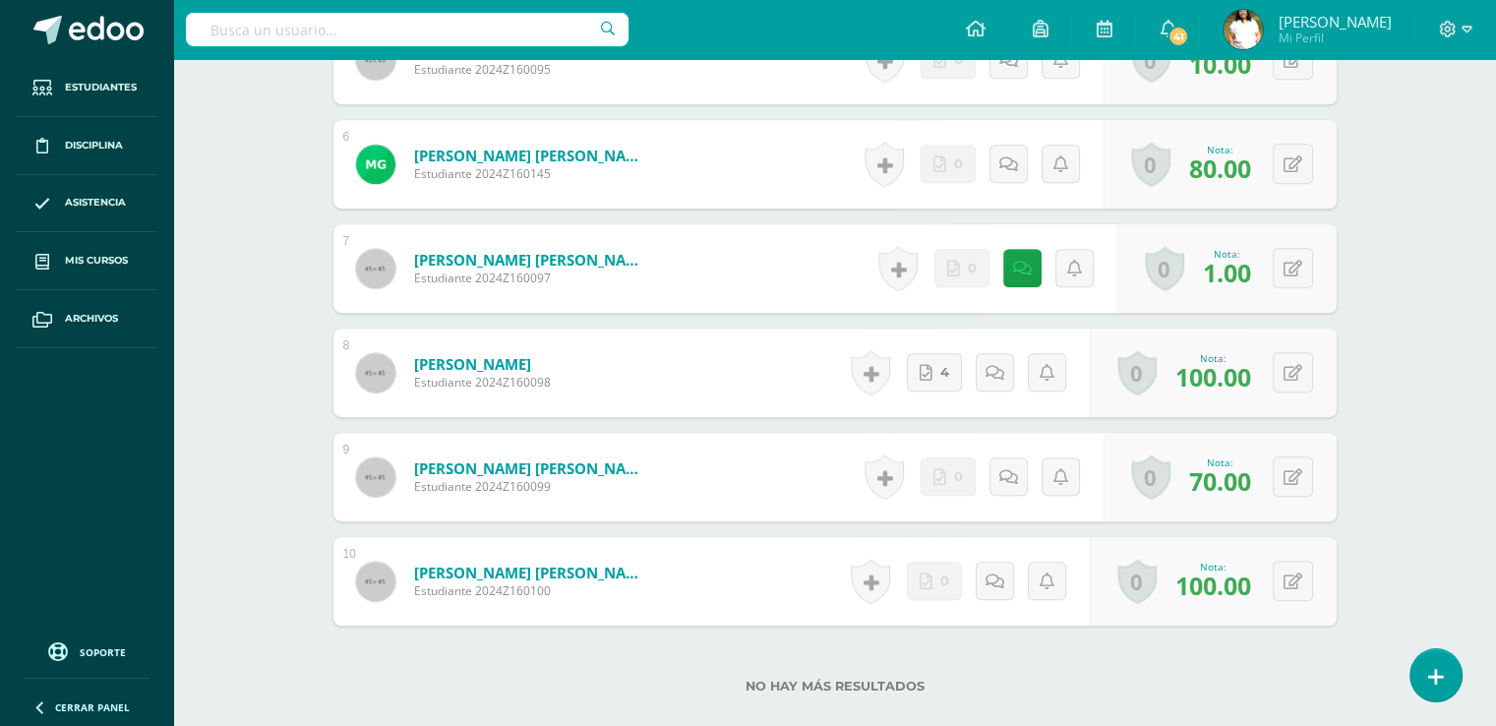
scroll to position [1105, 0]
click at [1302, 276] on icon at bounding box center [1293, 268] width 19 height 17
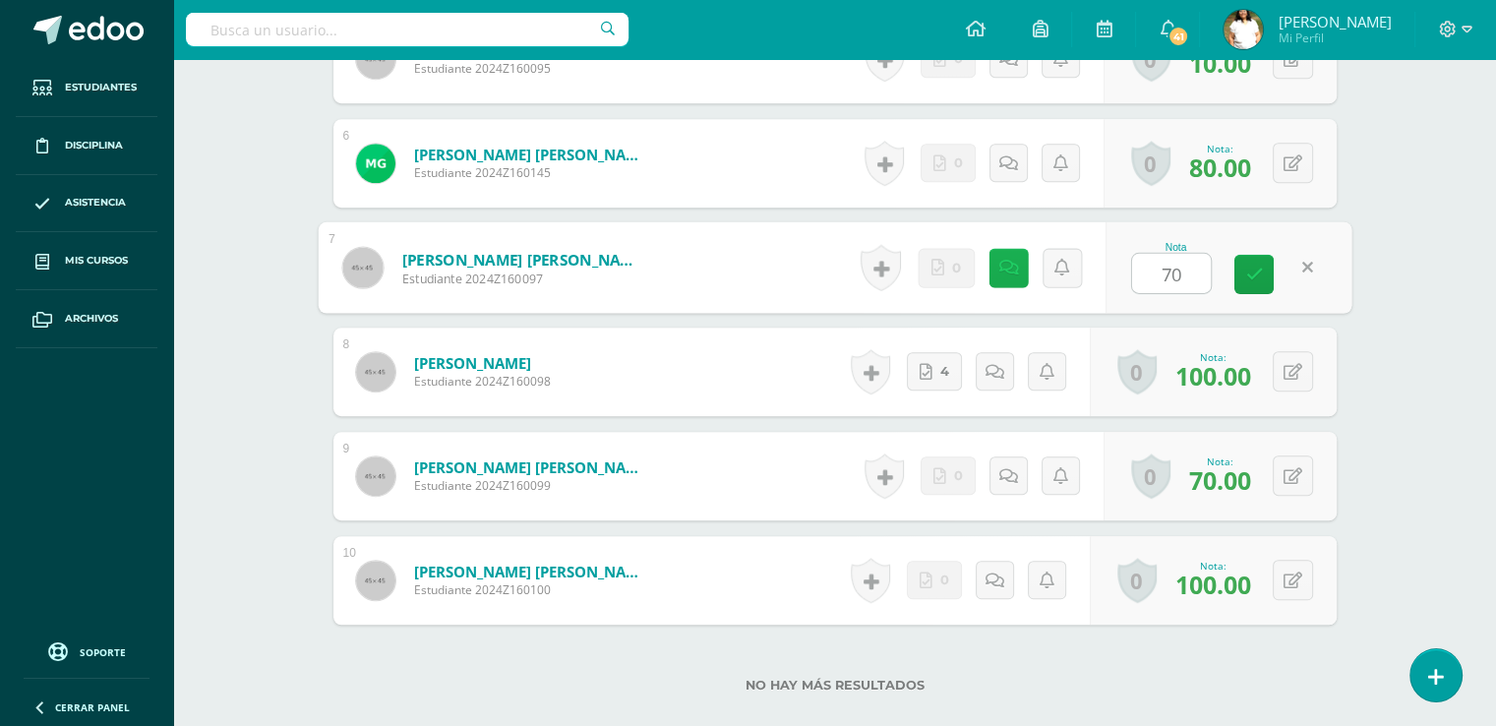
type input "70"
click at [1018, 275] on icon at bounding box center [1008, 267] width 20 height 17
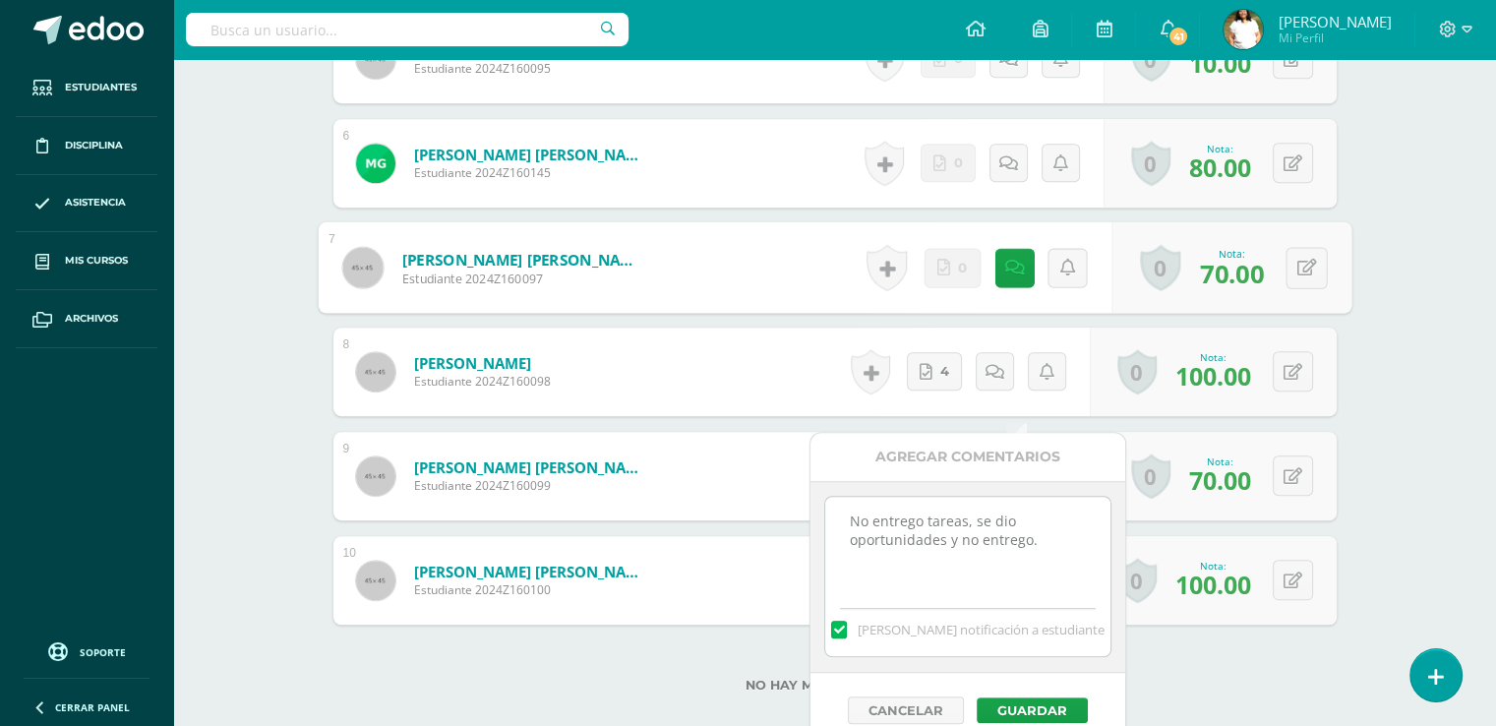
click at [1050, 544] on textarea "No entrego tareas, se dio oportunidades y no entrego." at bounding box center [967, 546] width 284 height 98
type textarea "No entrego tareas, se dio oportunidades y no entrego./ Entrega de ultima hora."
click at [1117, 599] on div "No entrego tareas, se dio oportunidades y no entrego. [PERSON_NAME] notificació…" at bounding box center [967, 577] width 315 height 192
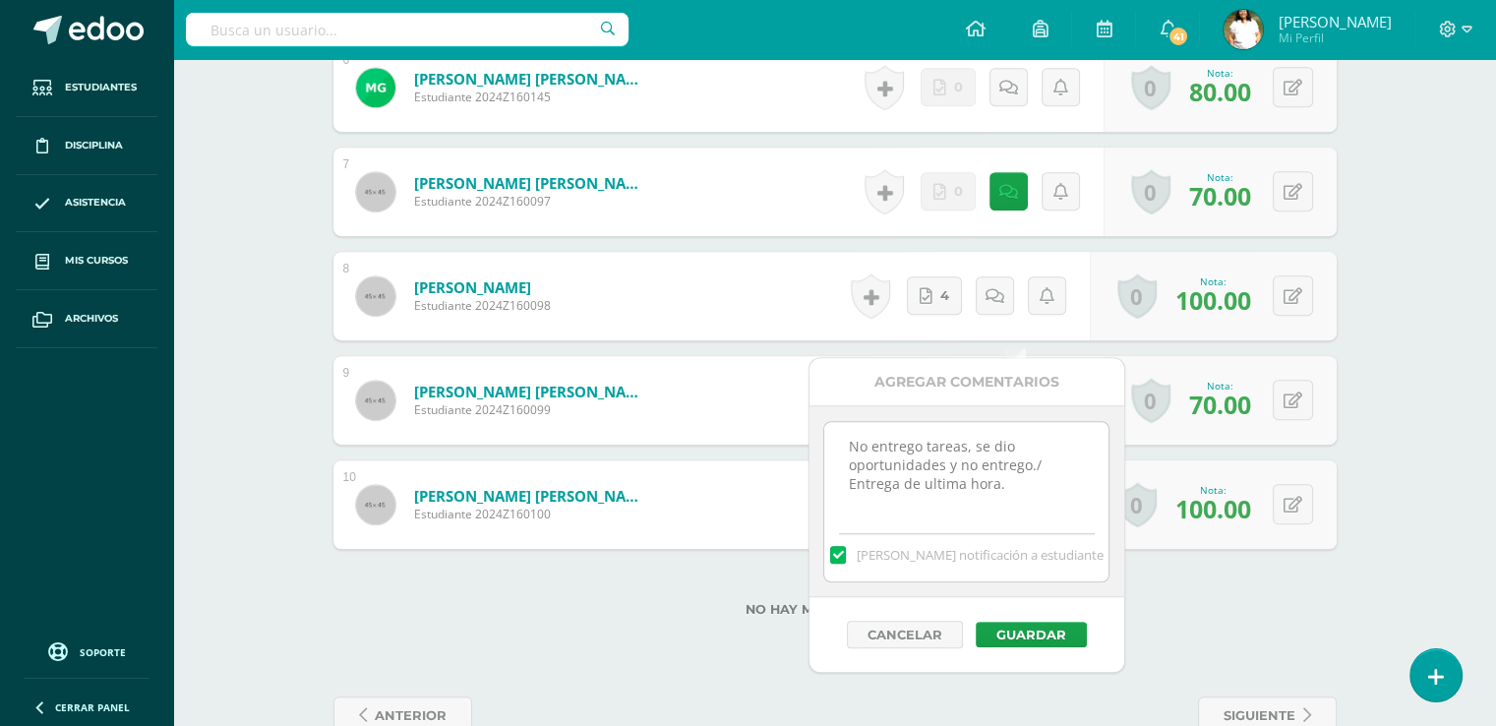
scroll to position [1183, 0]
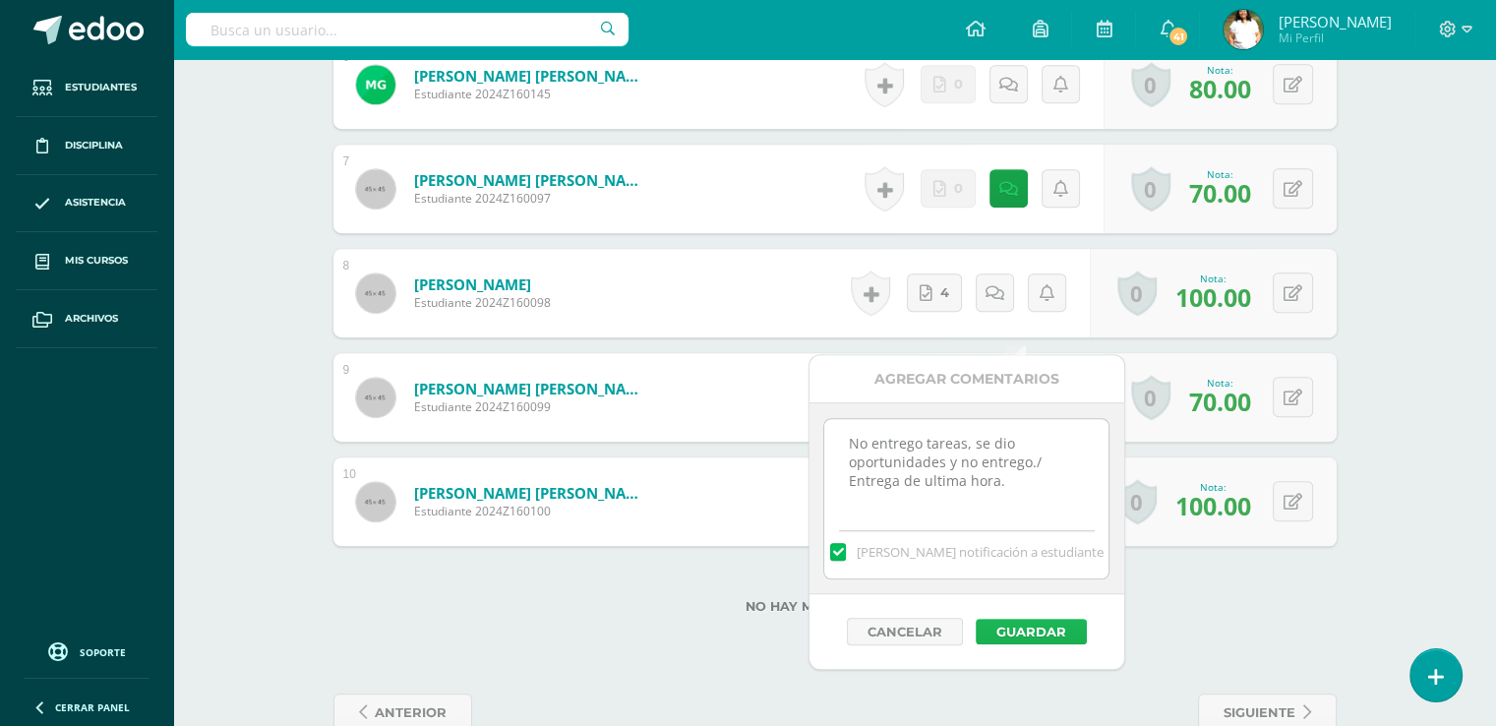
click at [1050, 644] on button "Guardar" at bounding box center [1031, 632] width 111 height 26
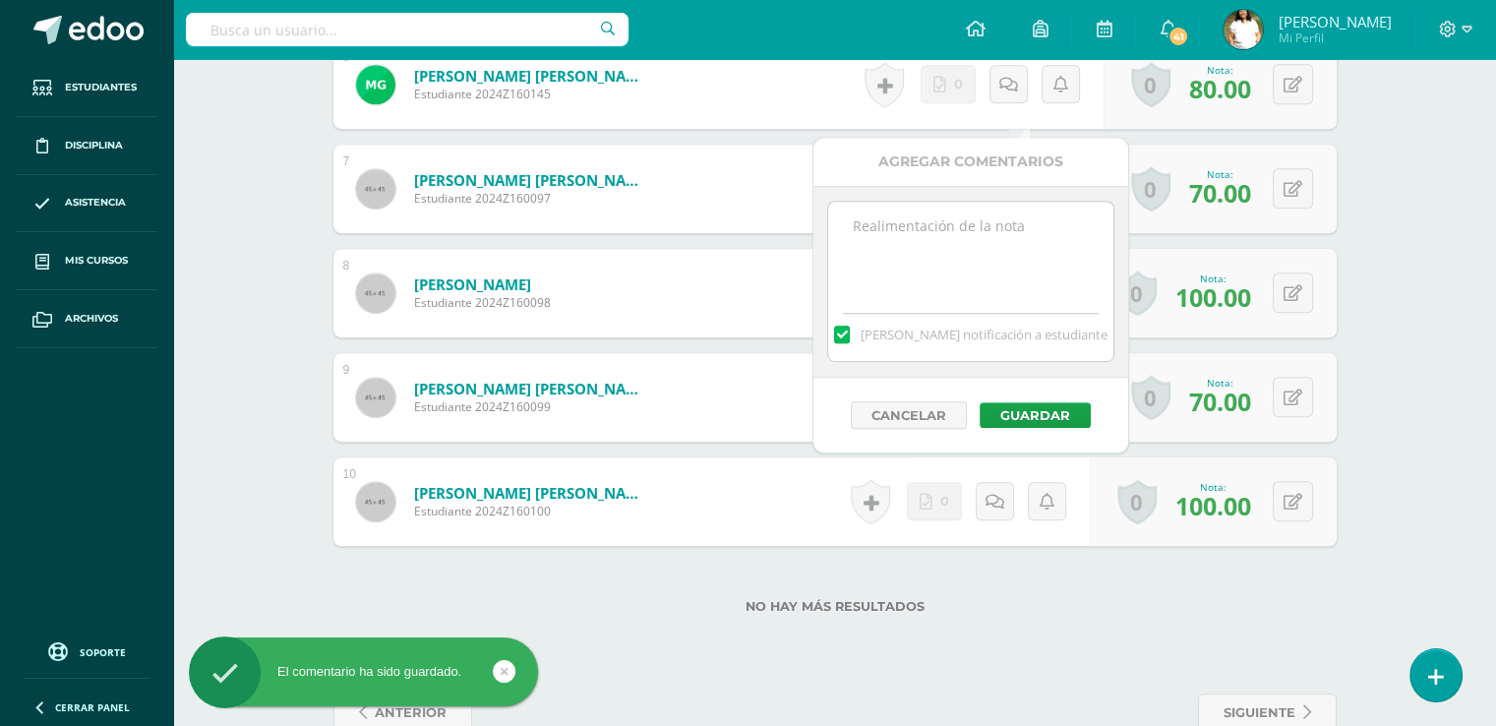
click at [986, 240] on textarea at bounding box center [970, 251] width 284 height 98
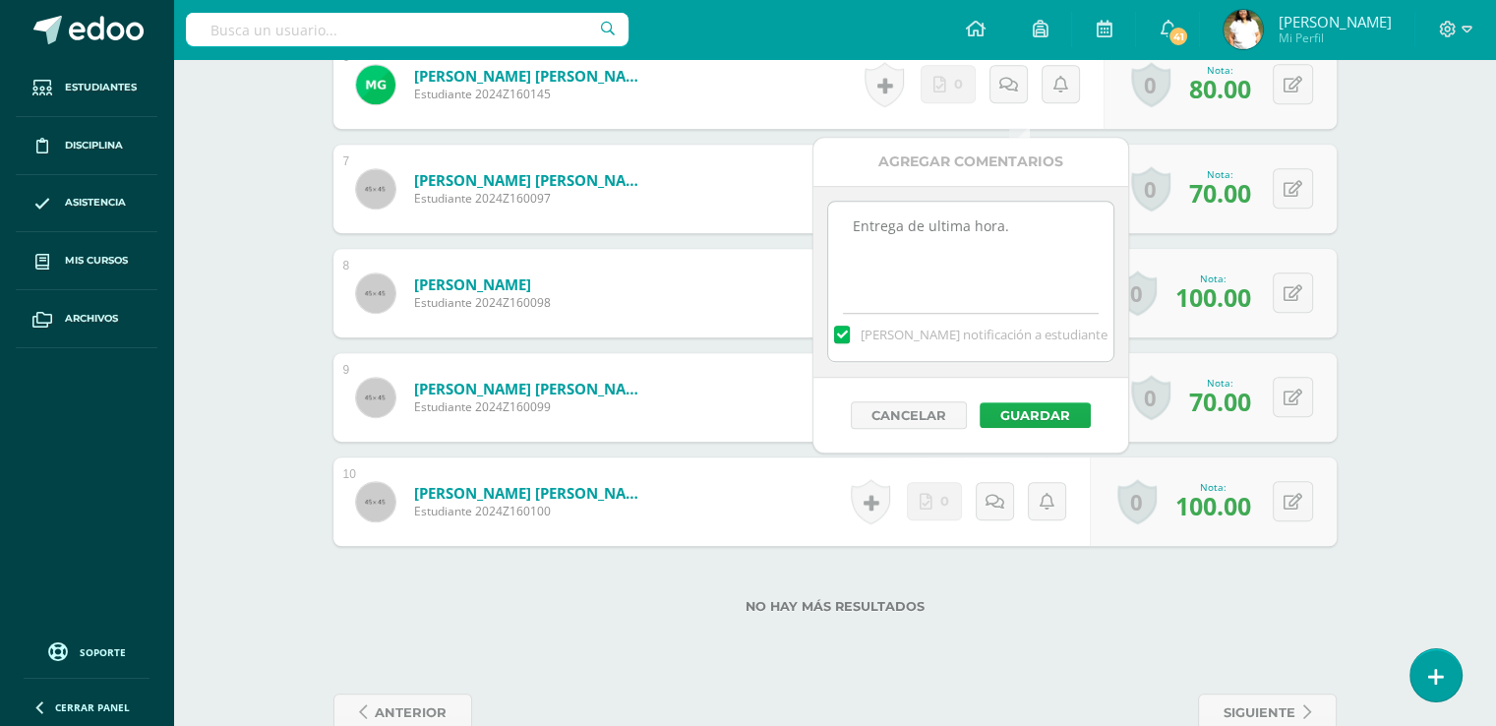
type textarea "Entrega de ultima hora."
click at [1064, 428] on button "Guardar" at bounding box center [1035, 415] width 111 height 26
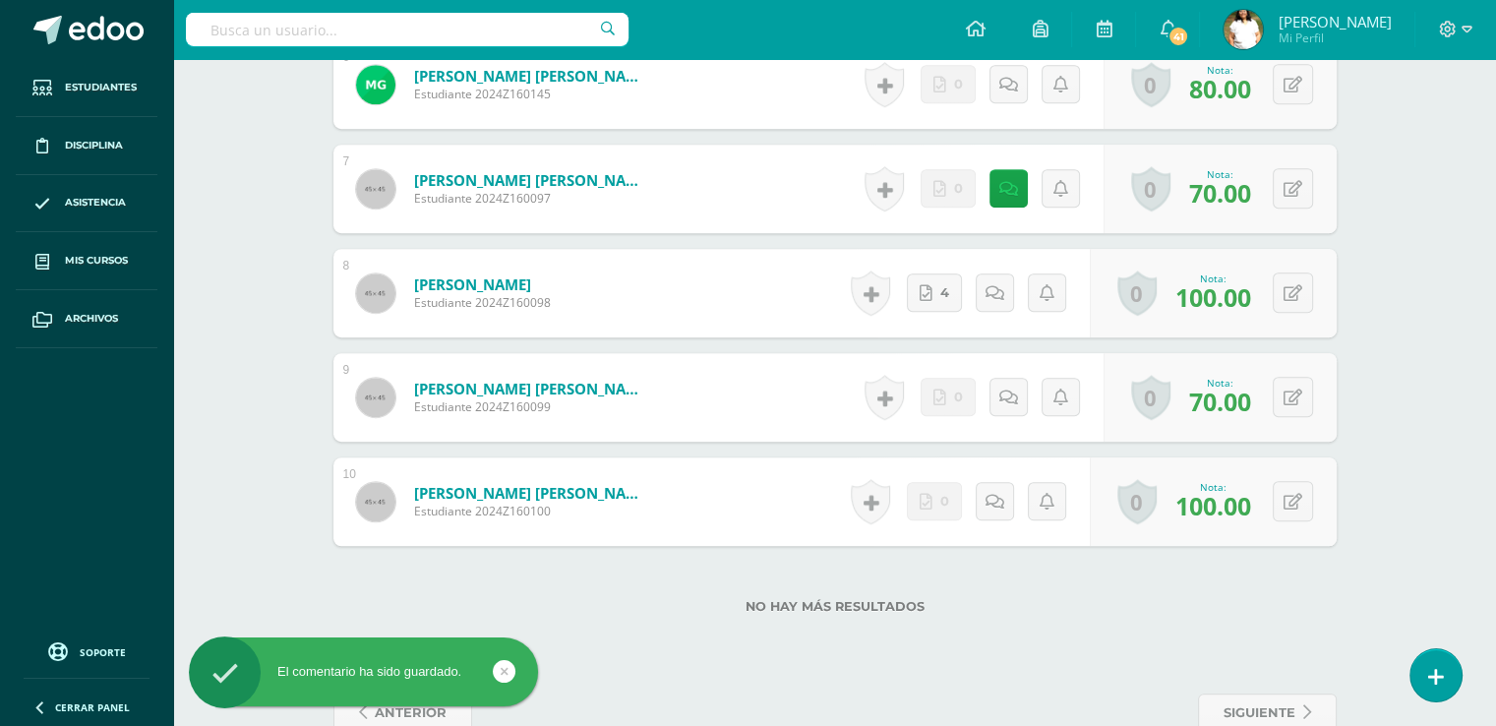
type input "1"
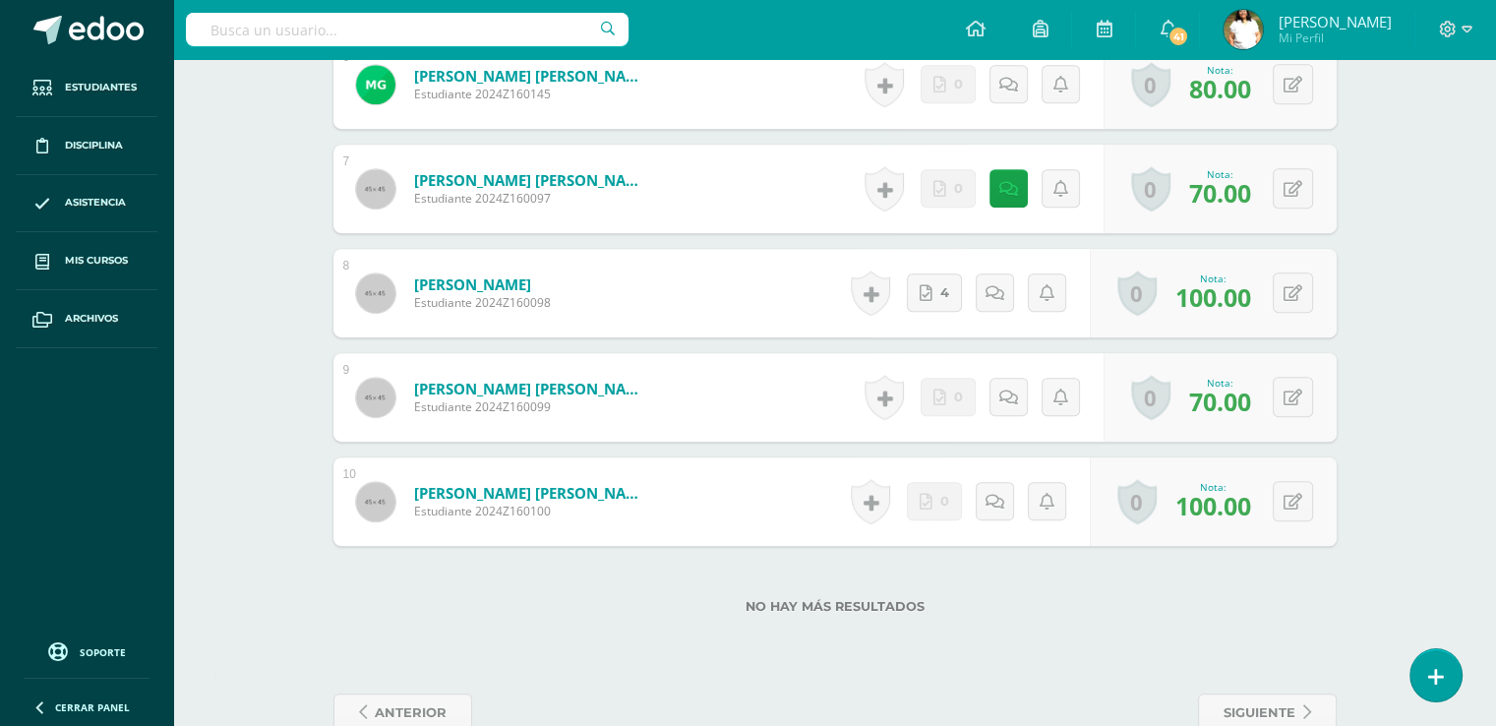
type input "70"
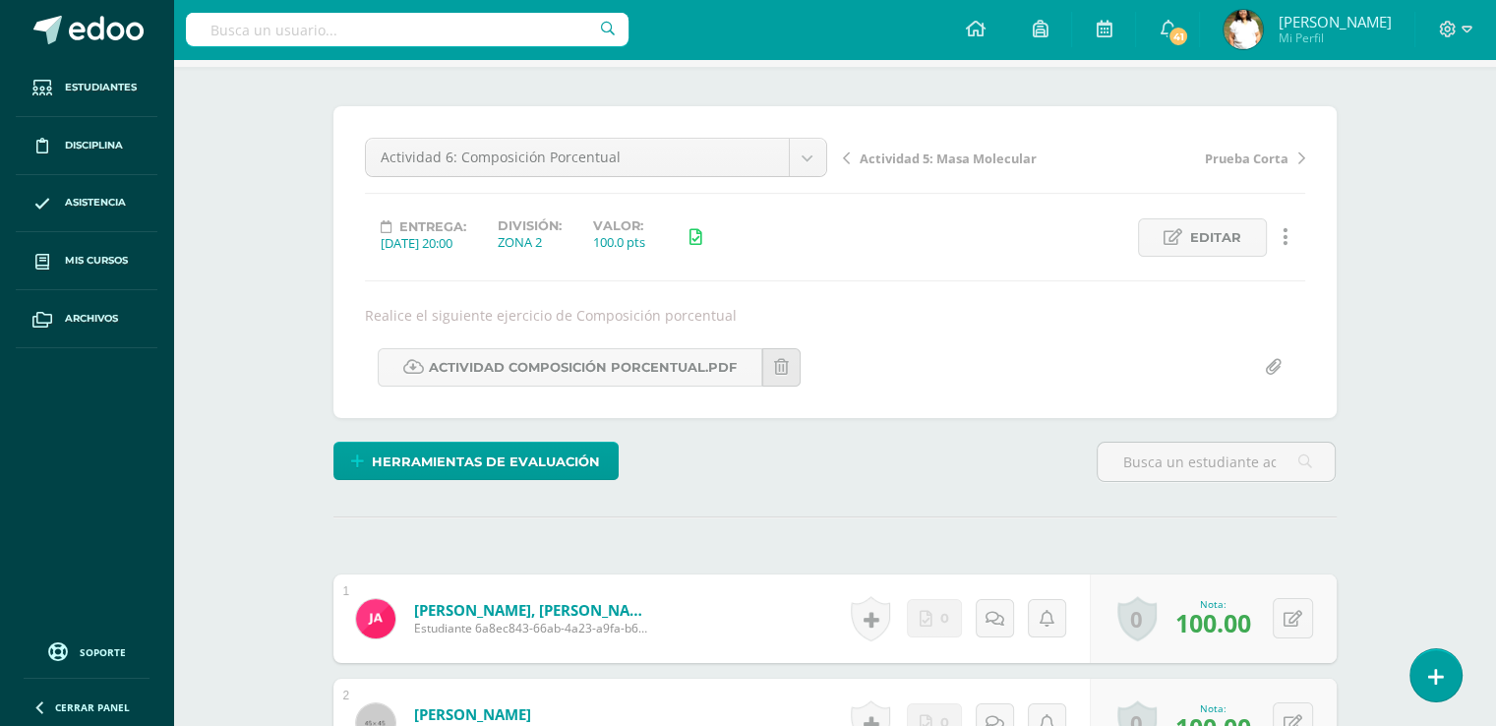
scroll to position [0, 0]
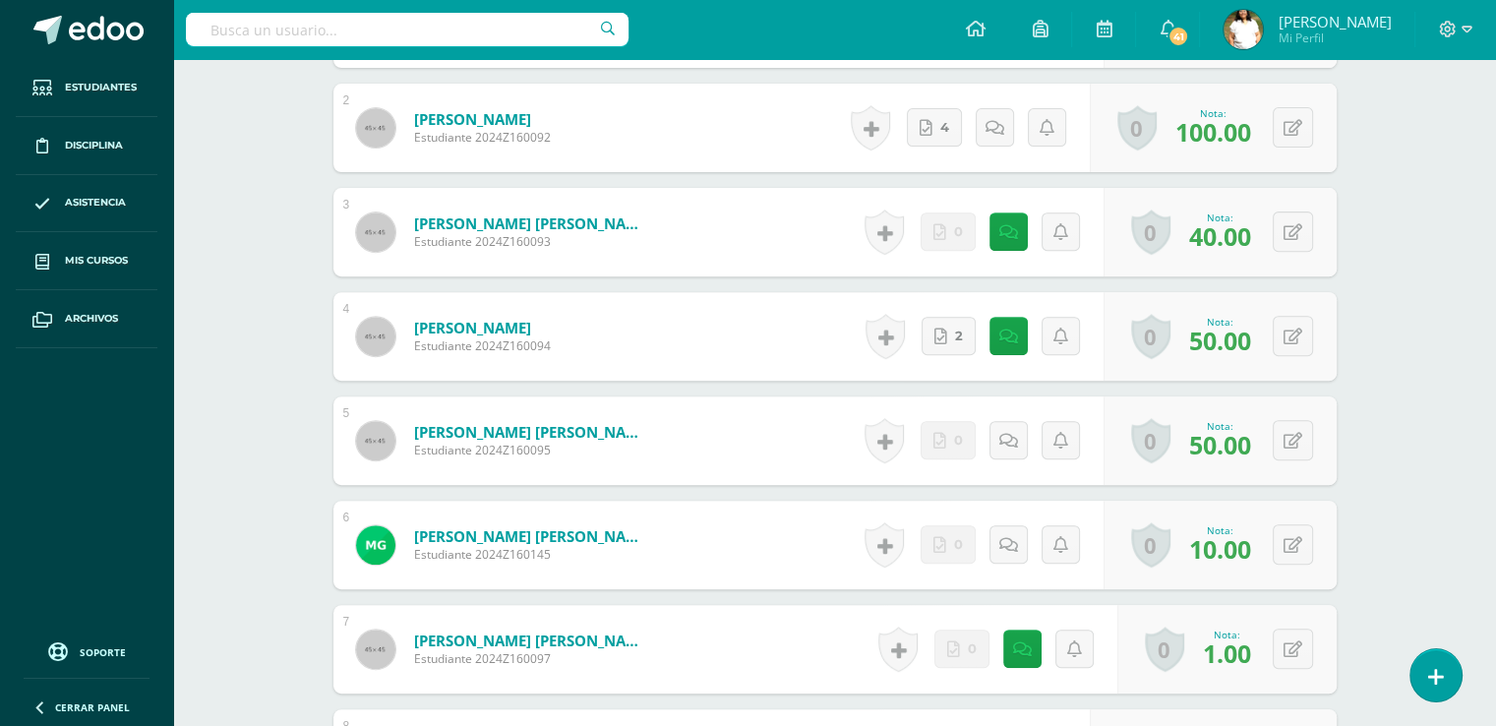
scroll to position [724, 0]
click at [1298, 251] on button at bounding box center [1293, 230] width 40 height 40
type input "70"
click at [1018, 239] on icon at bounding box center [1008, 230] width 20 height 17
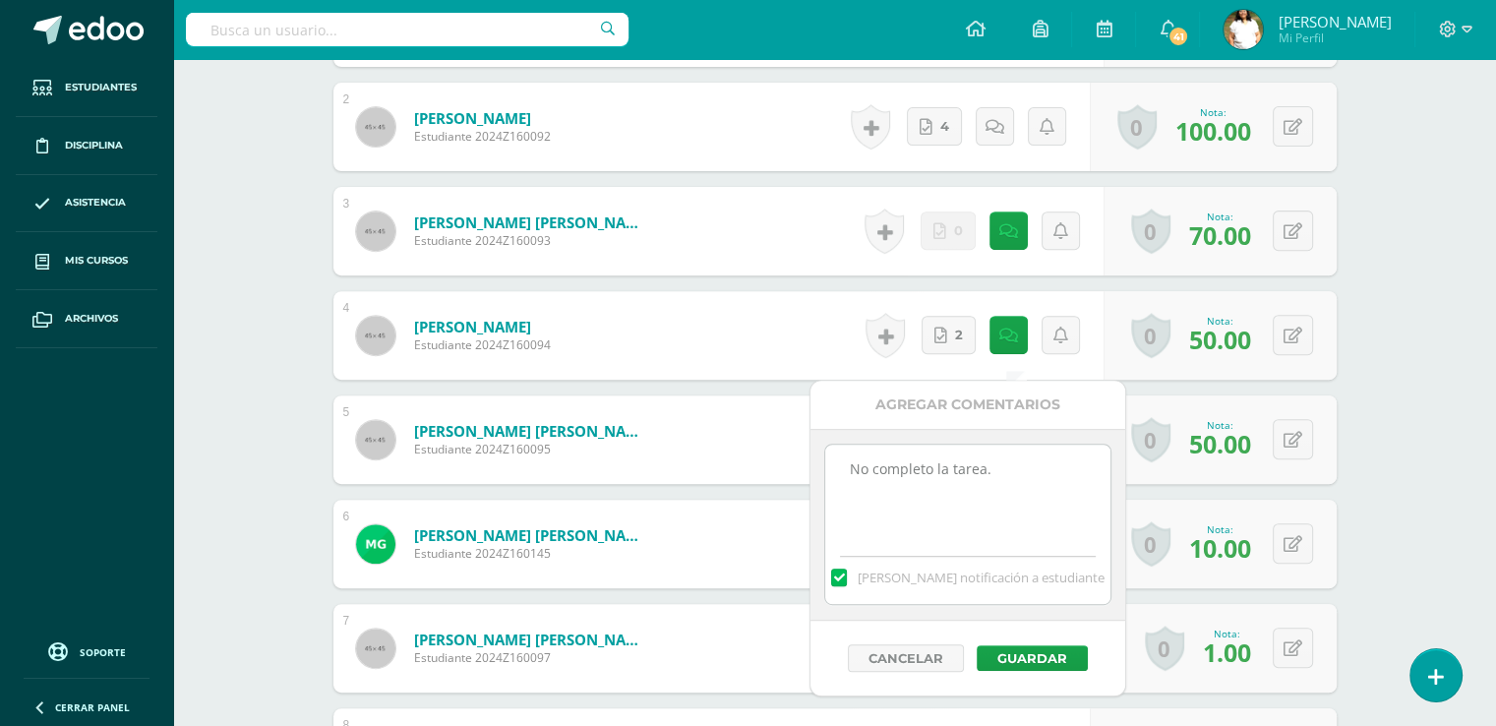
click at [1025, 480] on textarea "No completo la tarea." at bounding box center [967, 494] width 284 height 98
click at [1038, 671] on button "Guardar" at bounding box center [1032, 658] width 111 height 26
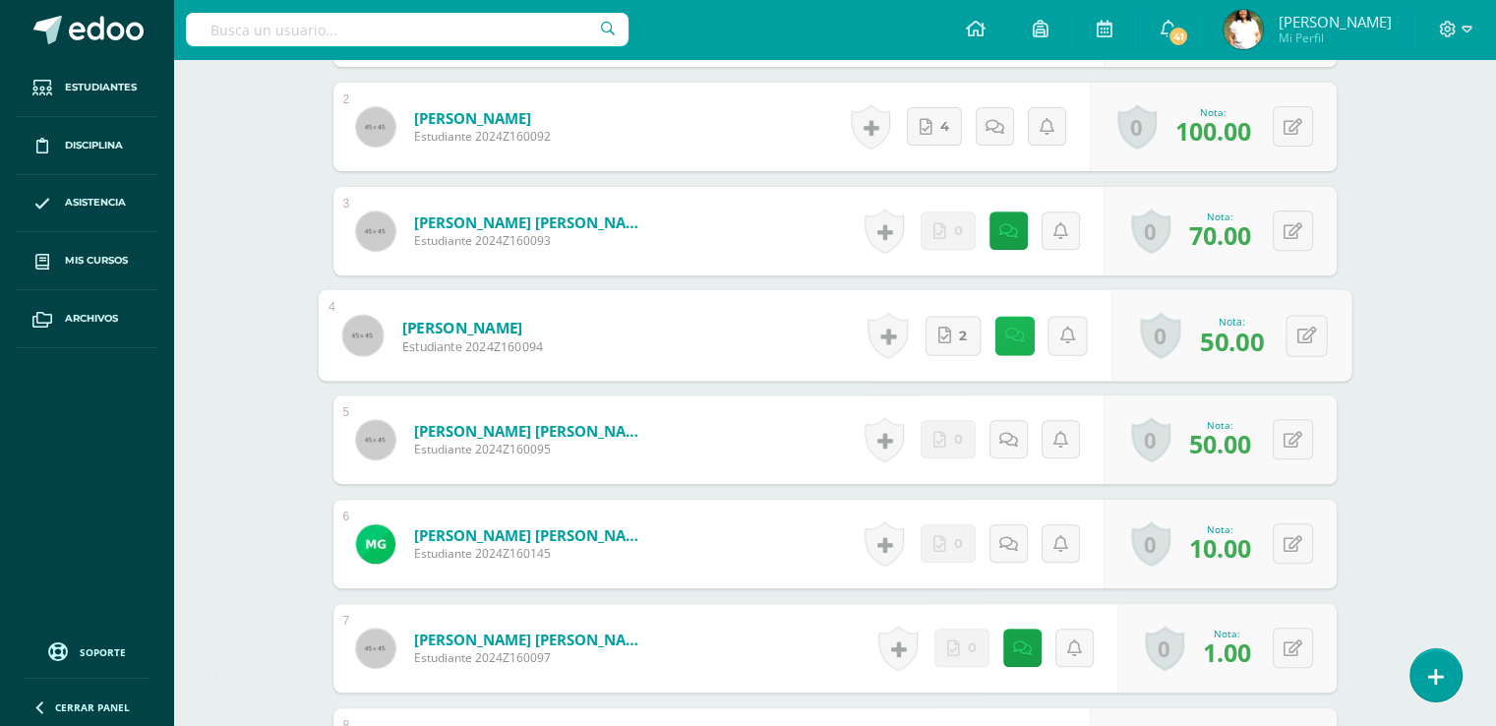
click at [1007, 355] on link at bounding box center [1013, 335] width 39 height 39
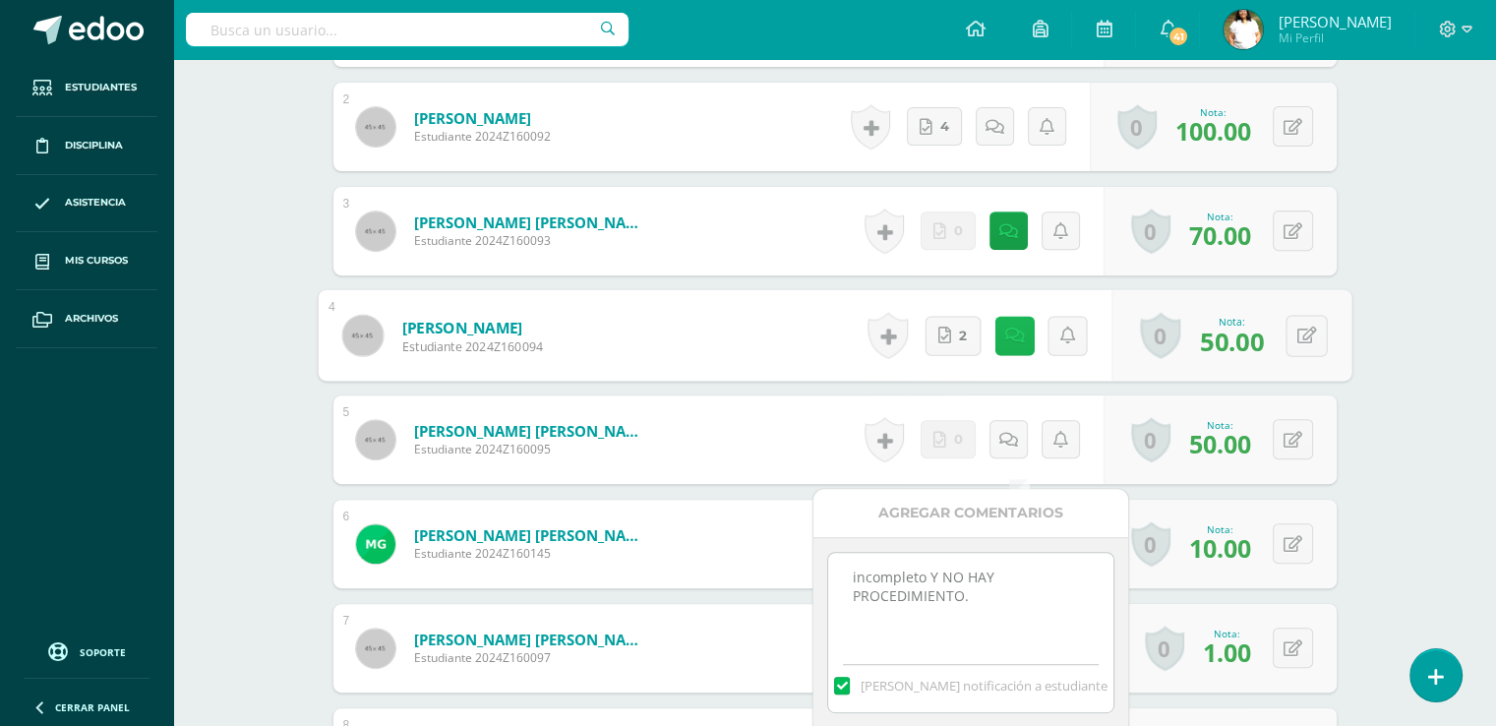
click at [1023, 343] on icon at bounding box center [1014, 335] width 20 height 17
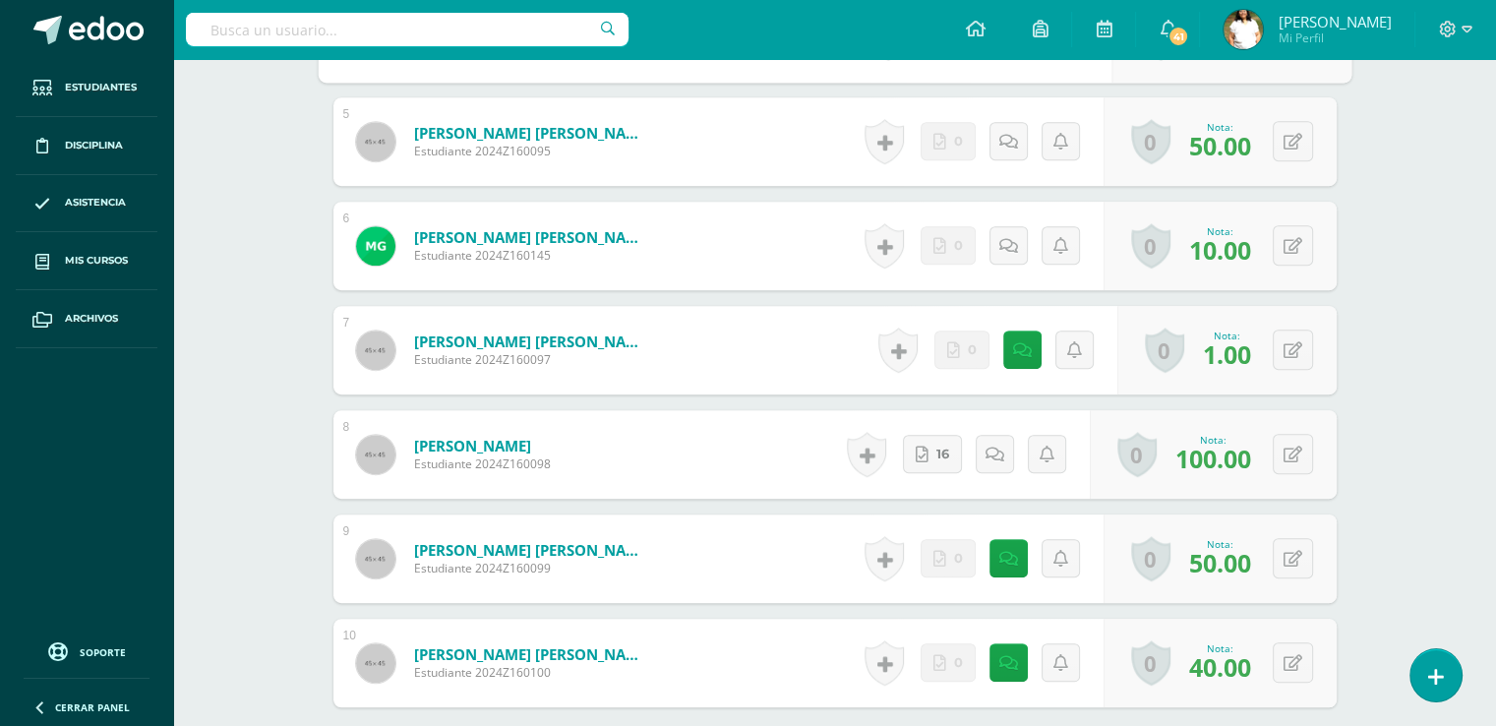
scroll to position [1037, 0]
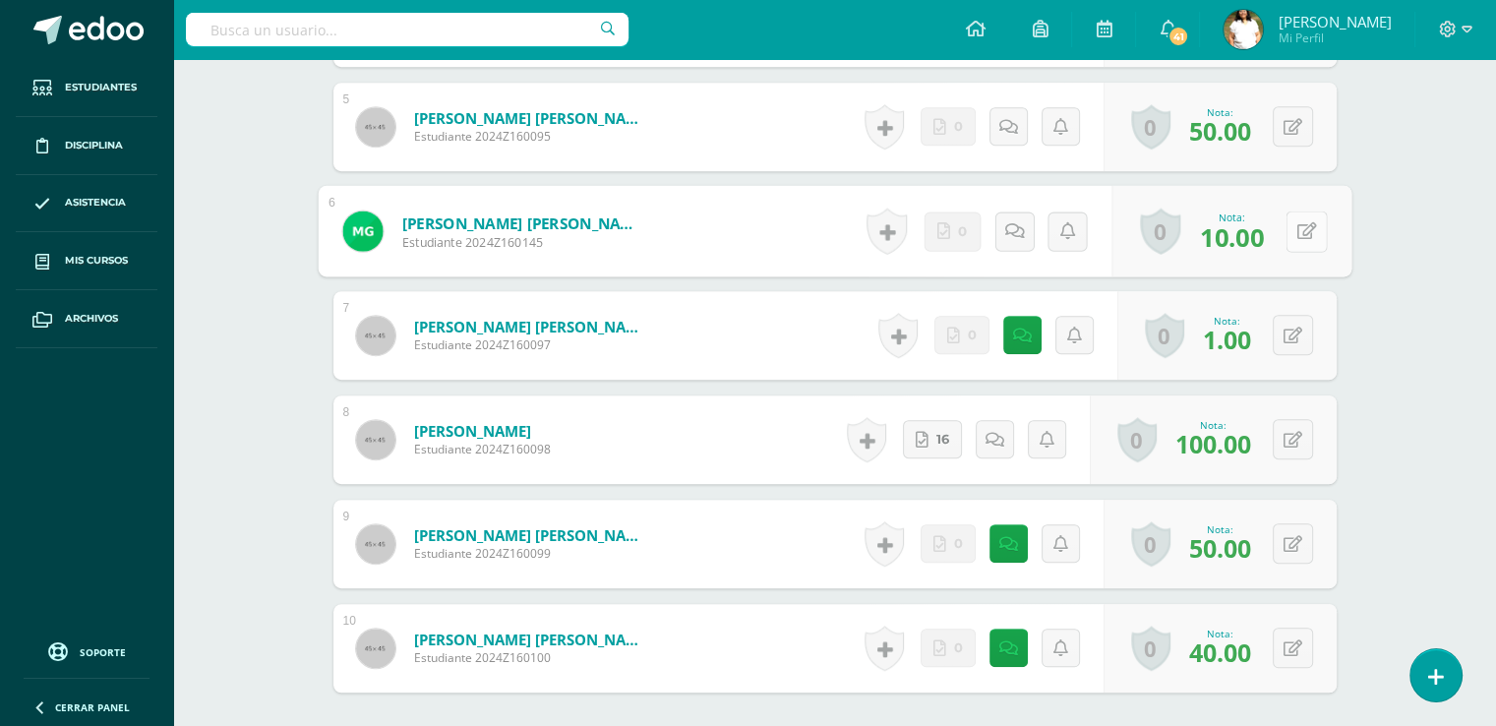
click at [1312, 239] on icon at bounding box center [1306, 230] width 20 height 17
type input "70"
click at [1013, 239] on icon at bounding box center [1008, 230] width 20 height 17
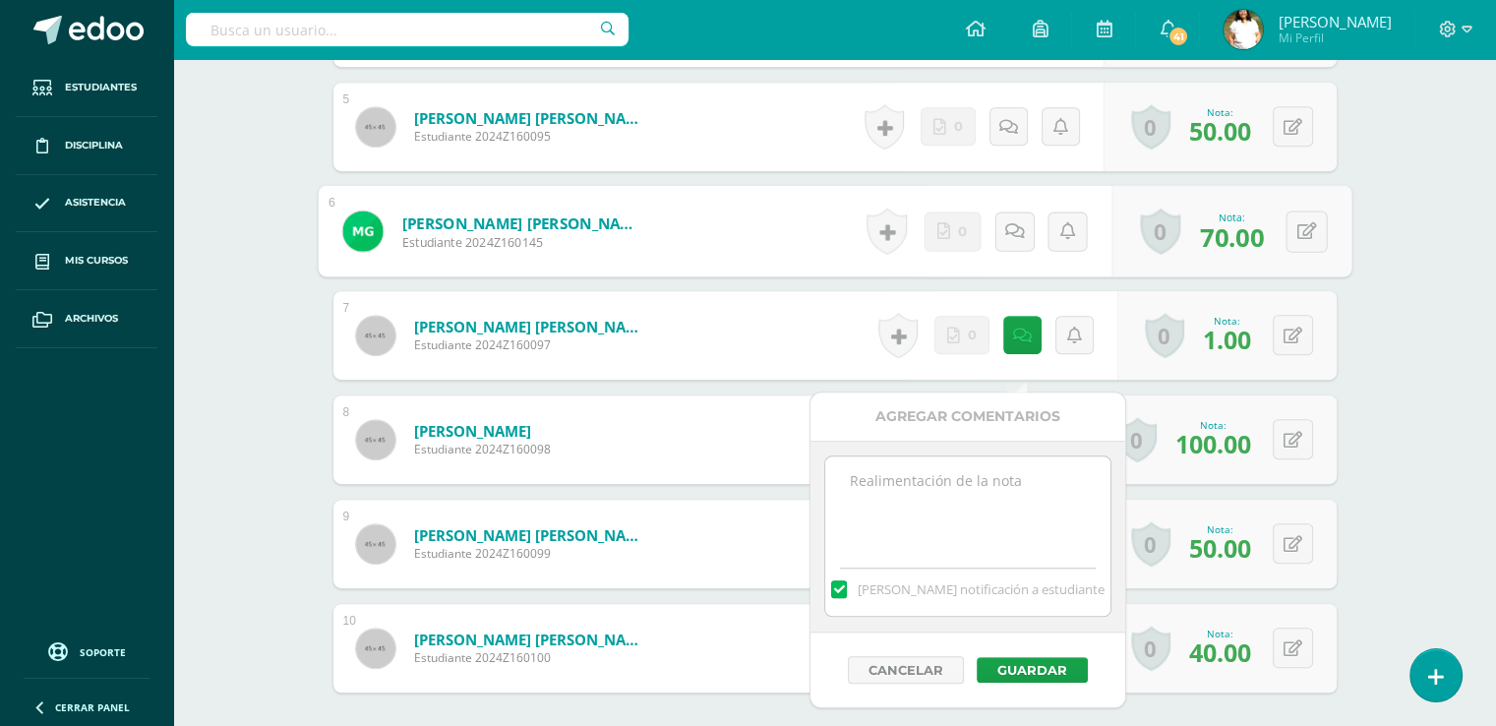
click at [907, 525] on textarea at bounding box center [967, 505] width 284 height 98
type textarea "Entrego tarde."
click at [1026, 683] on button "Guardar" at bounding box center [1032, 670] width 111 height 26
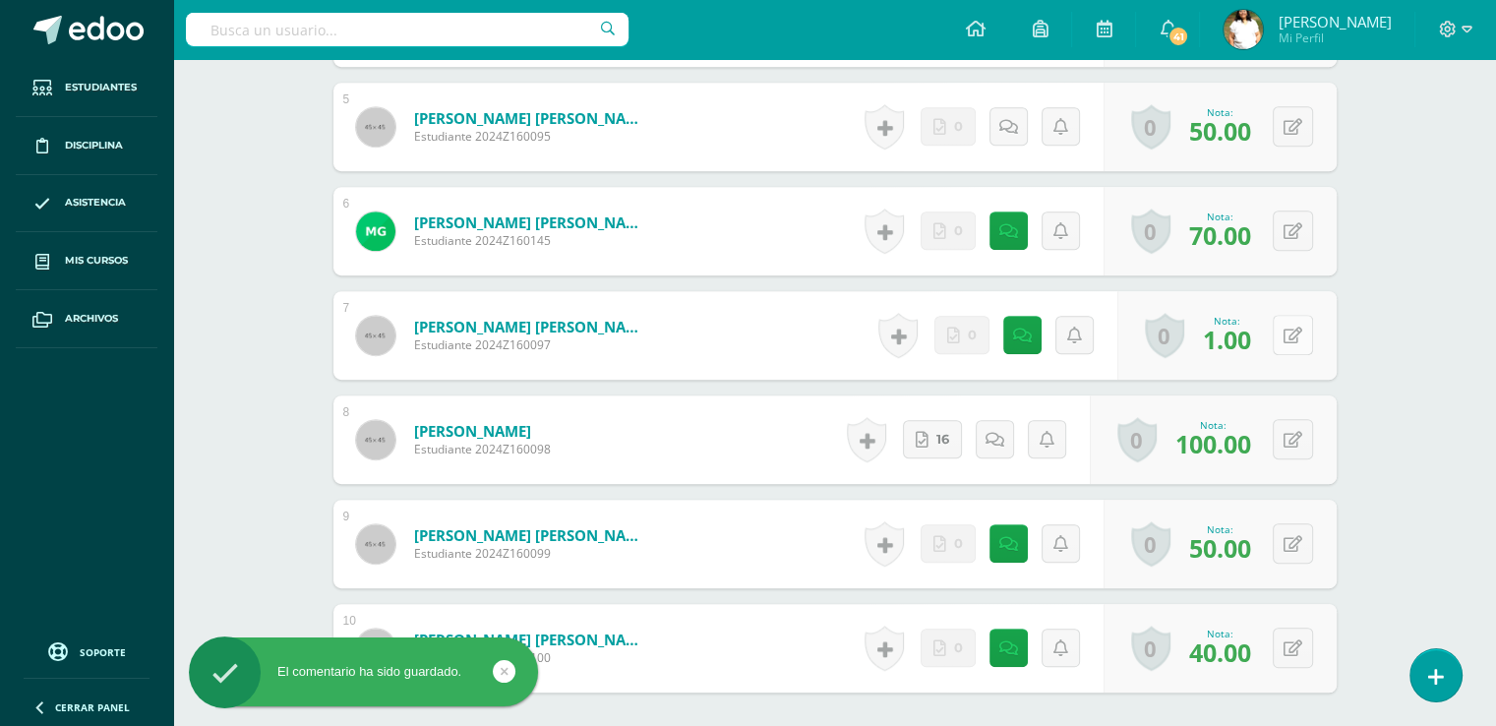
click at [1302, 344] on icon at bounding box center [1293, 336] width 19 height 17
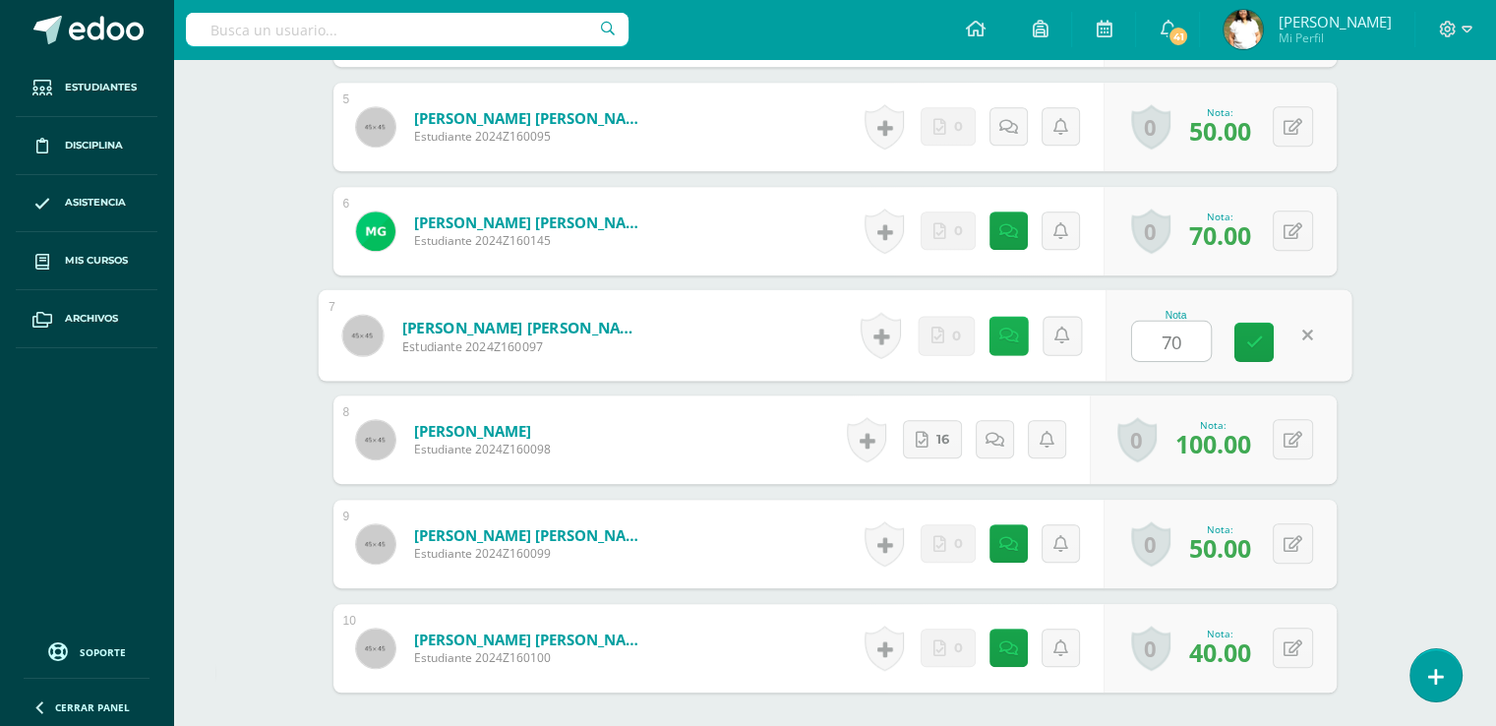
type input "70"
click at [1014, 355] on link at bounding box center [1008, 335] width 39 height 39
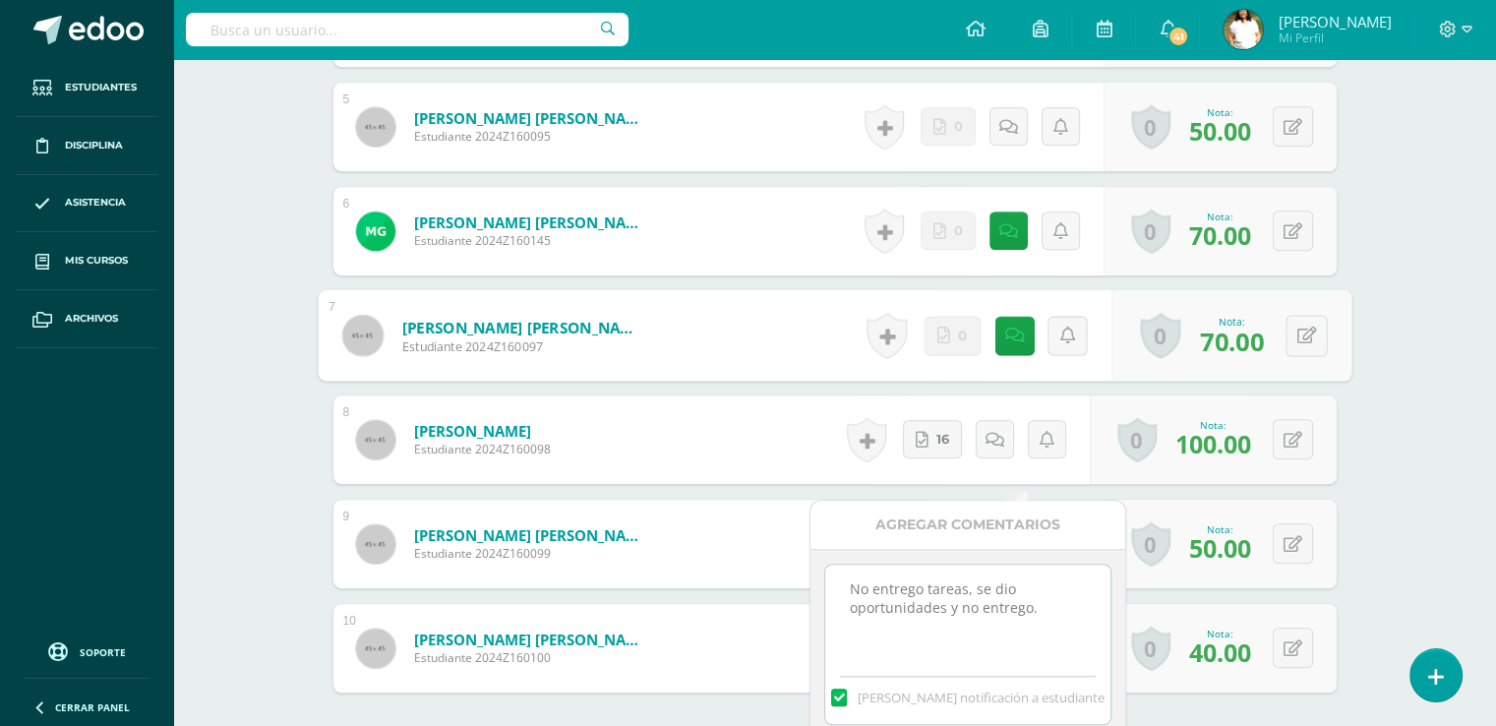
click at [1032, 617] on textarea "No entrego tareas, se dio oportunidades y no entrego." at bounding box center [967, 614] width 284 height 98
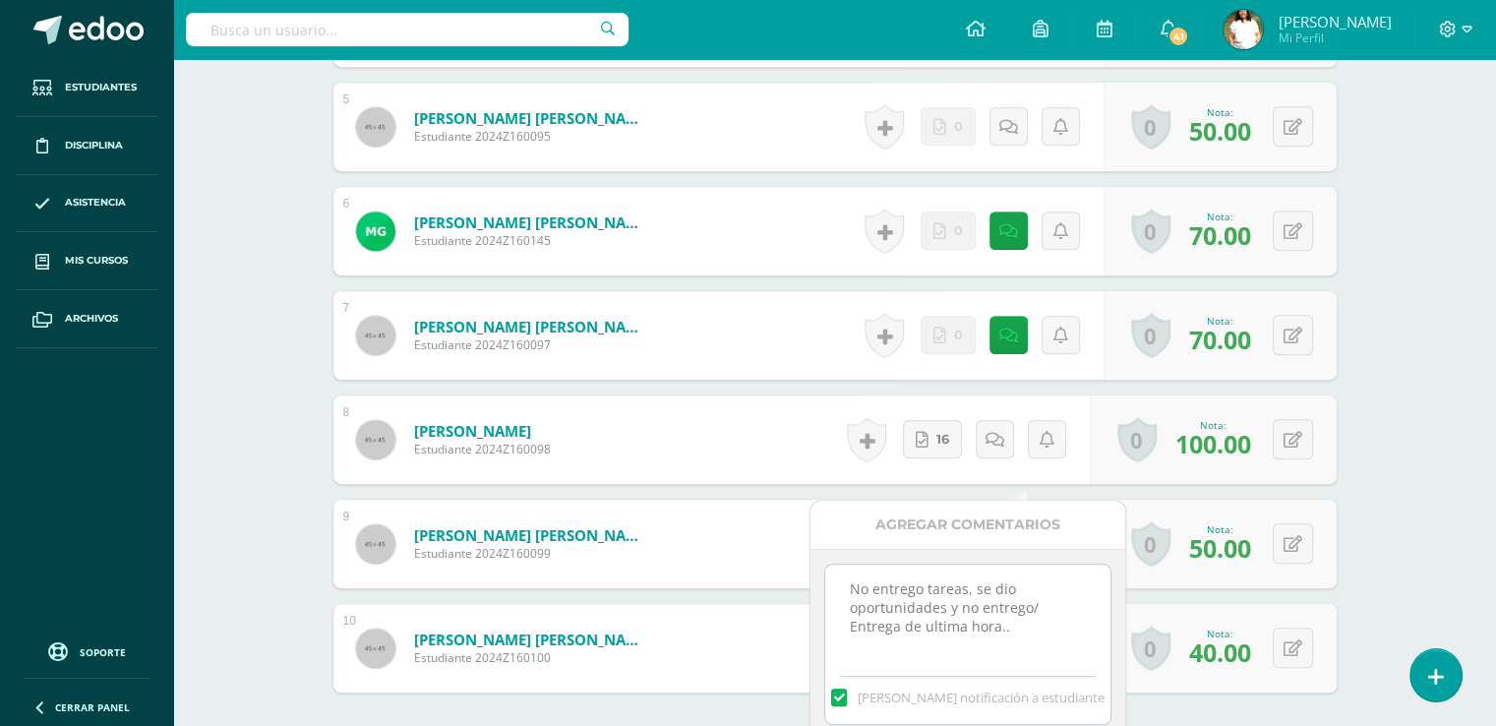
type textarea "No entrego tareas, se dio oportunidades y no entrego/ Entrega de ultima hora.."
click at [1118, 649] on div "No entrego tareas, se dio oportunidades y no entrego. Mandar notificación a est…" at bounding box center [967, 645] width 315 height 192
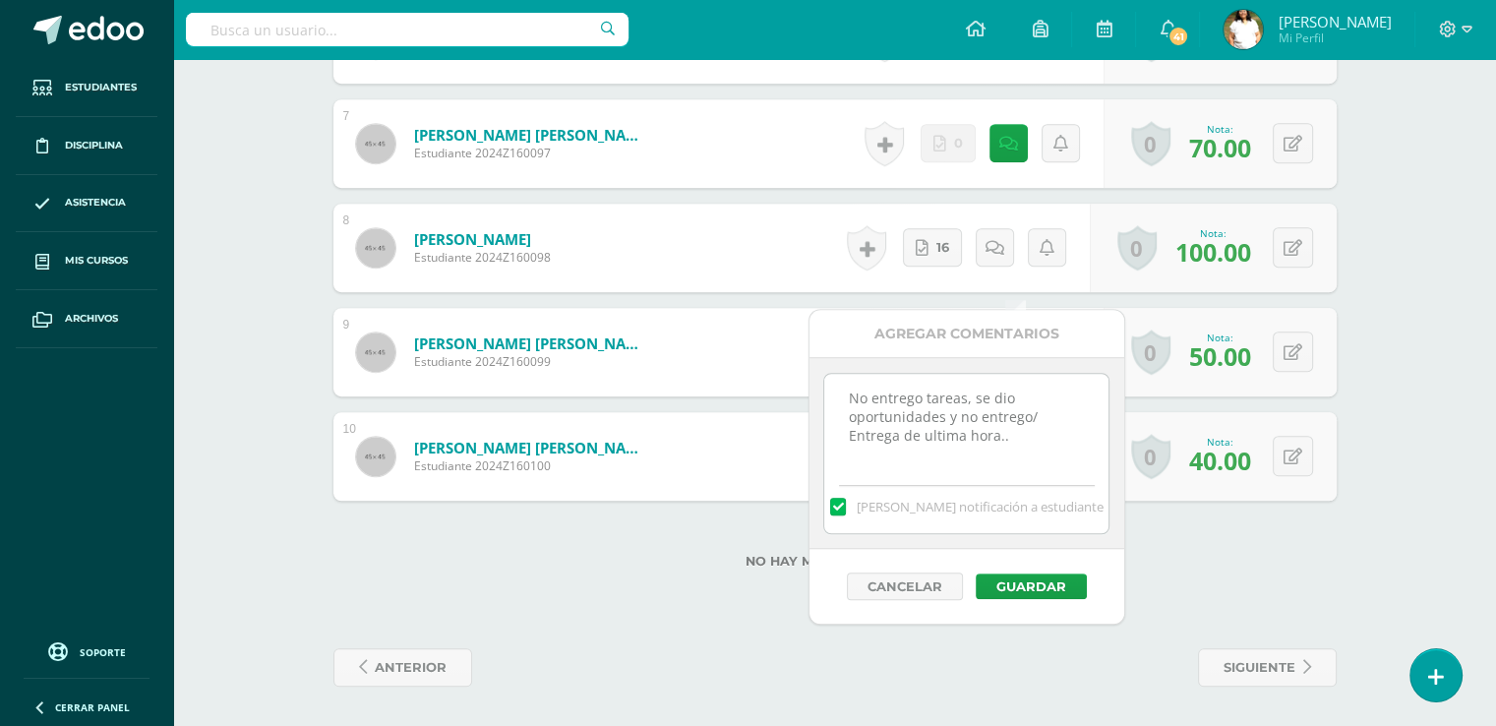
scroll to position [1351, 0]
click at [1058, 573] on button "Guardar" at bounding box center [1031, 586] width 111 height 26
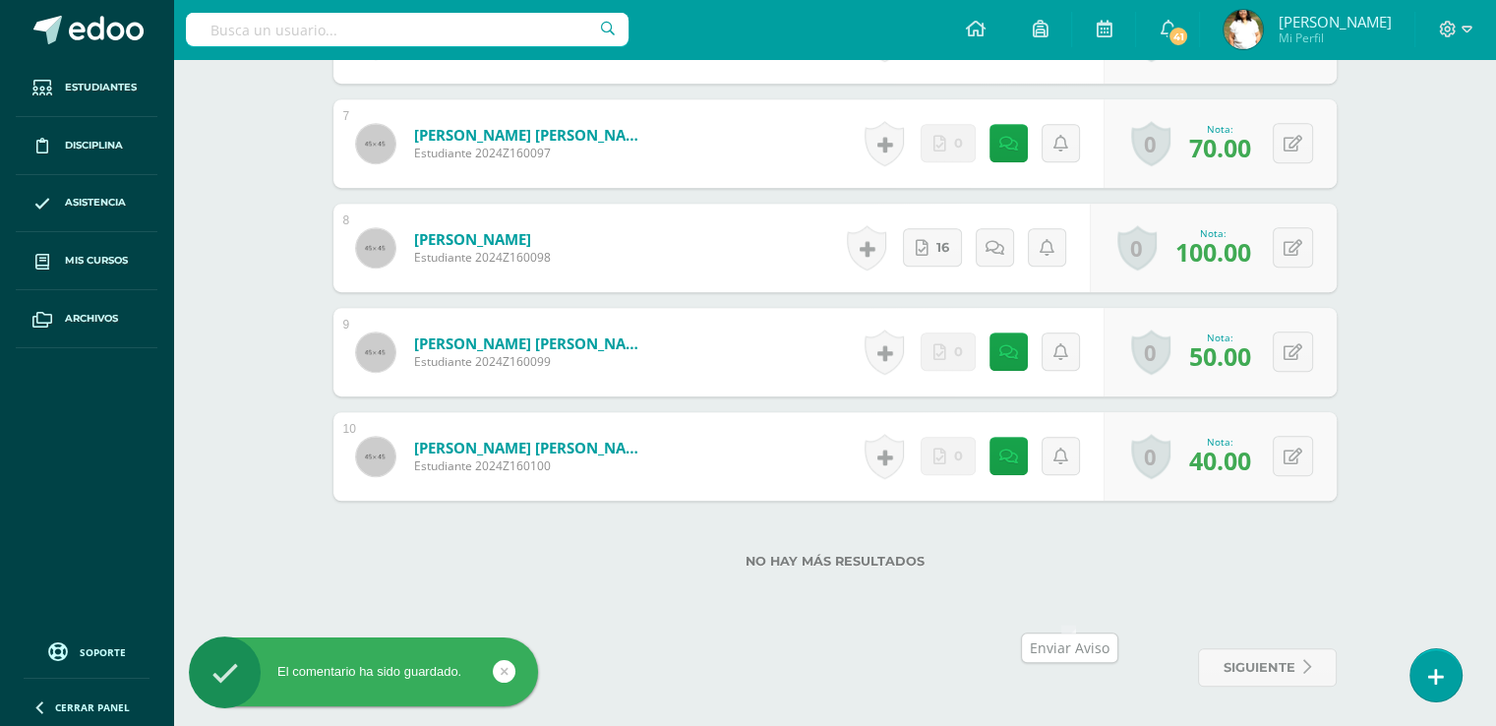
click at [1058, 475] on link at bounding box center [1061, 456] width 38 height 38
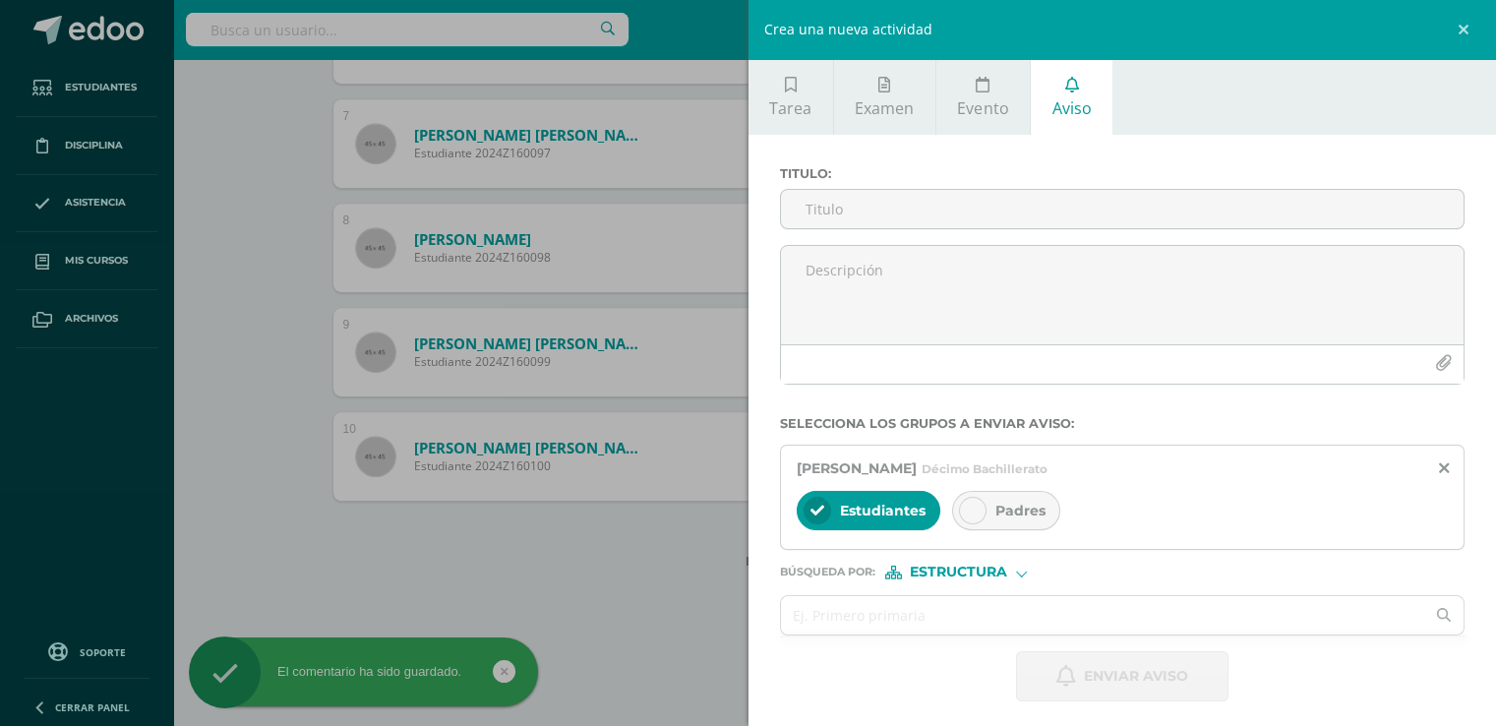
click at [637, 591] on div "Crea una nueva actividad Tarea Examen Evento Aviso Título: Valor: 100.0 Fecha: …" at bounding box center [748, 363] width 1496 height 726
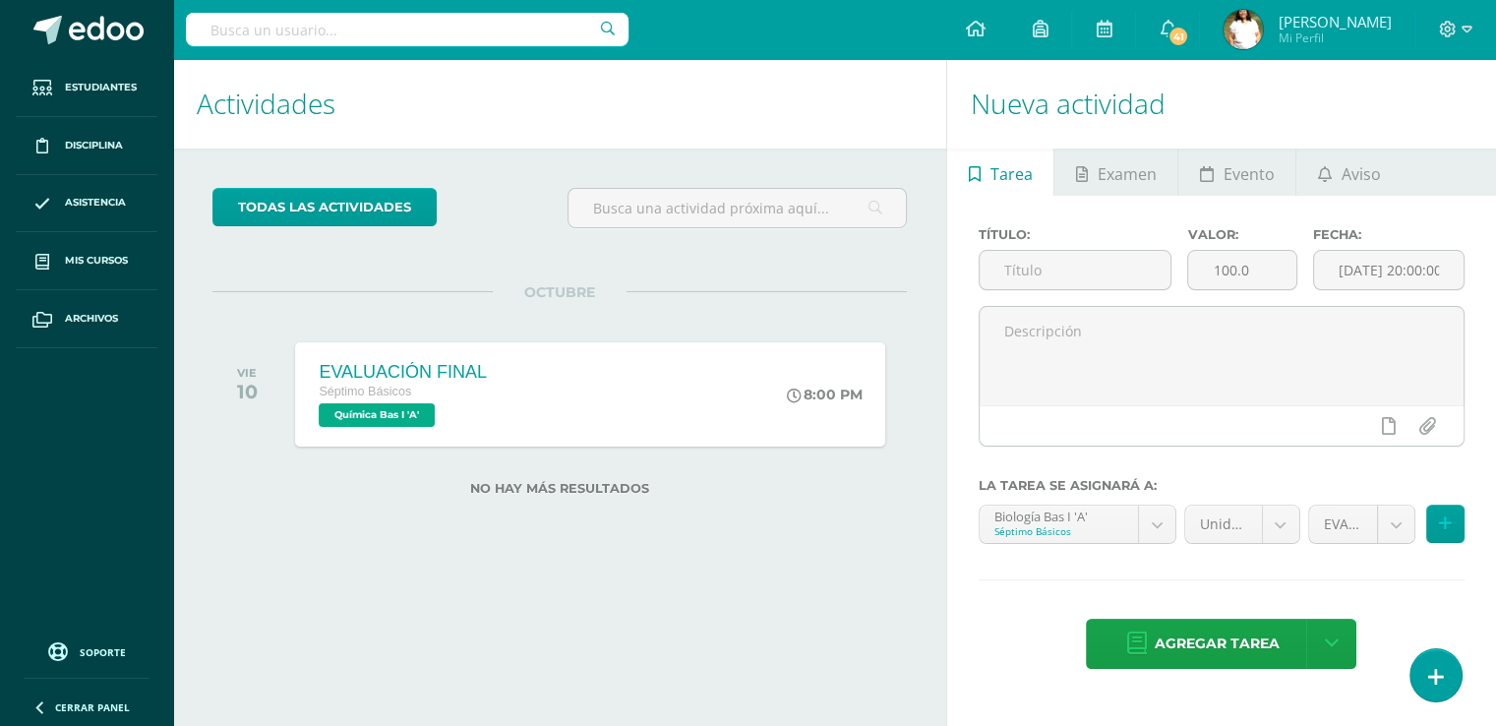
click at [518, 115] on h1 "Actividades" at bounding box center [560, 104] width 726 height 90
